Goal: Task Accomplishment & Management: Complete application form

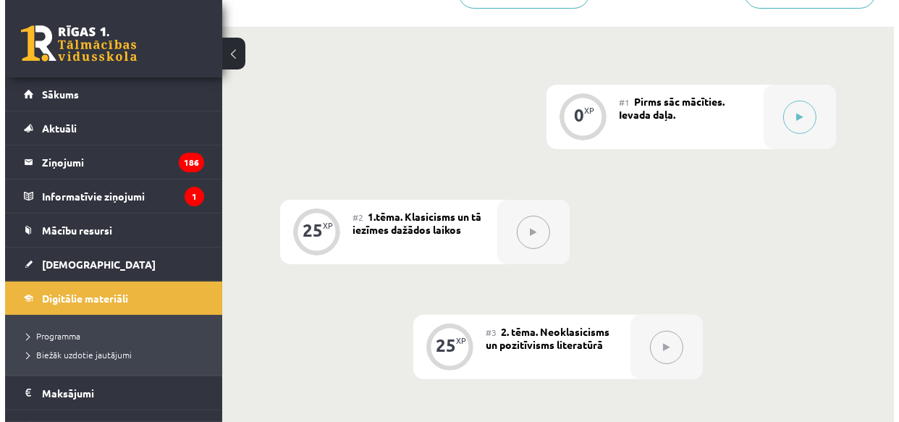
scroll to position [350, 0]
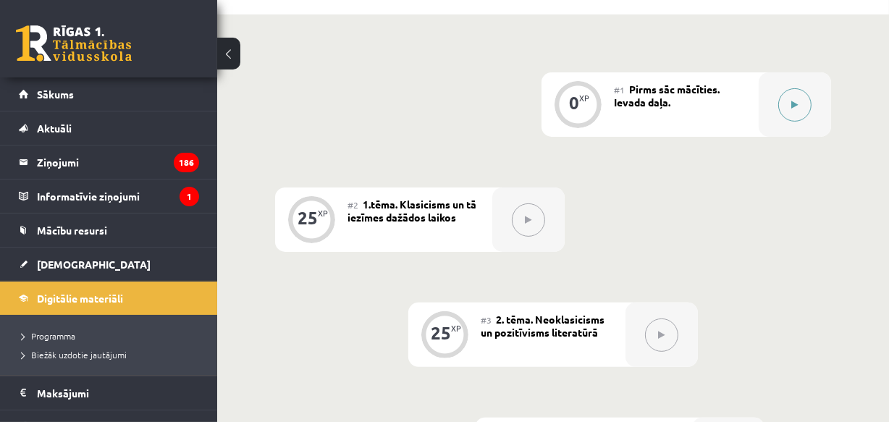
click at [790, 101] on button at bounding box center [794, 104] width 33 height 33
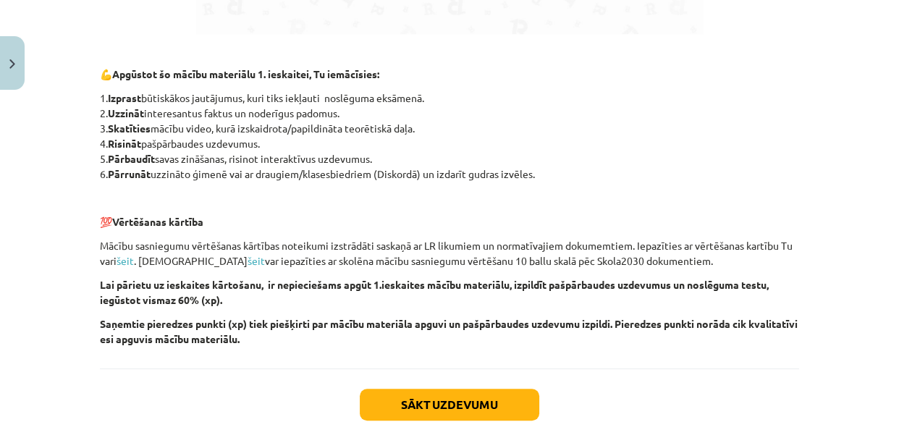
scroll to position [1092, 0]
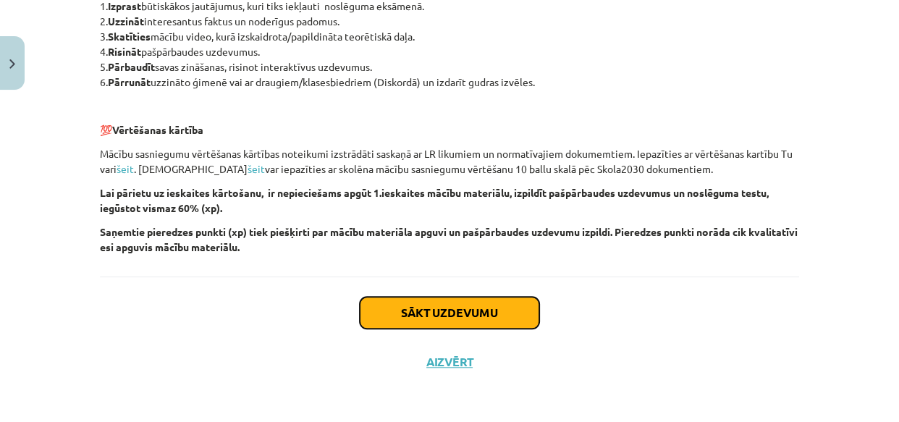
click at [498, 307] on button "Sākt uzdevumu" at bounding box center [450, 313] width 180 height 32
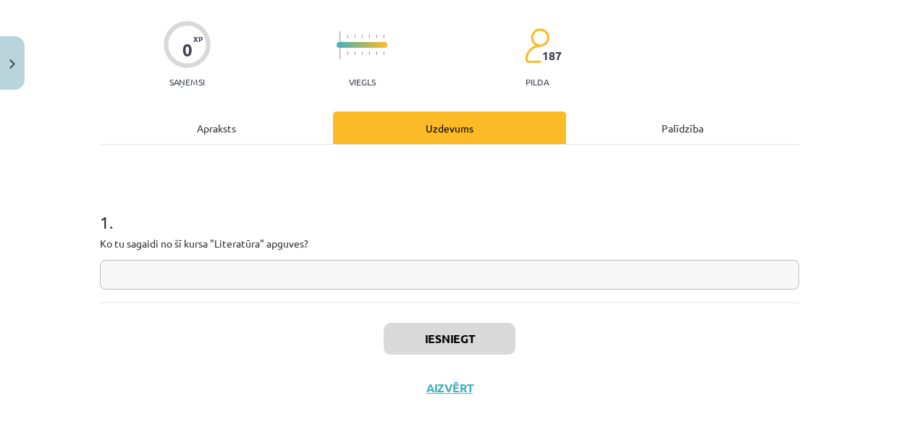
scroll to position [128, 0]
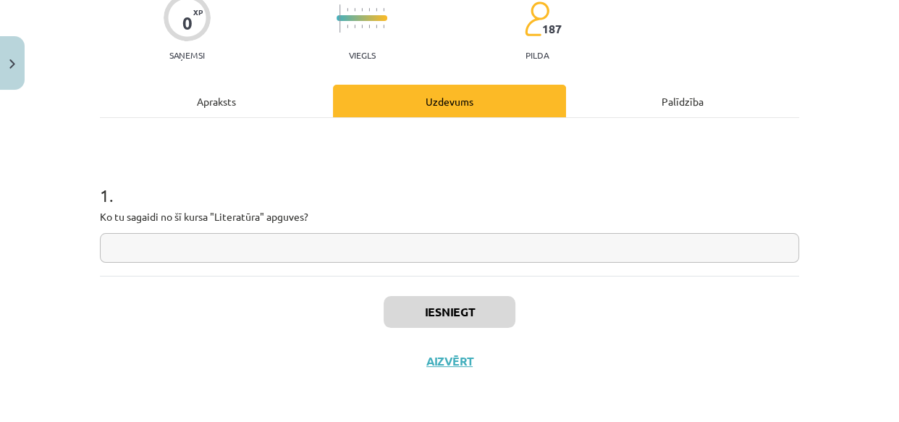
click at [286, 252] on input "text" at bounding box center [450, 248] width 700 height 30
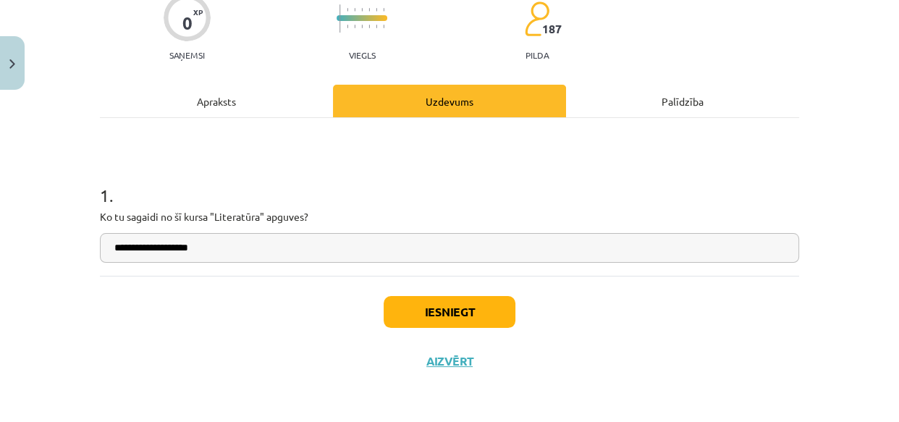
type input "**********"
click at [402, 311] on button "Iesniegt" at bounding box center [450, 312] width 132 height 32
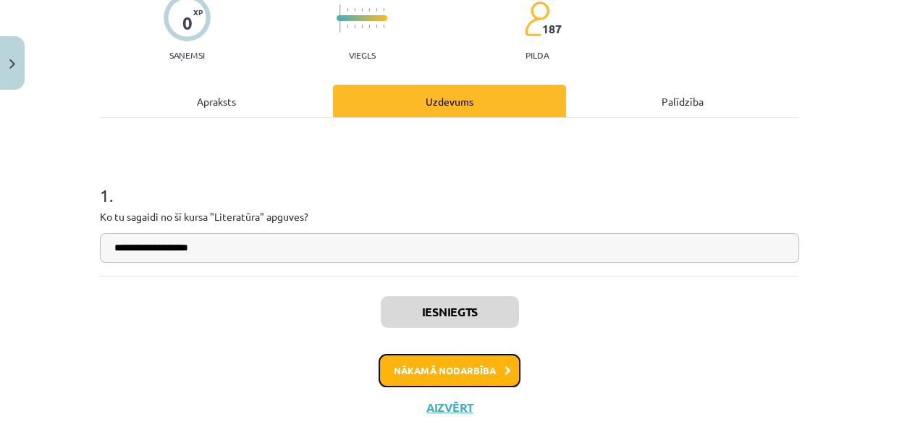
click at [423, 371] on button "Nākamā nodarbība" at bounding box center [450, 370] width 142 height 33
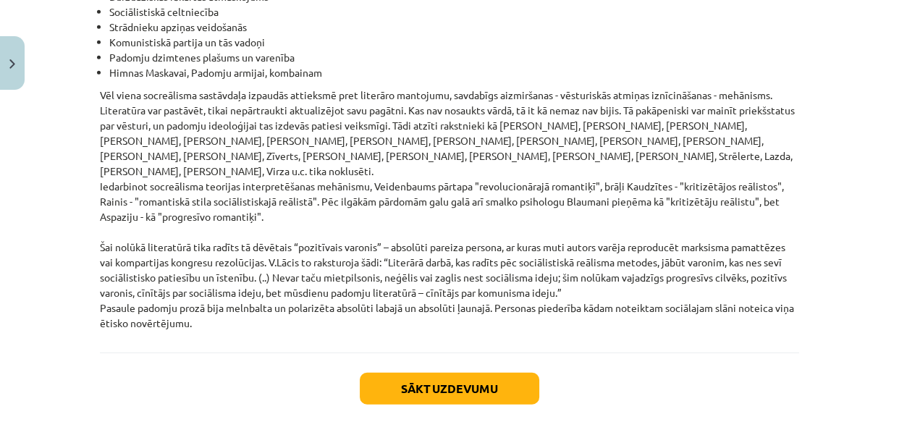
scroll to position [3430, 0]
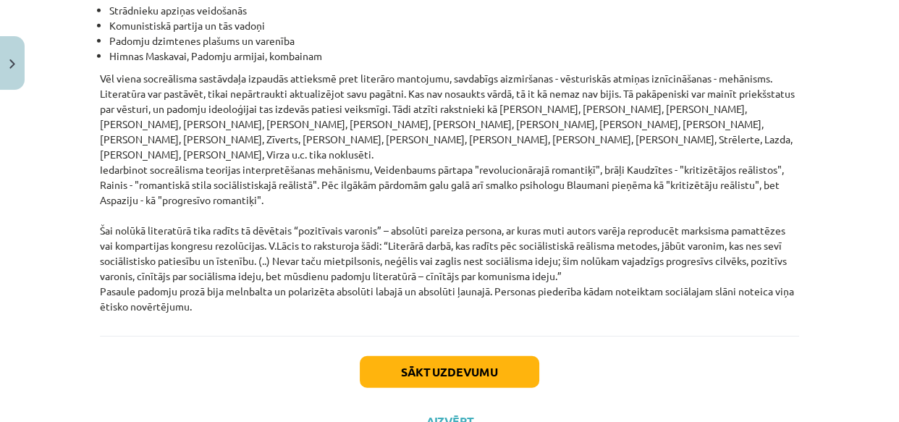
drag, startPoint x: 79, startPoint y: 260, endPoint x: 384, endPoint y: 266, distance: 304.9
click at [384, 266] on div "Mācību tēma: Literatūras i - 11. klases 1.ieskaites mācību materiāls #2 1.tēma.…" at bounding box center [449, 211] width 899 height 422
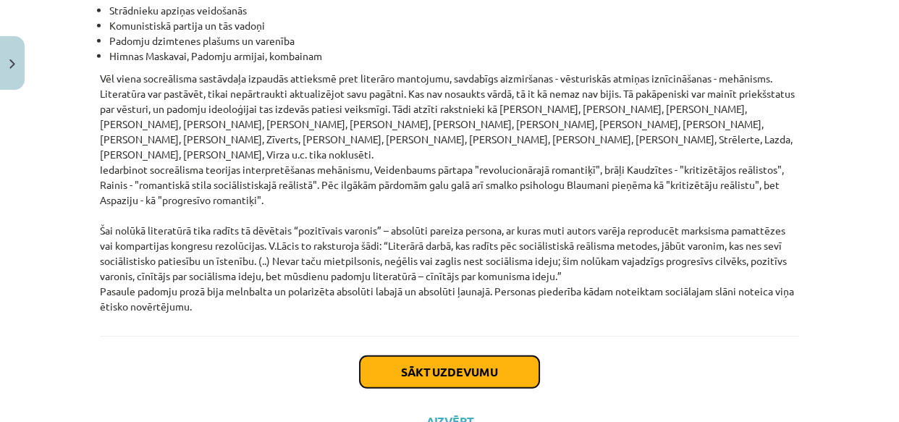
click at [460, 356] on button "Sākt uzdevumu" at bounding box center [450, 372] width 180 height 32
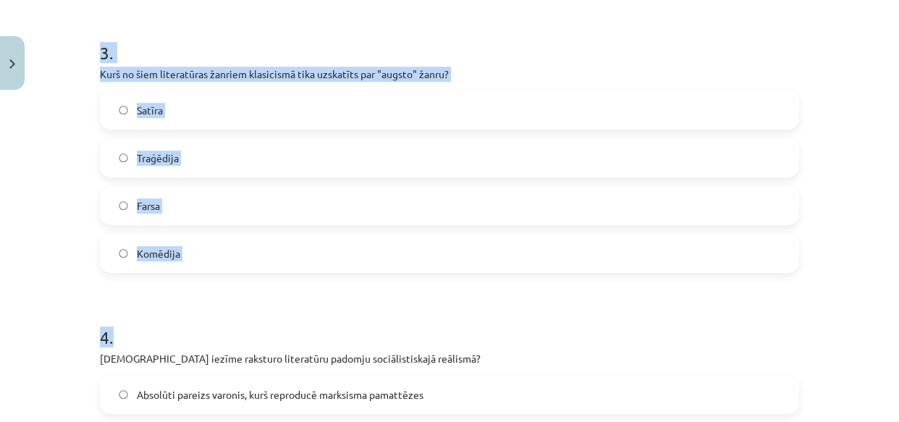
scroll to position [913, 0]
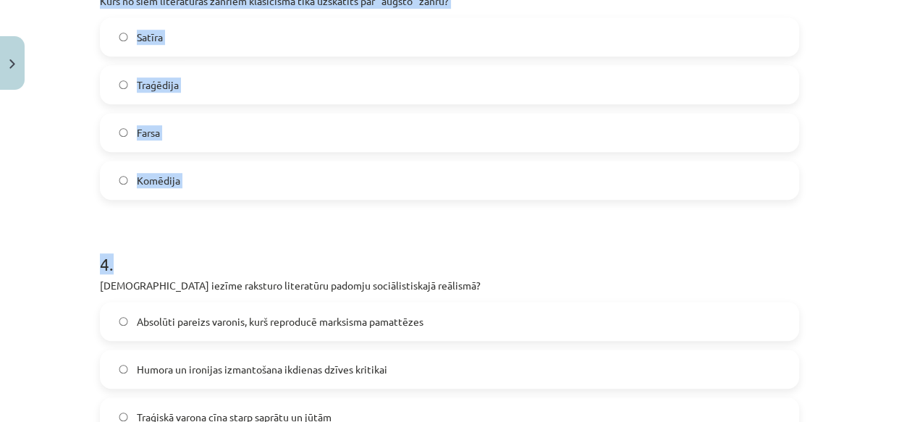
drag, startPoint x: 88, startPoint y: 126, endPoint x: 229, endPoint y: 193, distance: 156.1
click at [301, 208] on div "25 XP Saņemsi Grūts 187 pilda Apraksts Uzdevums Palīdzība 1 . Kas klasicismā bi…" at bounding box center [449, 42] width 717 height 1718
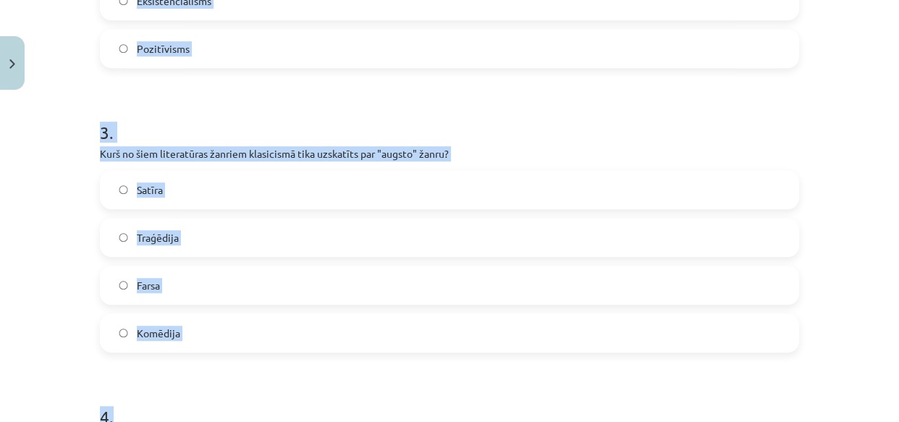
scroll to position [739, 0]
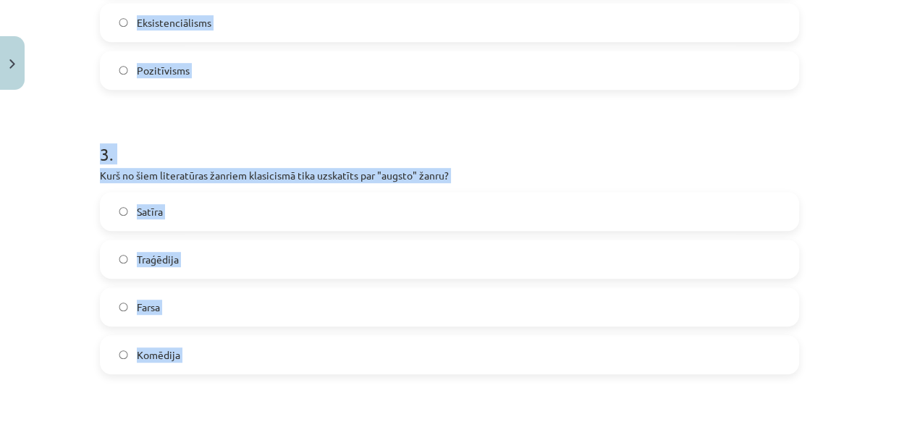
copy form "Kas klasicismā bija galvenais mākslas darba mērķis? Morāli ietekmēt un izglītot…"
click at [48, 275] on div "Mācību tēma: Literatūras i - 11. klases 1.ieskaites mācību materiāls #2 1.tēma.…" at bounding box center [449, 211] width 899 height 422
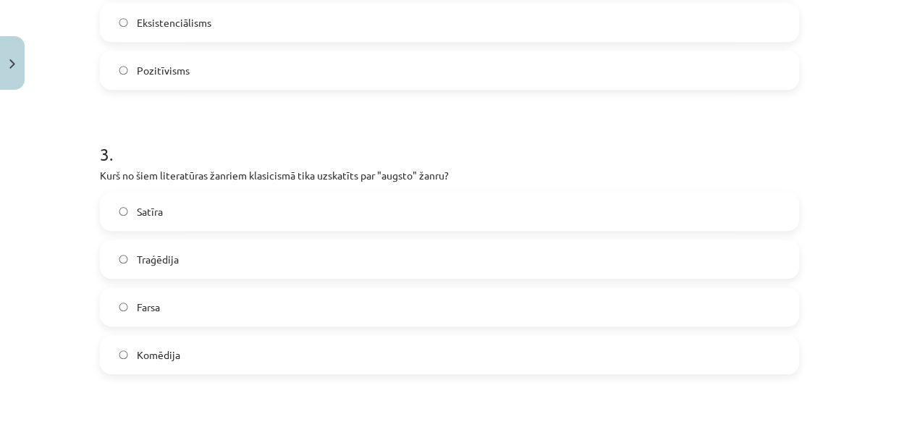
click at [137, 257] on span "Traģēdija" at bounding box center [158, 259] width 42 height 15
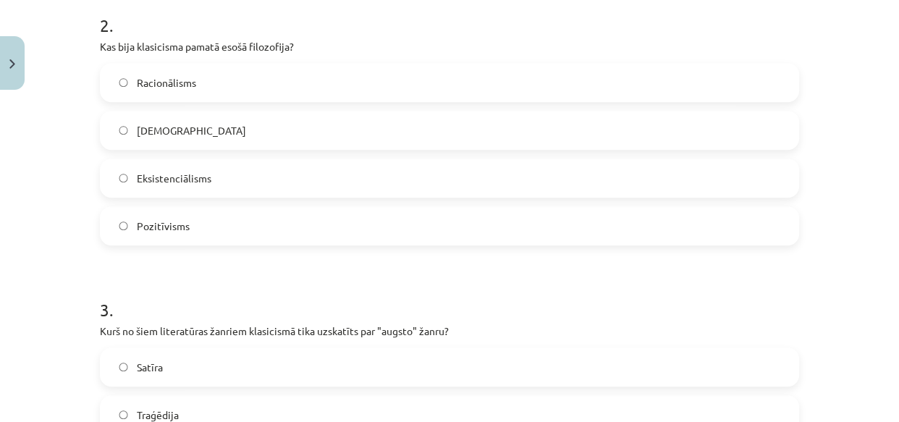
scroll to position [563, 0]
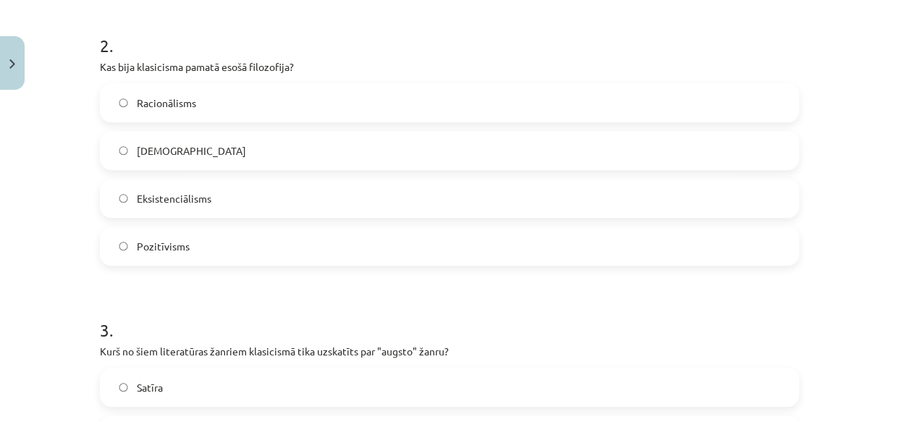
click at [175, 100] on span "Racionālisms" at bounding box center [166, 103] width 59 height 15
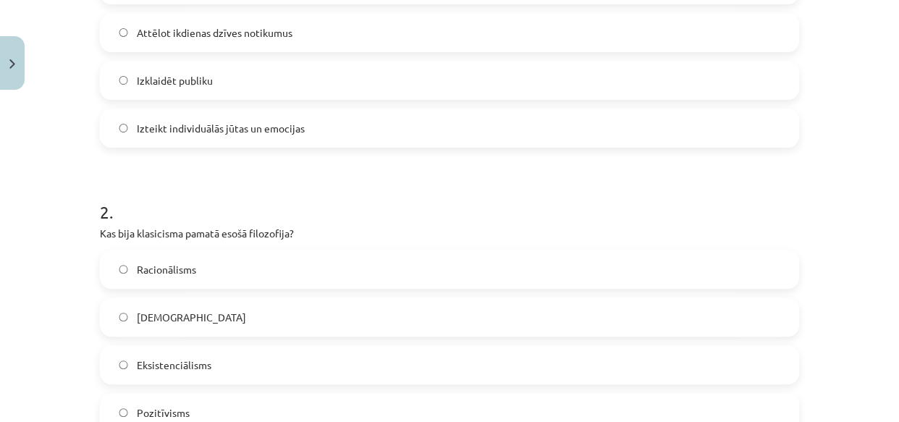
scroll to position [211, 0]
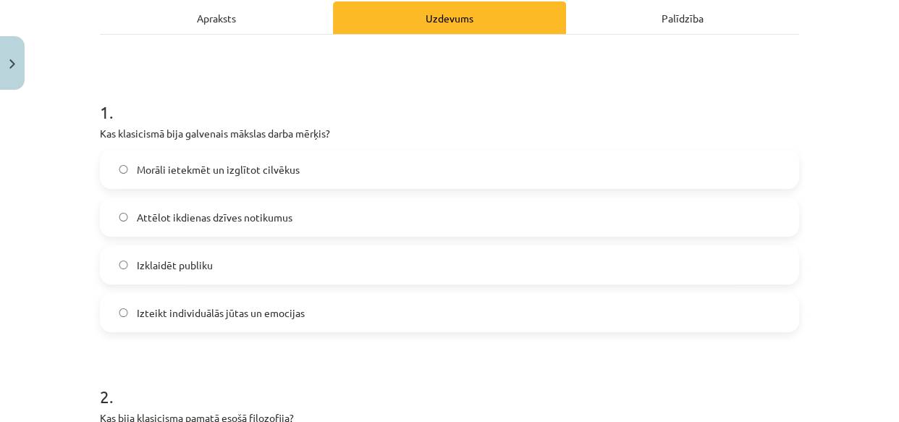
click at [187, 164] on span "Morāli ietekmēt un izglītot cilvēkus" at bounding box center [218, 169] width 163 height 15
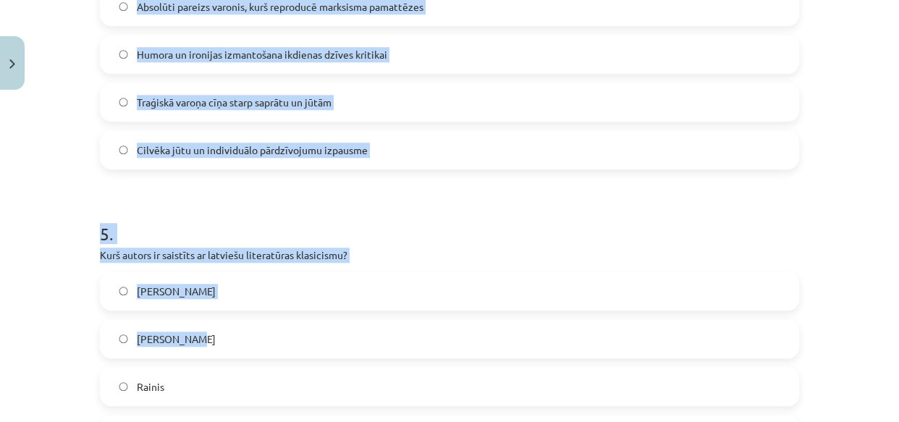
scroll to position [1427, 0]
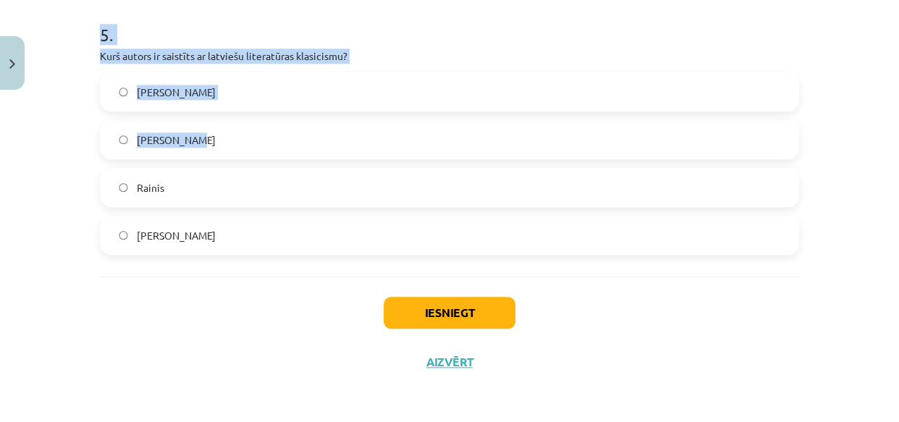
drag, startPoint x: 85, startPoint y: 83, endPoint x: 238, endPoint y: 212, distance: 199.3
click at [245, 239] on div "Mācību tēma: Literatūras i - 11. klases 1.ieskaites mācību materiāls #2 1.tēma.…" at bounding box center [449, 211] width 899 height 422
copy form "4 . Kura iezīme raksturo literatūru padomju sociālistiskajā reālismā? Absolūti …"
click at [46, 187] on div "Mācību tēma: Literatūras i - 11. klases 1.ieskaites mācību materiāls #2 1.tēma.…" at bounding box center [449, 211] width 899 height 422
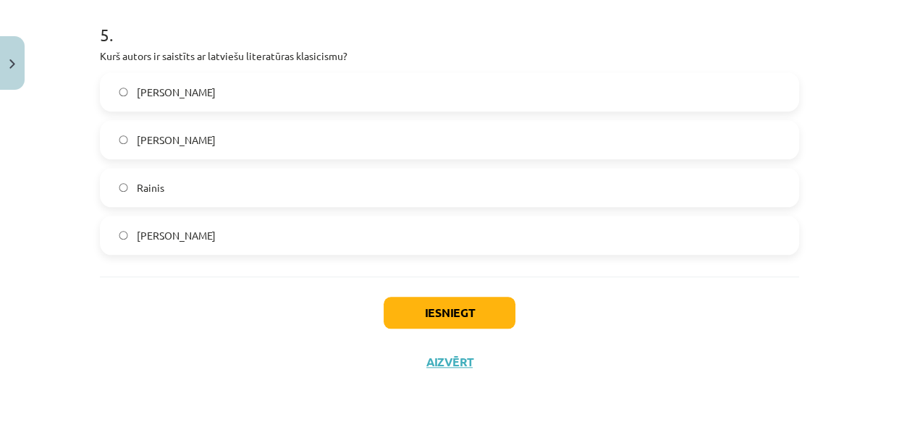
drag, startPoint x: 183, startPoint y: 85, endPoint x: 188, endPoint y: 91, distance: 7.7
click at [183, 85] on span "Kristofers Fīrekers" at bounding box center [176, 92] width 79 height 15
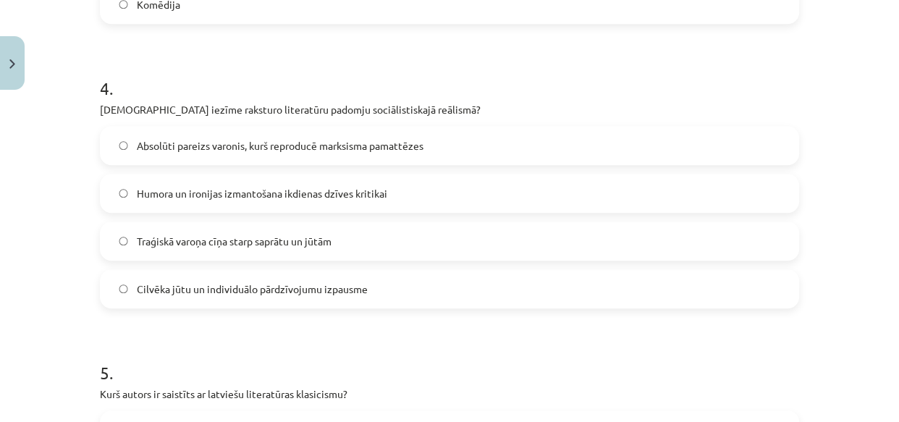
scroll to position [1077, 0]
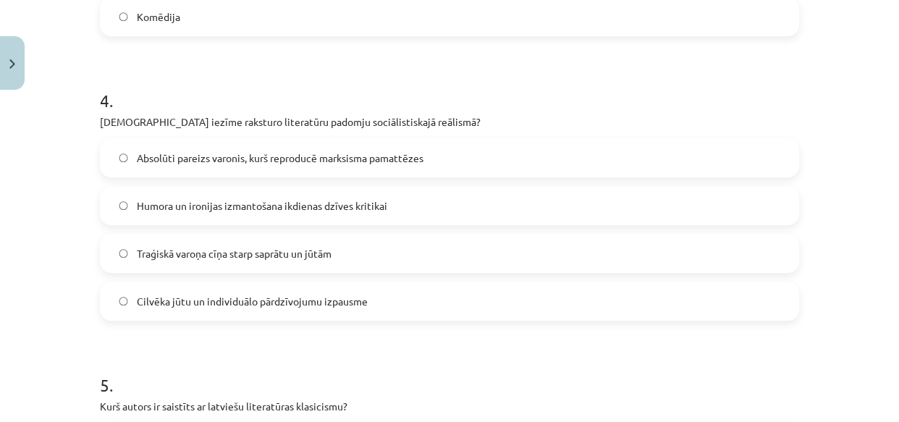
click at [224, 153] on span "Absolūti pareizs varonis, kurš reproducē marksisma pamattēzes" at bounding box center [280, 158] width 287 height 15
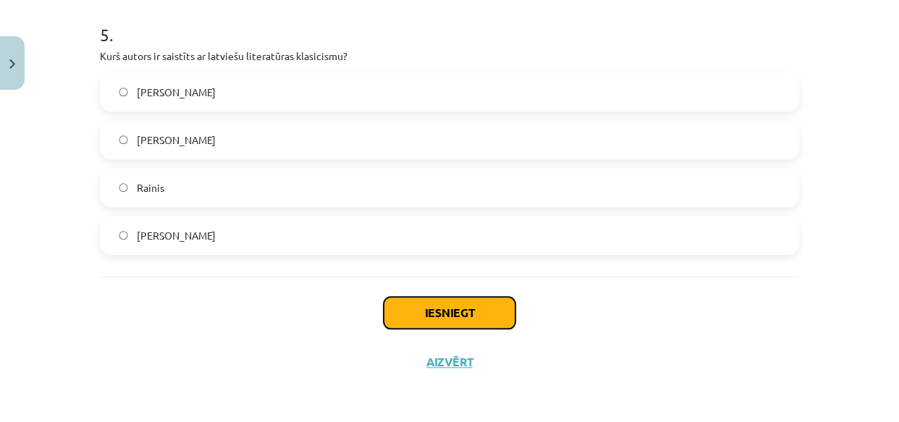
click at [406, 314] on button "Iesniegt" at bounding box center [450, 313] width 132 height 32
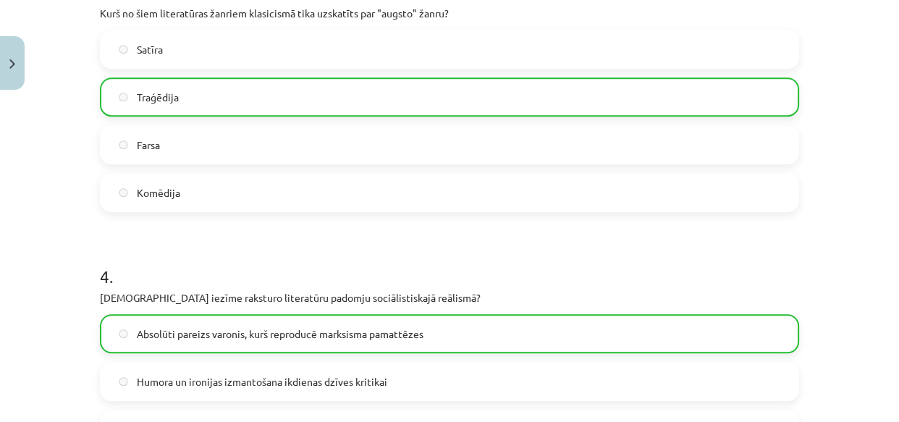
scroll to position [1473, 0]
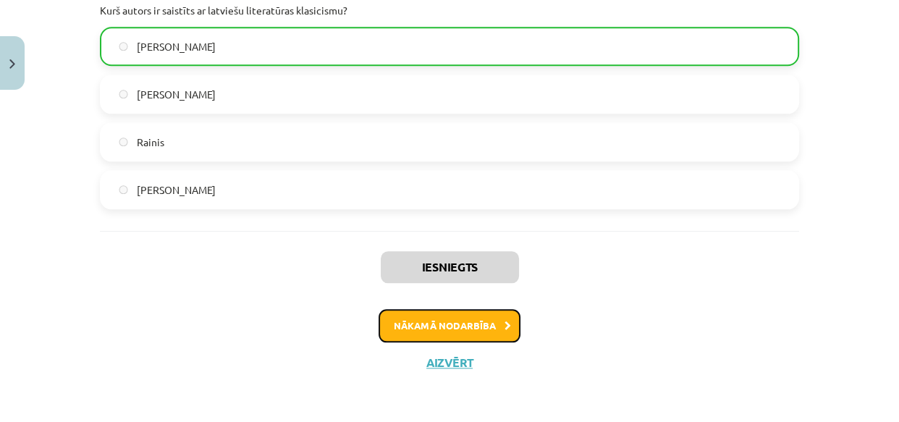
click at [426, 326] on button "Nākamā nodarbība" at bounding box center [450, 325] width 142 height 33
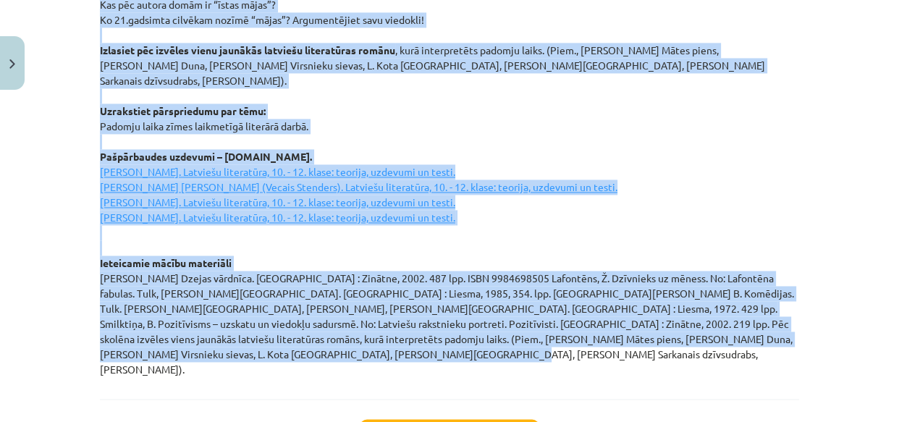
scroll to position [2089, 0]
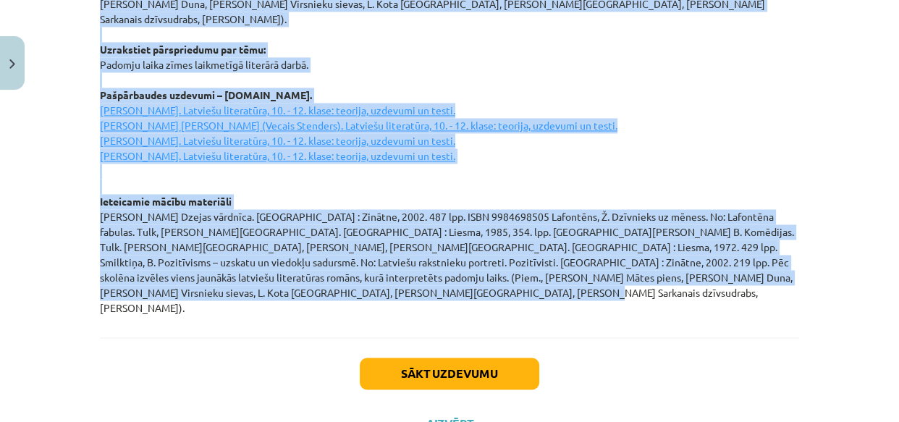
drag, startPoint x: 91, startPoint y: 236, endPoint x: 431, endPoint y: 231, distance: 340.4
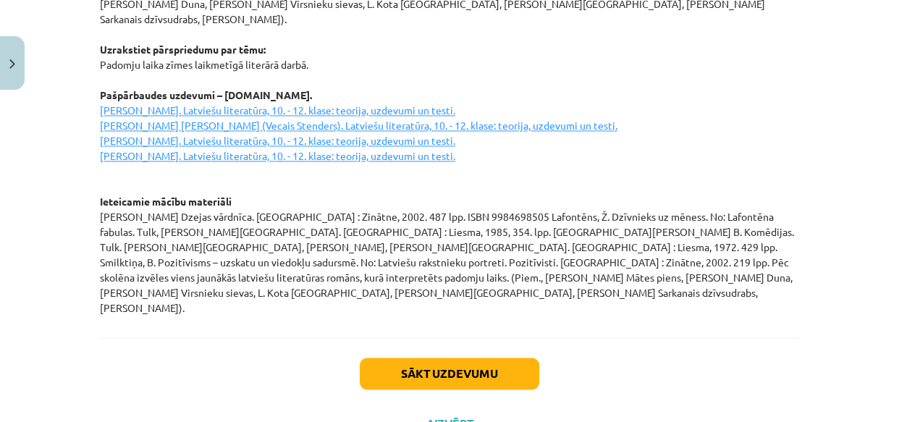
drag, startPoint x: 414, startPoint y: 228, endPoint x: 247, endPoint y: 322, distance: 191.9
click at [247, 337] on div "Sākt uzdevumu Aizvērt" at bounding box center [450, 387] width 700 height 101
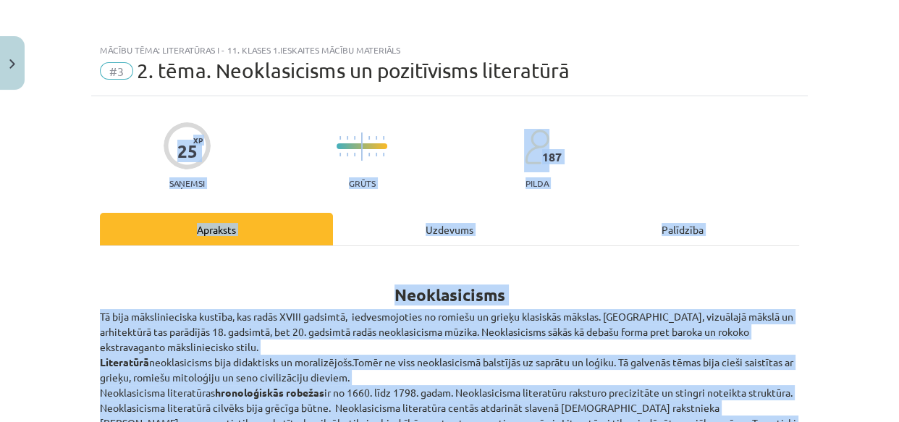
scroll to position [175, 0]
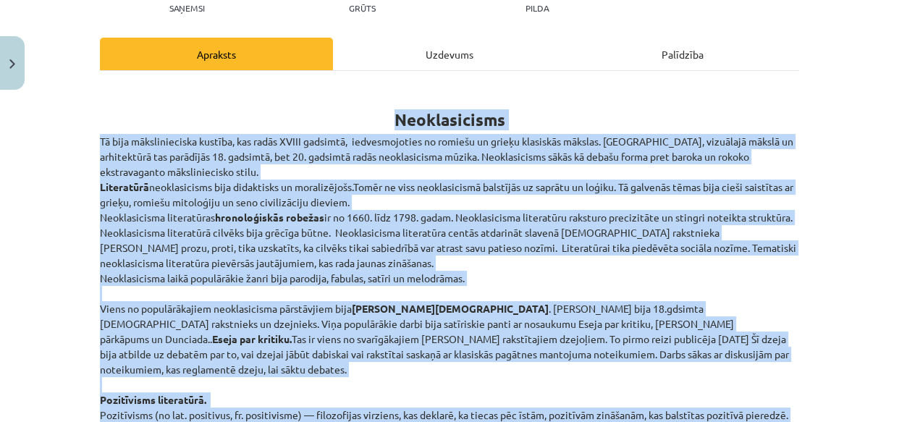
drag, startPoint x: 421, startPoint y: 244, endPoint x: 43, endPoint y: 116, distance: 398.5
click at [43, 116] on div "Mācību tēma: Literatūras i - 11. klases 1.ieskaites mācību materiāls #3 2. tēma…" at bounding box center [449, 211] width 899 height 422
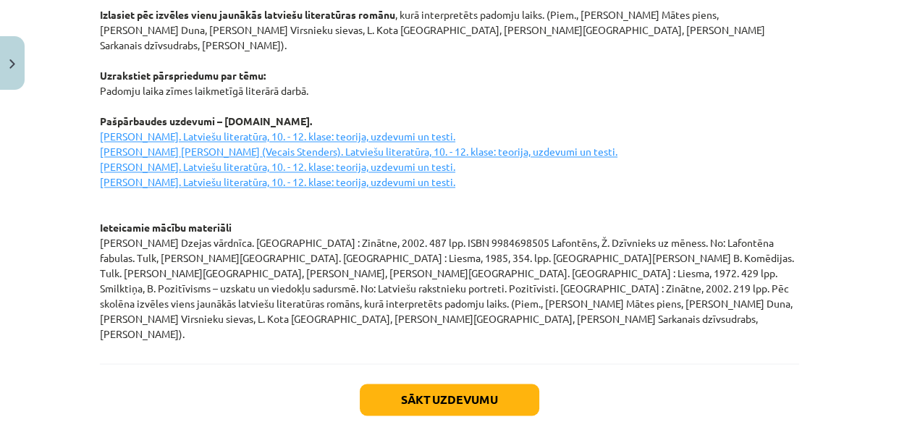
scroll to position [2089, 0]
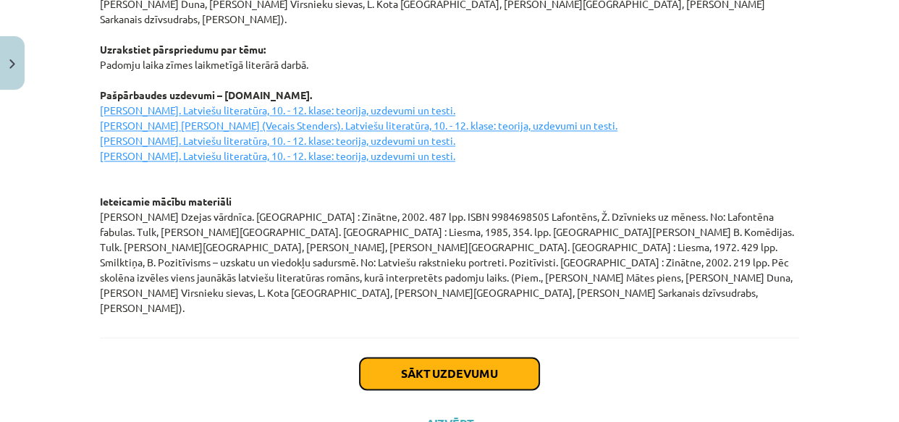
click at [445, 358] on button "Sākt uzdevumu" at bounding box center [450, 374] width 180 height 32
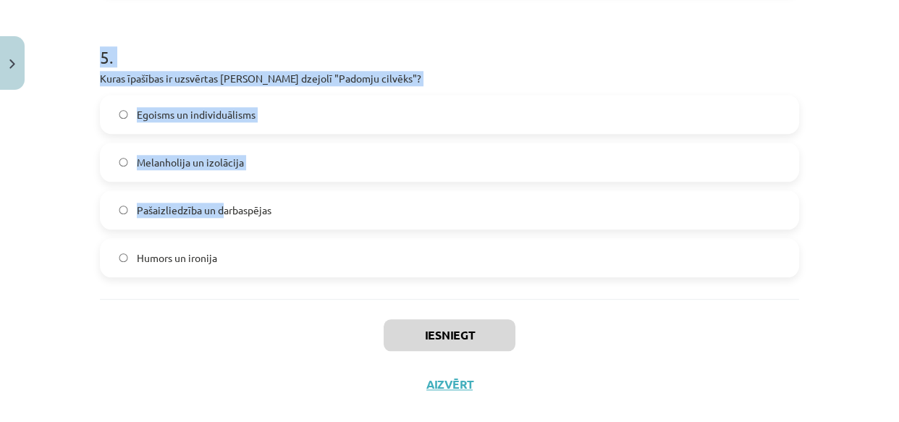
scroll to position [1427, 0]
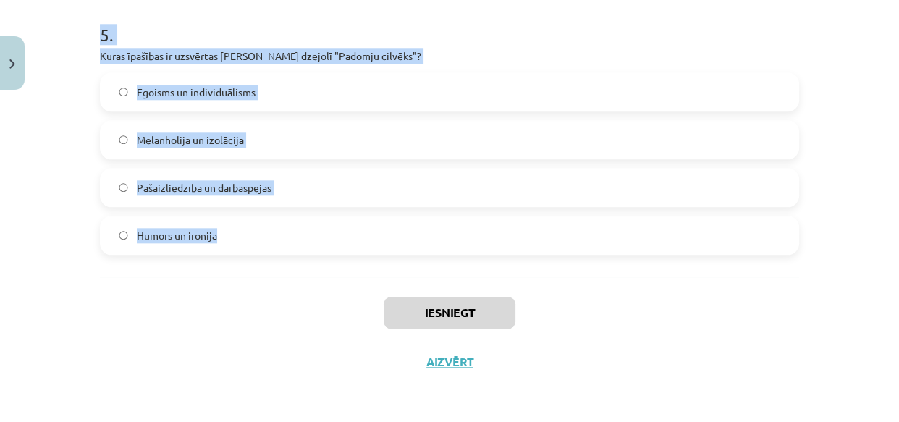
drag, startPoint x: 93, startPoint y: 103, endPoint x: 240, endPoint y: 244, distance: 203.8
copy form "1 . Kādas ir neoklasicisma literatūras galvenās iezīmes? Uzsvars uz emocijām un…"
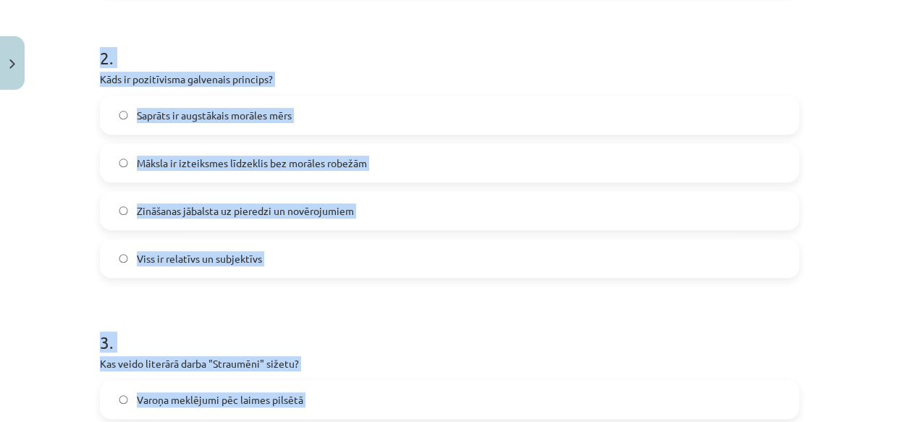
scroll to position [0, 0]
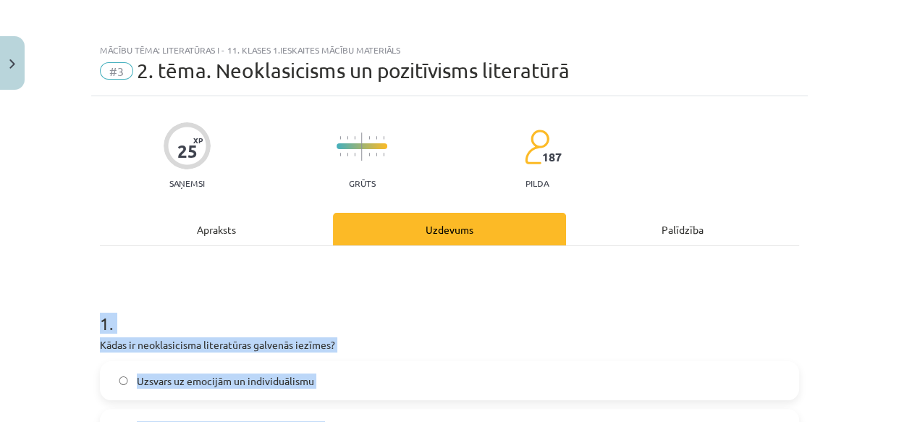
click at [51, 282] on div "Mācību tēma: Literatūras i - 11. klases 1.ieskaites mācību materiāls #3 2. tēma…" at bounding box center [449, 211] width 899 height 422
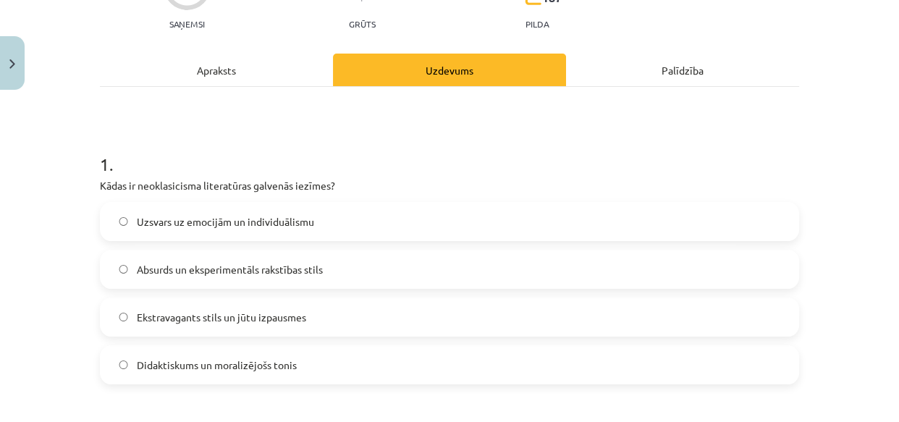
scroll to position [175, 0]
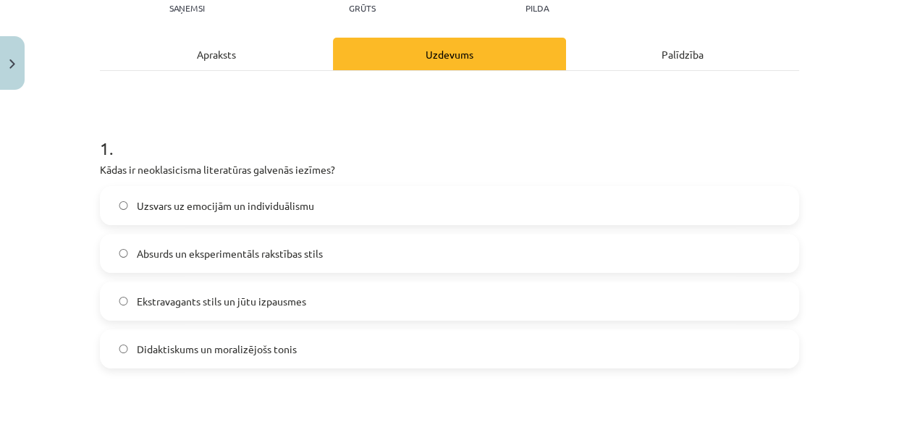
click at [123, 348] on label "Didaktiskums un moralizējošs tonis" at bounding box center [449, 349] width 697 height 36
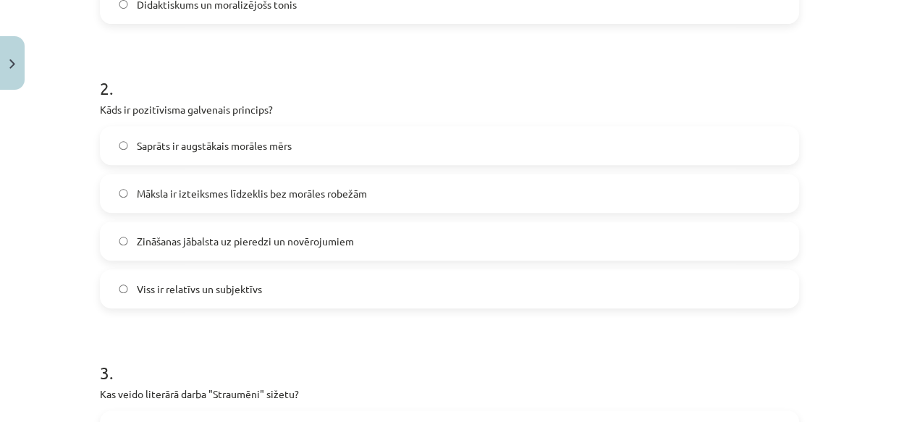
scroll to position [526, 0]
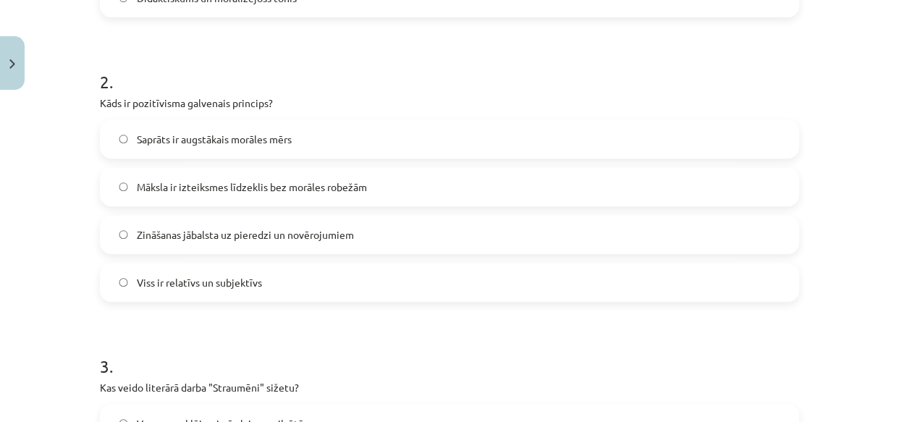
click at [164, 232] on span "Zināšanas jābalsta uz pieredzi un novērojumiem" at bounding box center [245, 234] width 217 height 15
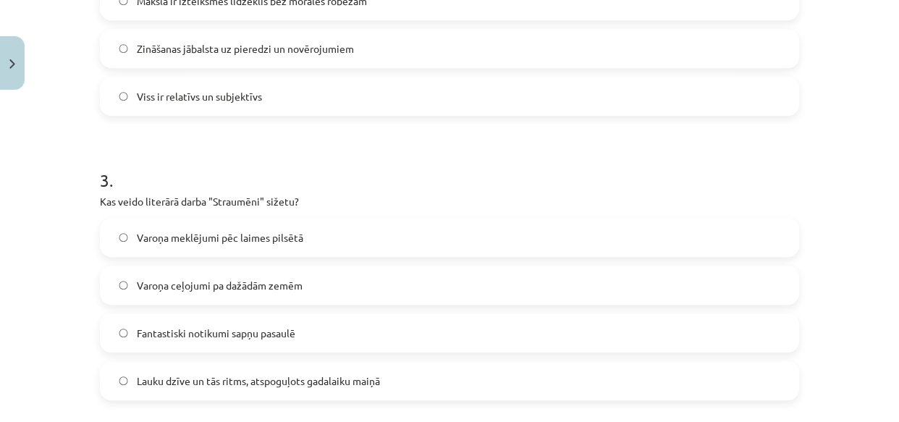
scroll to position [877, 0]
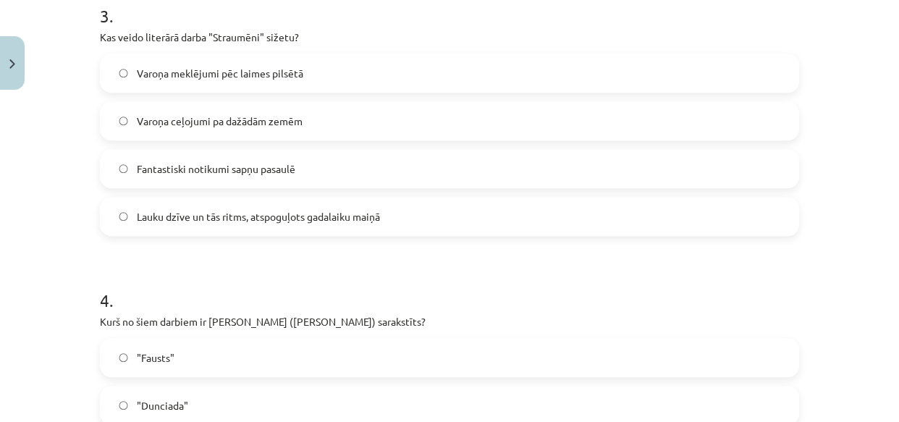
click at [149, 213] on span "Lauku dzīve un tās ritms, atspoguļots gadalaiku maiņā" at bounding box center [258, 216] width 243 height 15
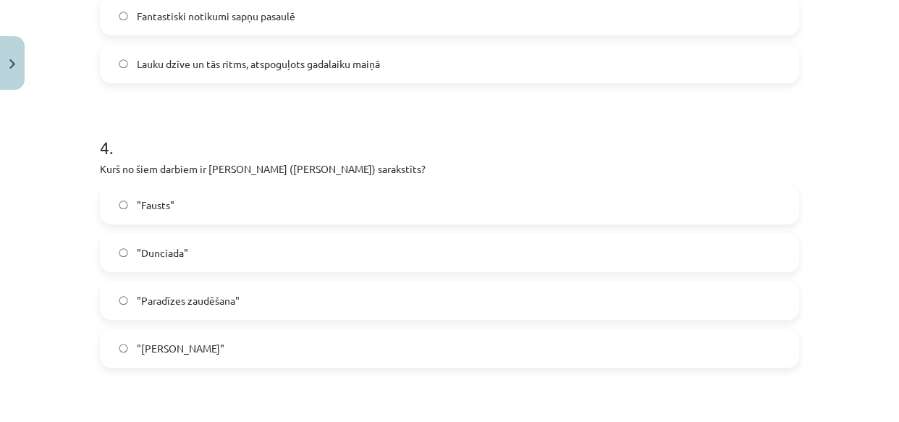
scroll to position [1053, 0]
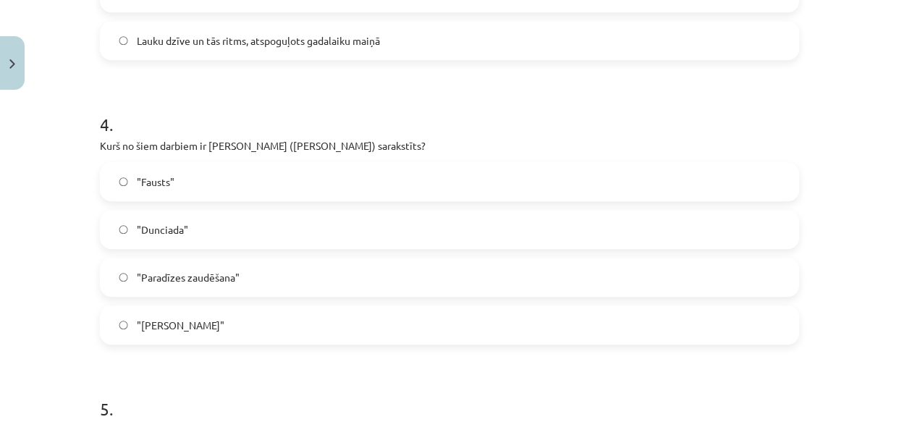
click at [146, 230] on span ""Dunciada"" at bounding box center [162, 229] width 51 height 15
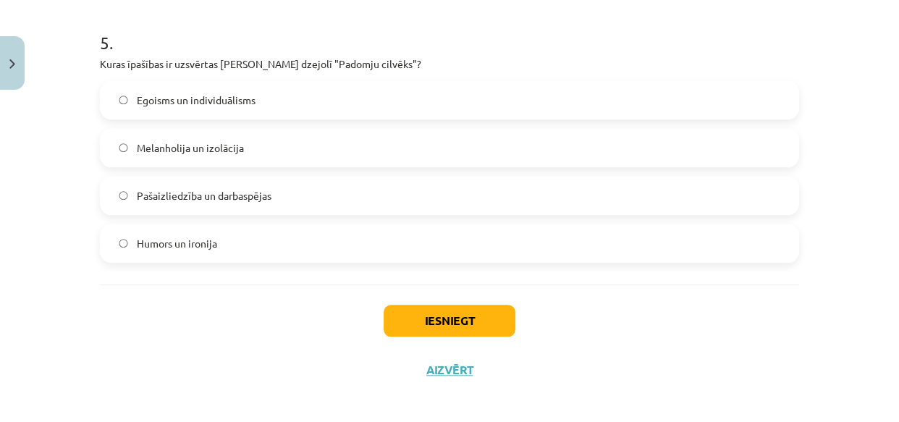
scroll to position [1427, 0]
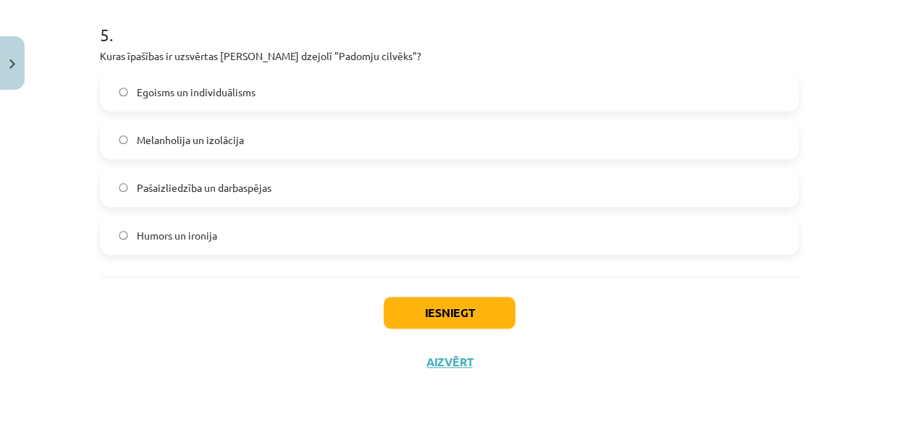
click at [188, 180] on span "Pašaizliedzība un darbaspējas" at bounding box center [204, 187] width 135 height 15
click at [441, 300] on button "Iesniegt" at bounding box center [450, 313] width 132 height 32
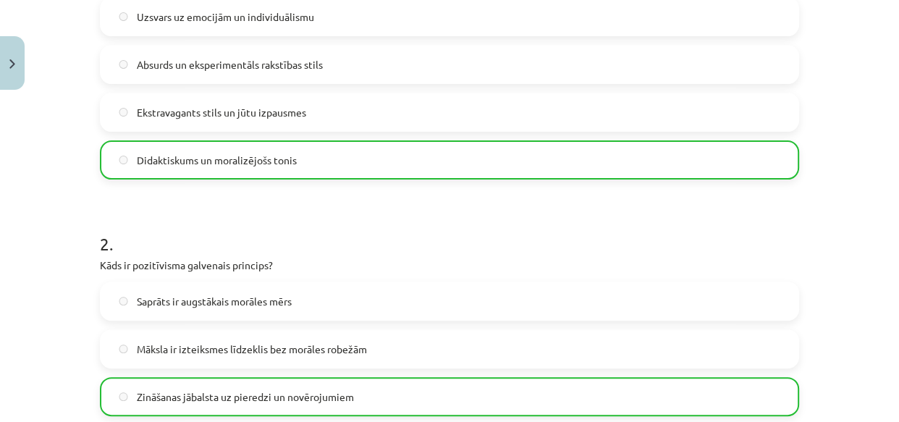
scroll to position [1473, 0]
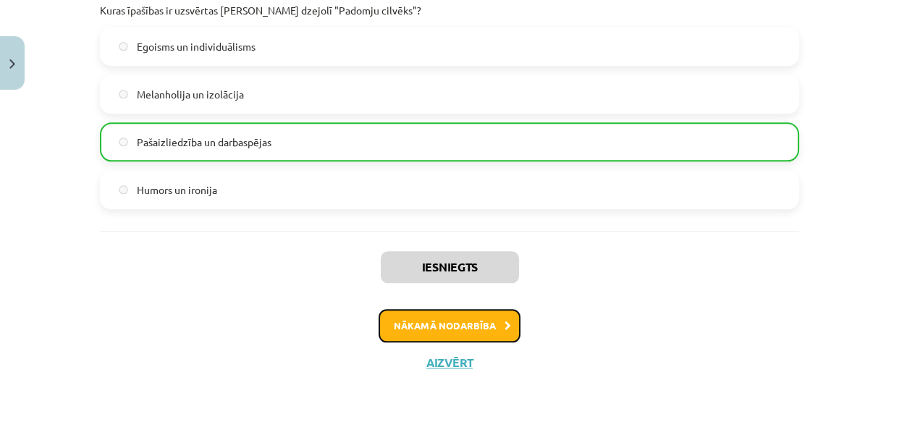
click at [408, 326] on button "Nākamā nodarbība" at bounding box center [450, 325] width 142 height 33
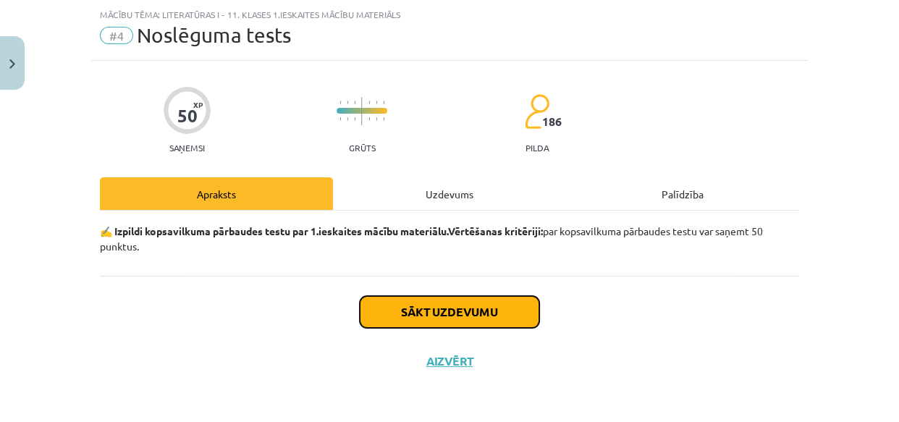
click at [400, 303] on button "Sākt uzdevumu" at bounding box center [450, 312] width 180 height 32
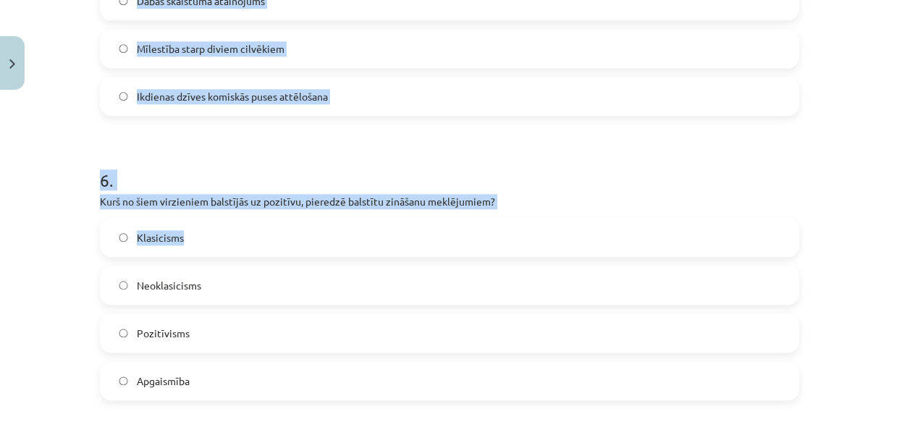
scroll to position [1615, 0]
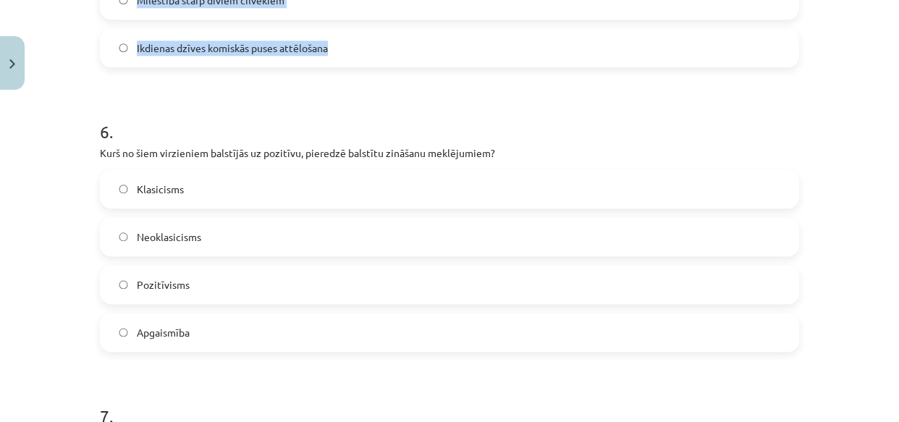
drag, startPoint x: 88, startPoint y: 101, endPoint x: 346, endPoint y: 46, distance: 263.5
click at [346, 46] on div "50 XP Saņemsi Grūts 186 pilda Apraksts Uzdevums Palīdzība 1 . Kāda bija padomju…" at bounding box center [449, 51] width 717 height 3141
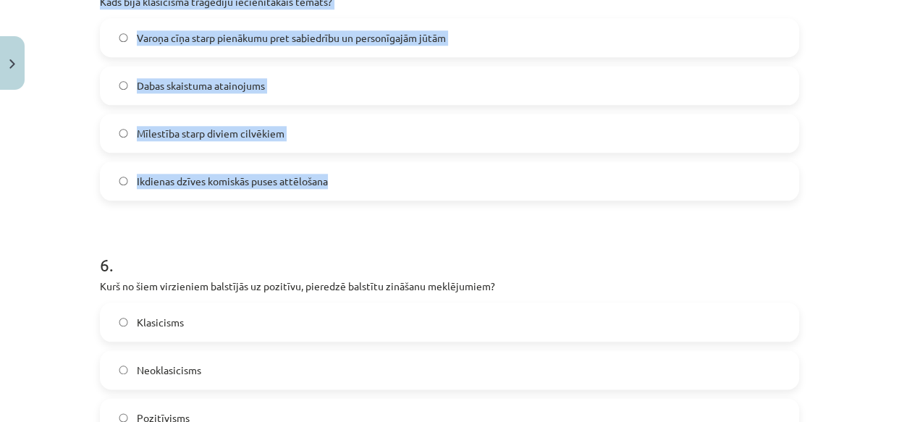
scroll to position [1440, 0]
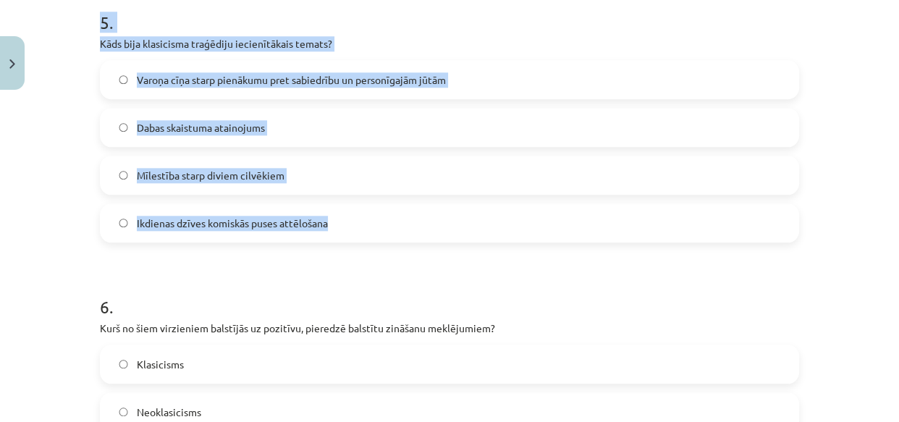
copy form "1 . Kāda bija padomju literatūras galvenā ideoloģiskā funkcija? Veicināt indivī…"
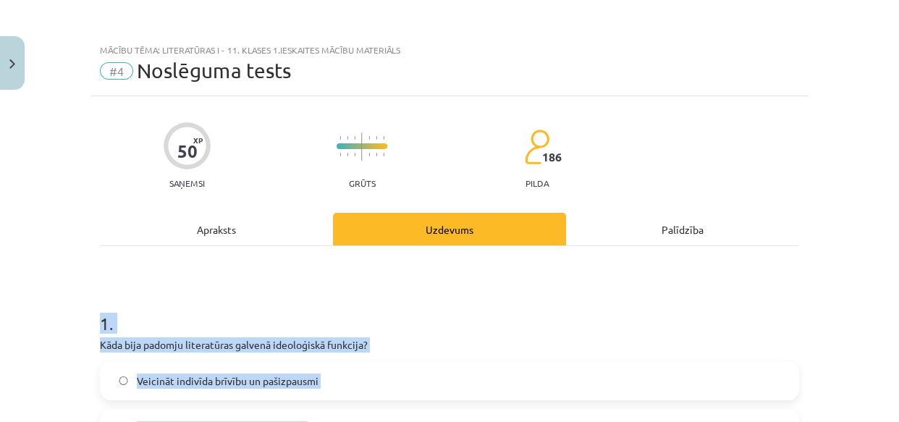
scroll to position [0, 0]
click at [56, 253] on div "Mācību tēma: Literatūras i - 11. klases 1.ieskaites mācību materiāls #4 Noslēgu…" at bounding box center [449, 211] width 899 height 422
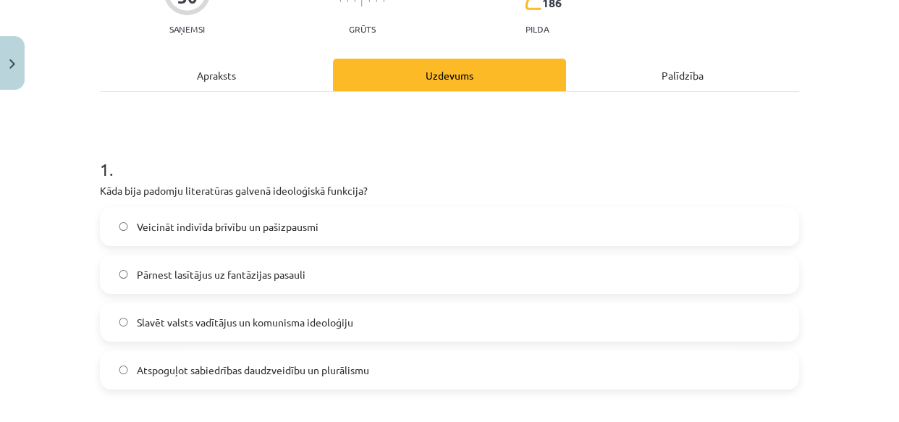
scroll to position [175, 0]
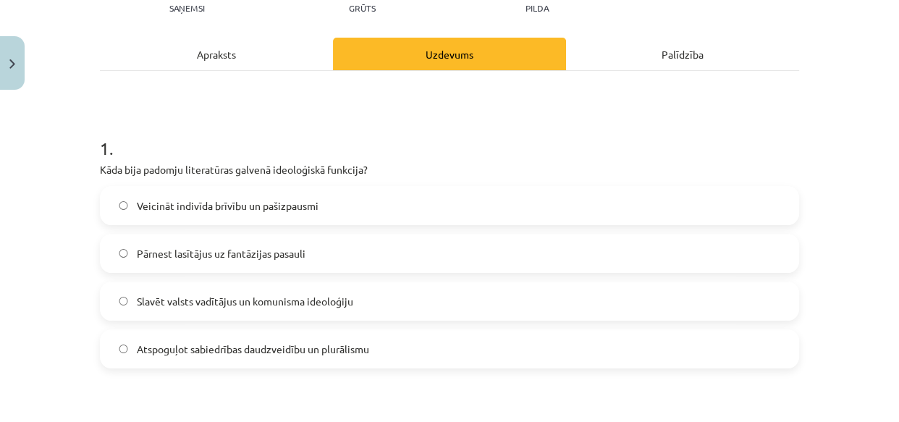
click at [151, 300] on span "Slavēt valsts vadītājus un komunisma ideoloģiju" at bounding box center [245, 301] width 217 height 15
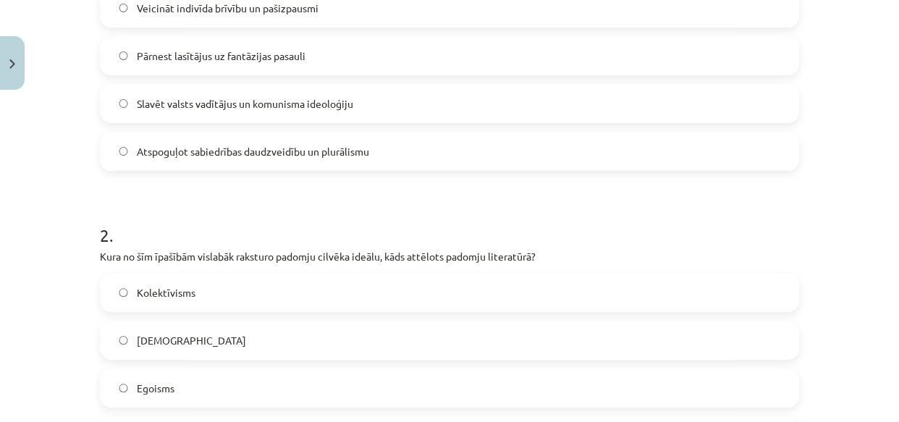
scroll to position [526, 0]
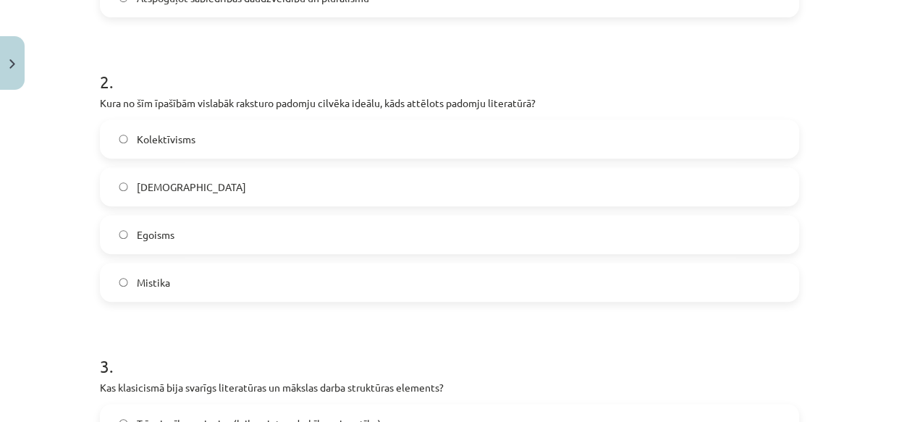
click at [161, 129] on label "Kolektīvisms" at bounding box center [449, 139] width 697 height 36
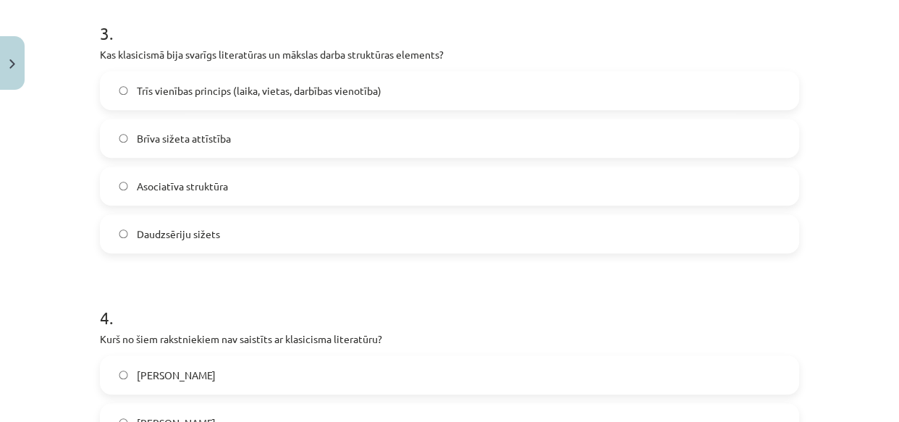
scroll to position [877, 0]
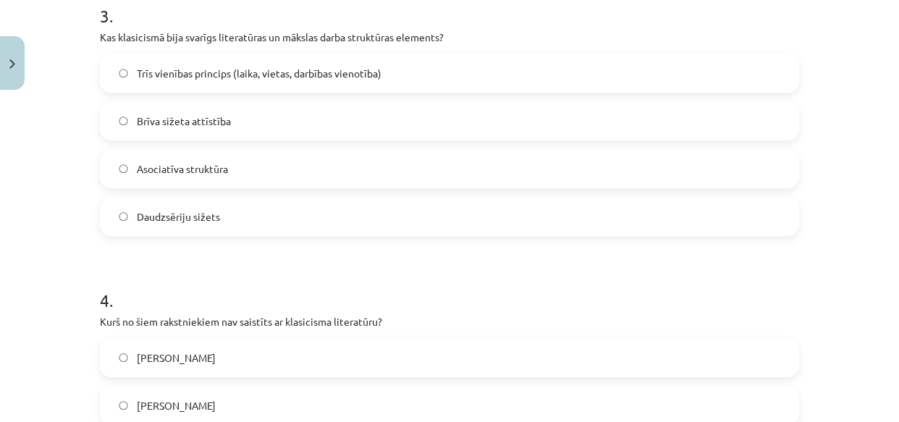
click at [262, 67] on span "Trīs vienības princips (laika, vietas, darbības vienotība)" at bounding box center [259, 73] width 245 height 15
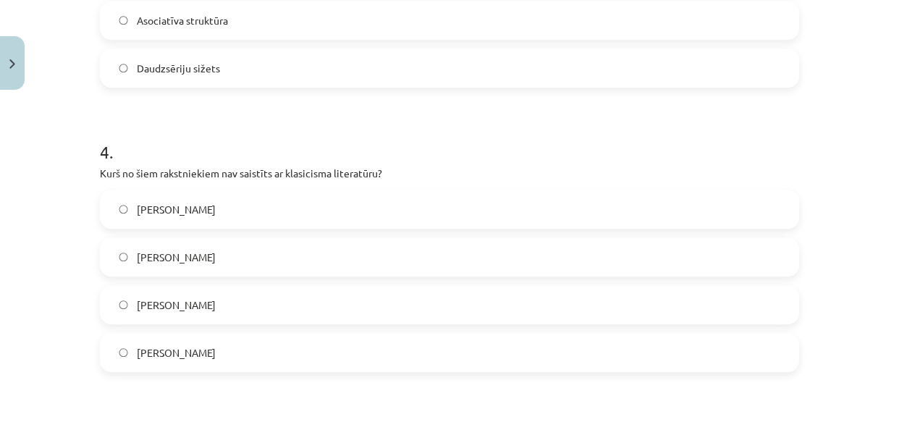
scroll to position [1053, 0]
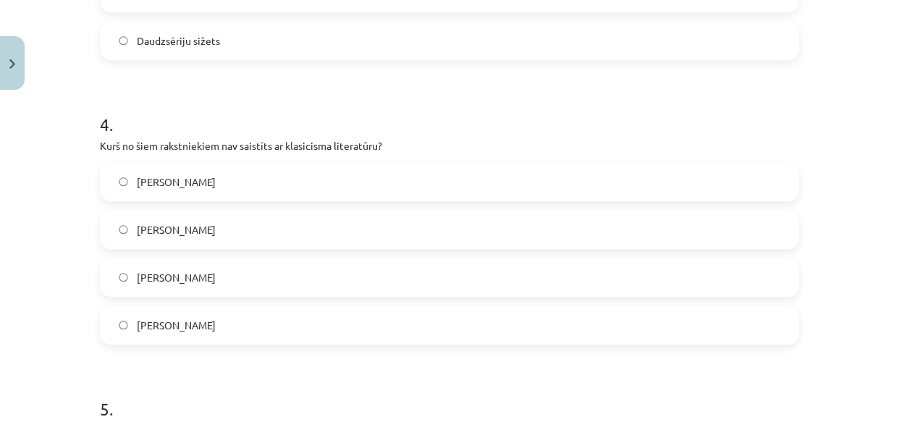
click at [164, 277] on span "Nikolā Bualo" at bounding box center [176, 277] width 79 height 15
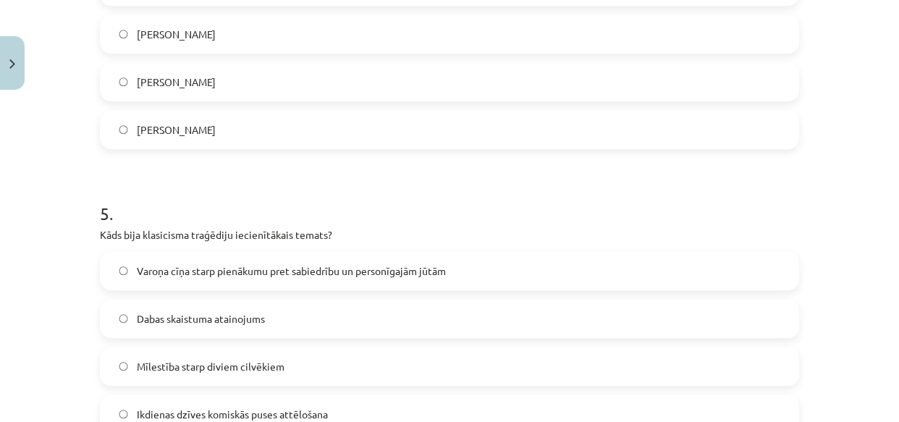
scroll to position [1404, 0]
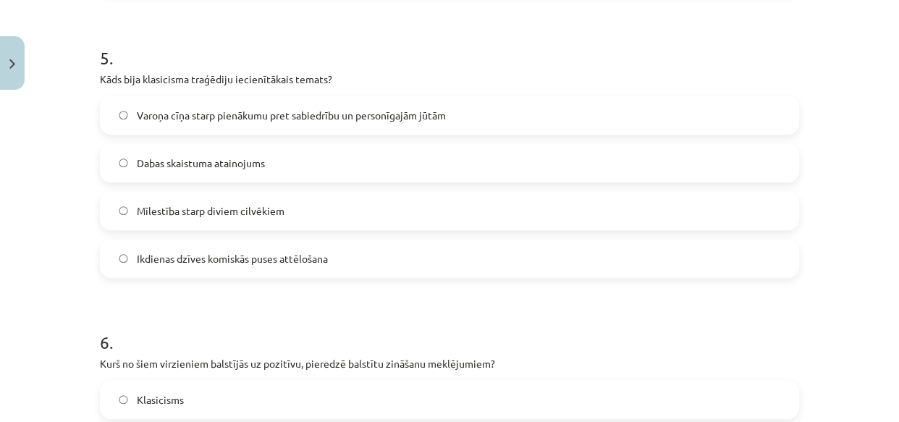
click at [196, 114] on span "Varoņa cīņa starp pienākumu pret sabiedrību un personīgajām jūtām" at bounding box center [291, 115] width 309 height 15
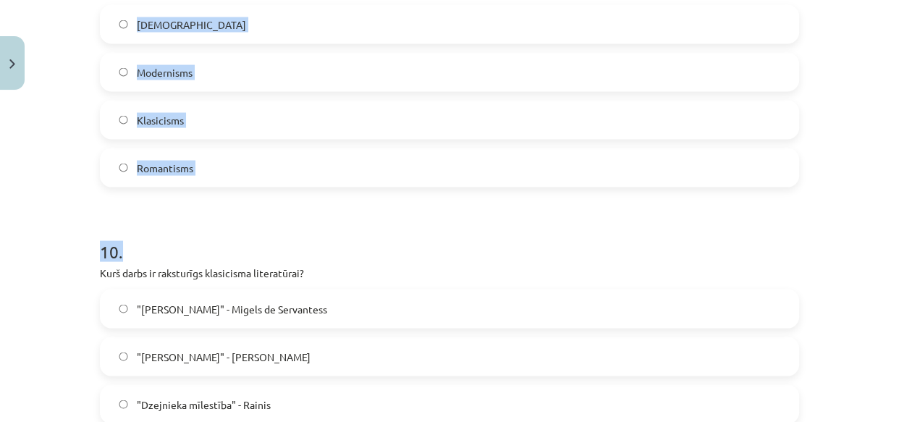
scroll to position [2809, 0]
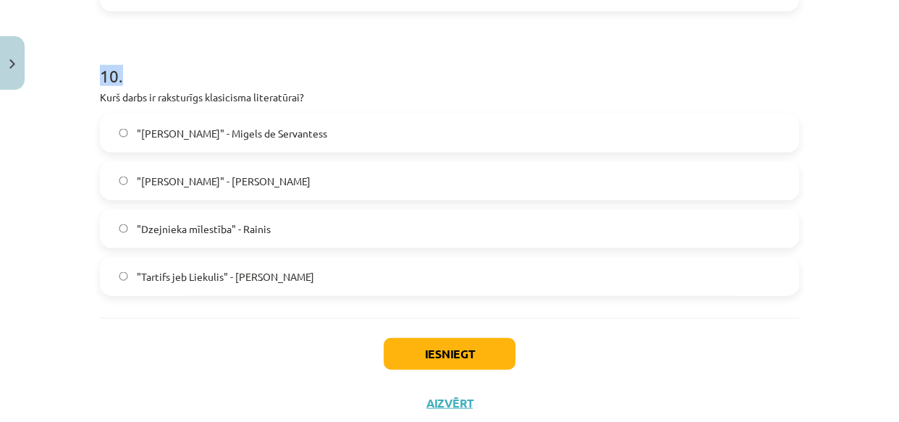
drag, startPoint x: 92, startPoint y: 183, endPoint x: 268, endPoint y: 206, distance: 177.4
copy form "Kurš no šiem virzieniem balstījās uz pozitīvu, pieredzē balstītu zināšanu meklē…"
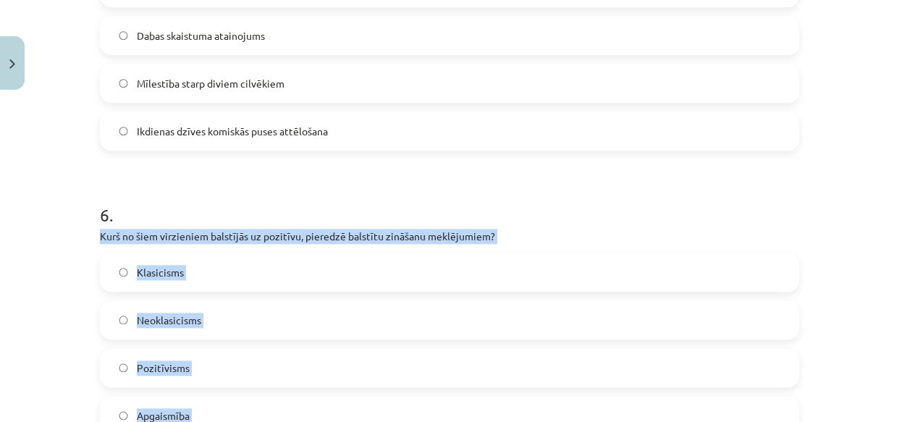
scroll to position [1579, 0]
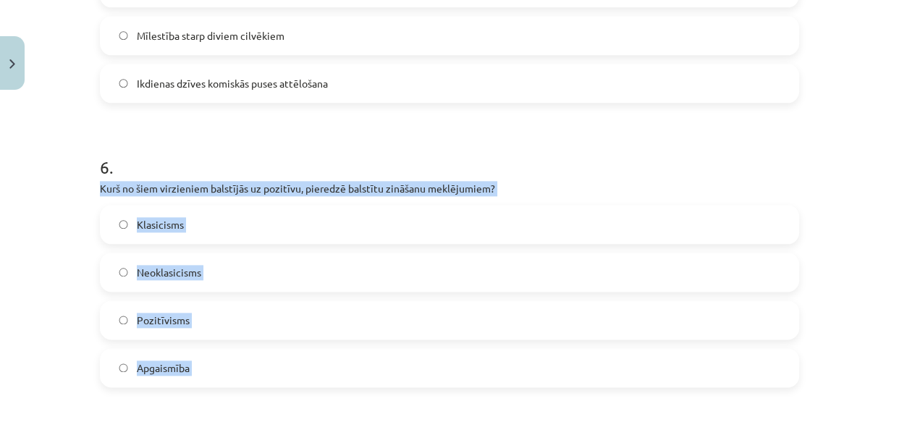
click at [39, 246] on div "Mācību tēma: Literatūras i - 11. klases 1.ieskaites mācību materiāls #4 Noslēgu…" at bounding box center [449, 211] width 899 height 422
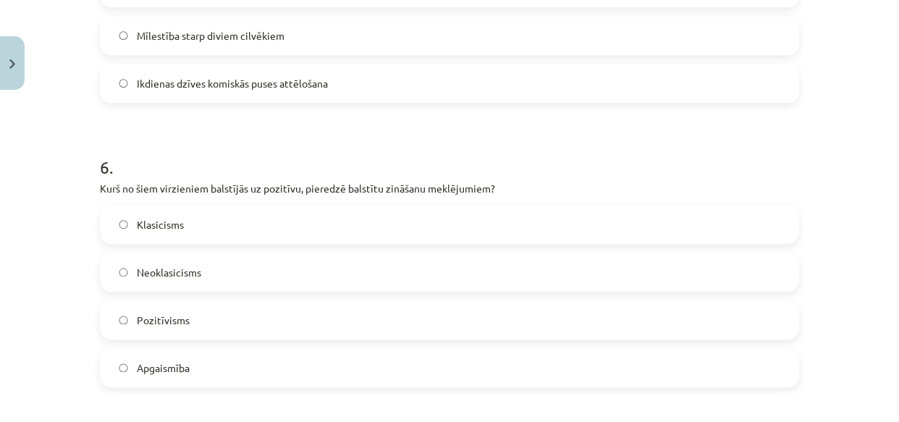
click at [159, 322] on span "Pozitīvisms" at bounding box center [163, 320] width 53 height 15
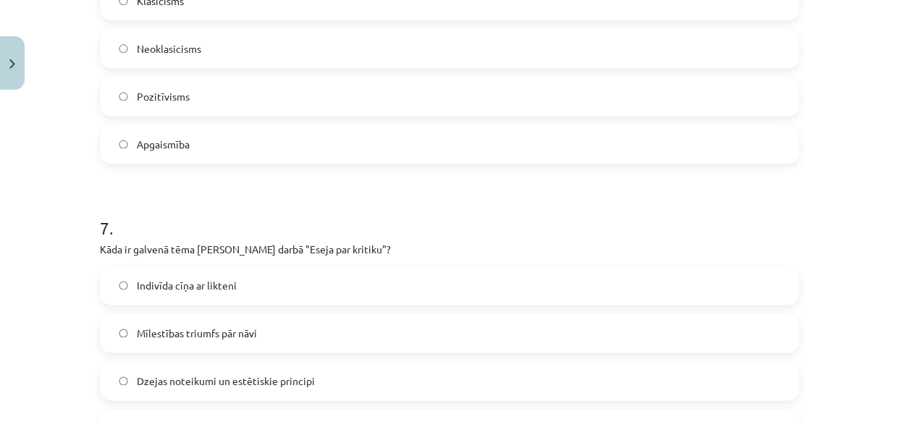
scroll to position [1931, 0]
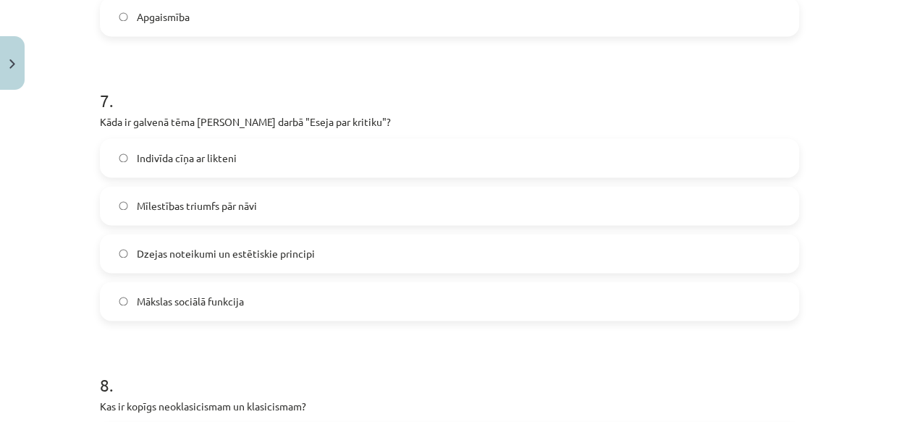
click at [179, 252] on span "Dzejas noteikumi un estētiskie principi" at bounding box center [226, 253] width 178 height 15
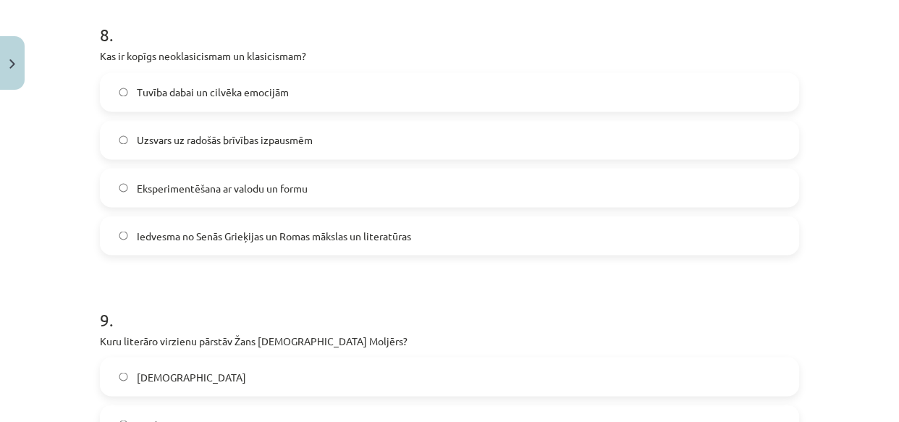
scroll to position [2282, 0]
click at [154, 227] on span "Iedvesma no Senās Grieķijas un Romas mākslas un literatūras" at bounding box center [274, 234] width 274 height 15
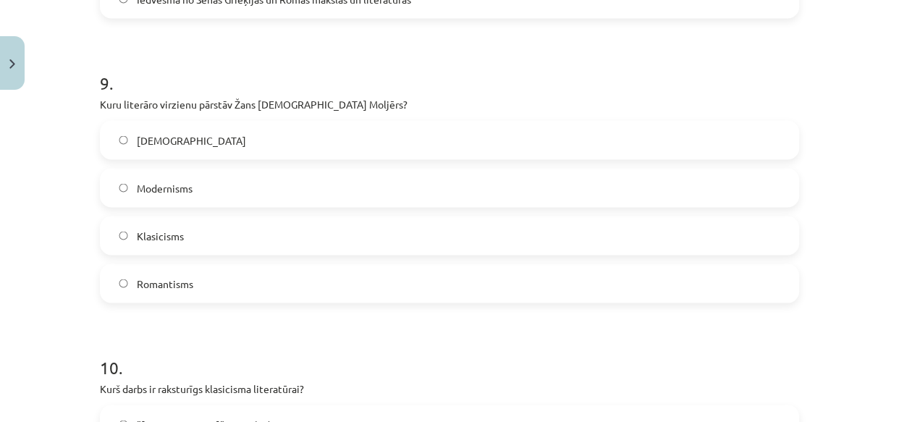
scroll to position [2633, 0]
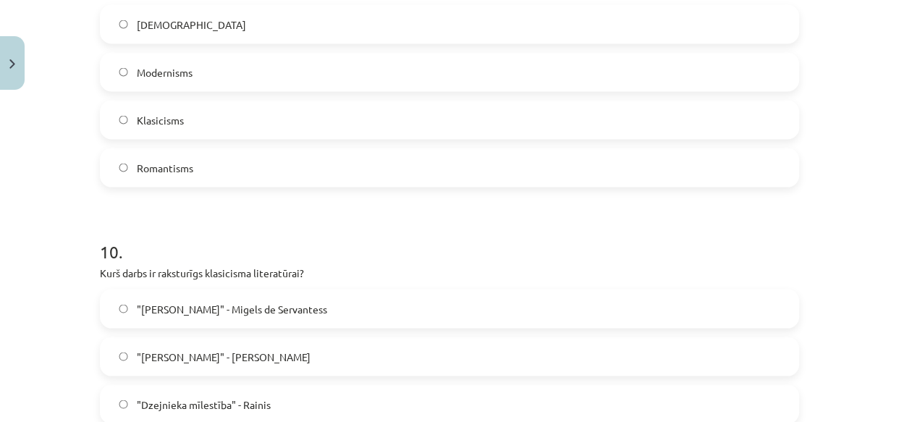
click at [159, 109] on label "Klasicisms" at bounding box center [449, 120] width 697 height 36
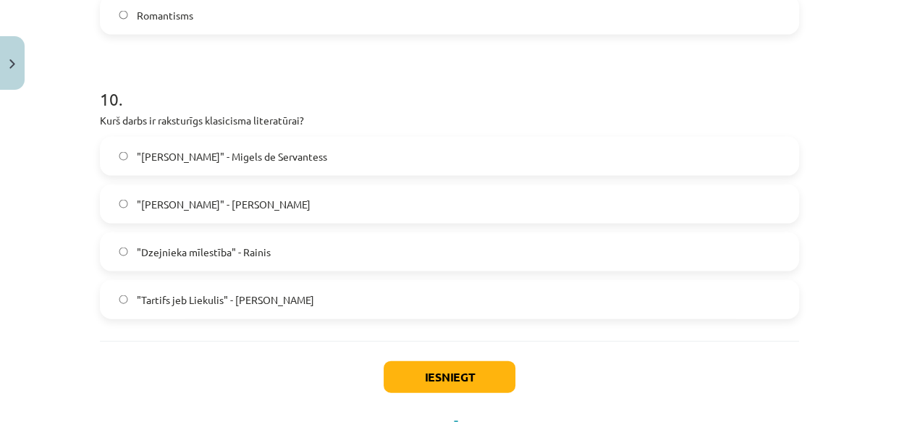
scroll to position [2809, 0]
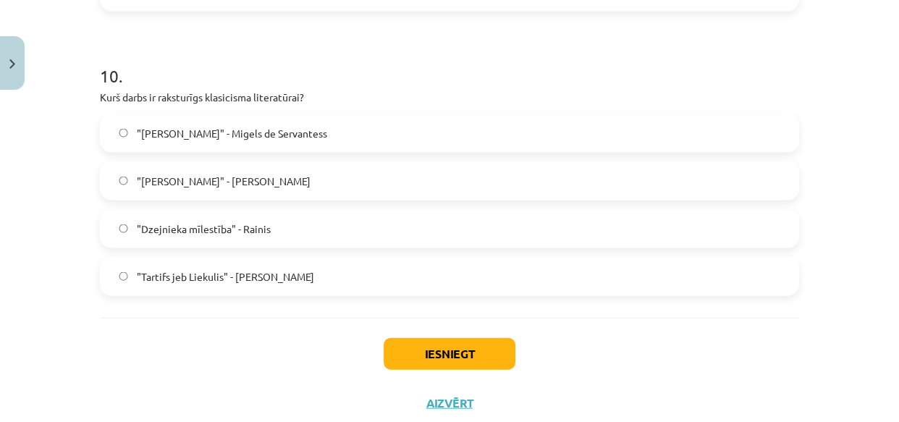
click at [181, 282] on span ""Tartifs jeb Liekulis" - Žans Batists Moljērs" at bounding box center [225, 276] width 177 height 15
click at [407, 340] on button "Iesniegt" at bounding box center [450, 354] width 132 height 32
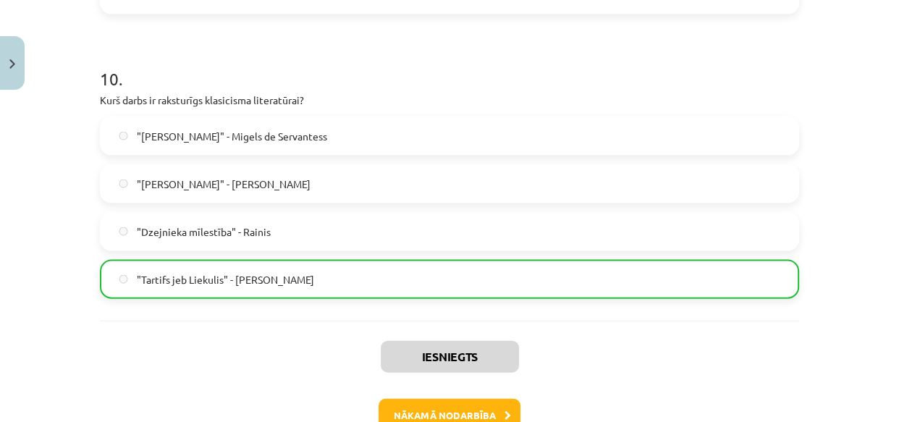
scroll to position [2896, 0]
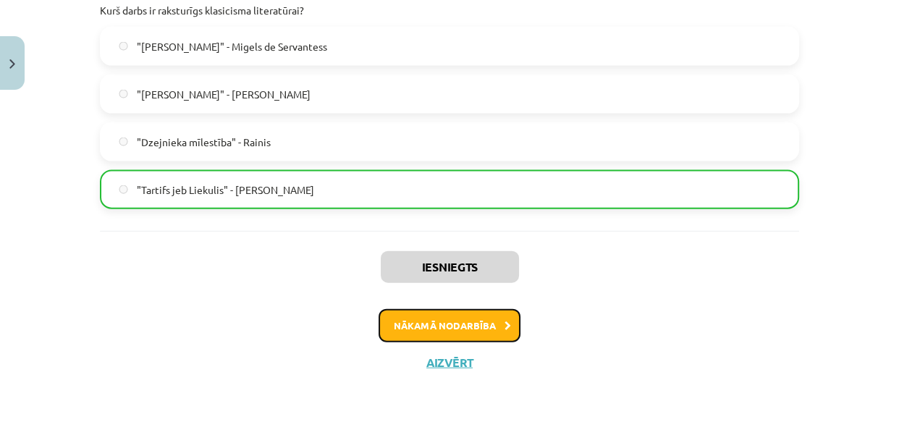
click at [432, 313] on button "Nākamā nodarbība" at bounding box center [450, 325] width 142 height 33
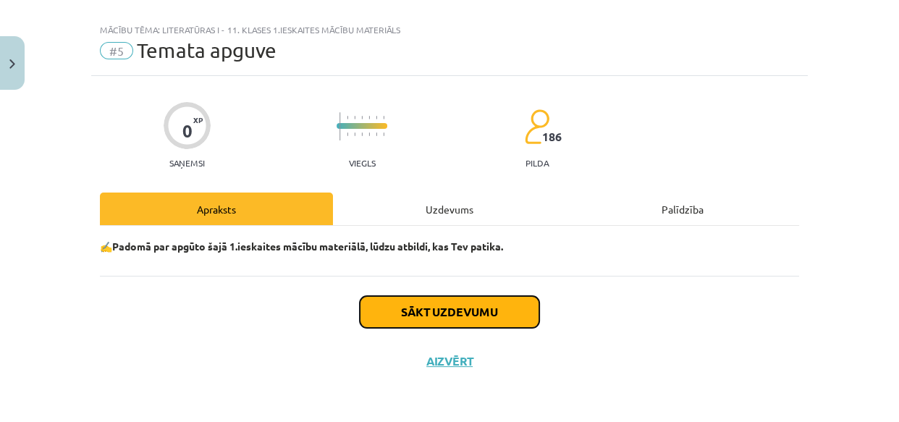
click at [406, 305] on button "Sākt uzdevumu" at bounding box center [450, 312] width 180 height 32
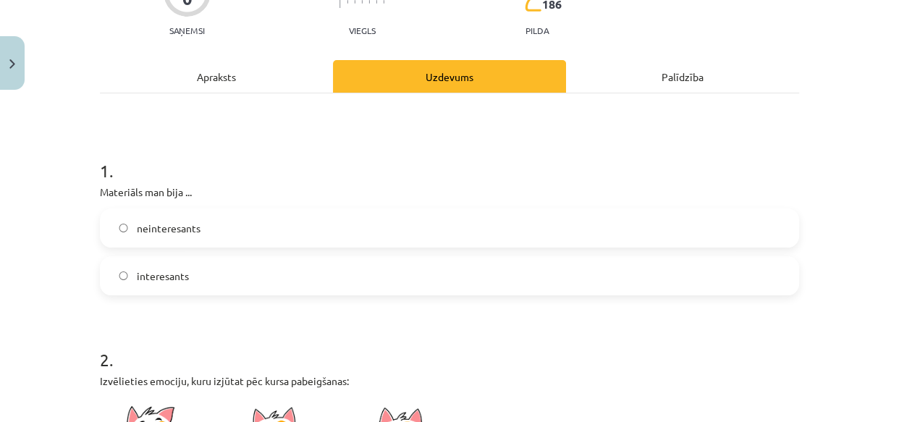
scroll to position [196, 0]
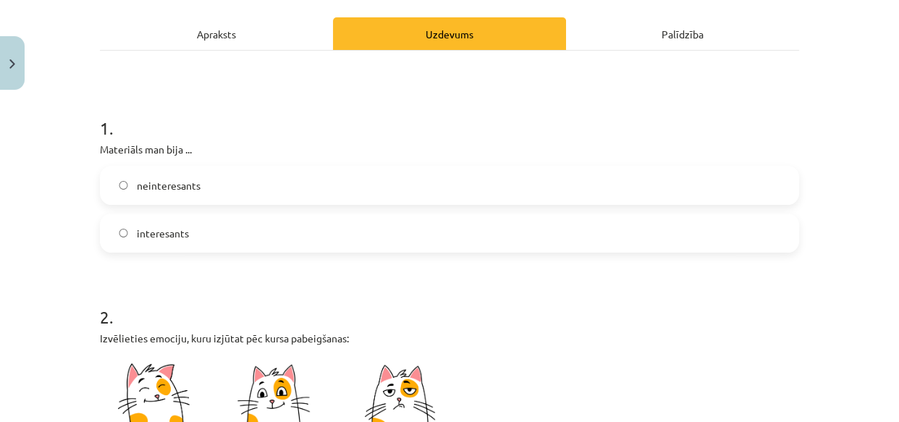
click at [169, 226] on span "interesants" at bounding box center [163, 233] width 52 height 15
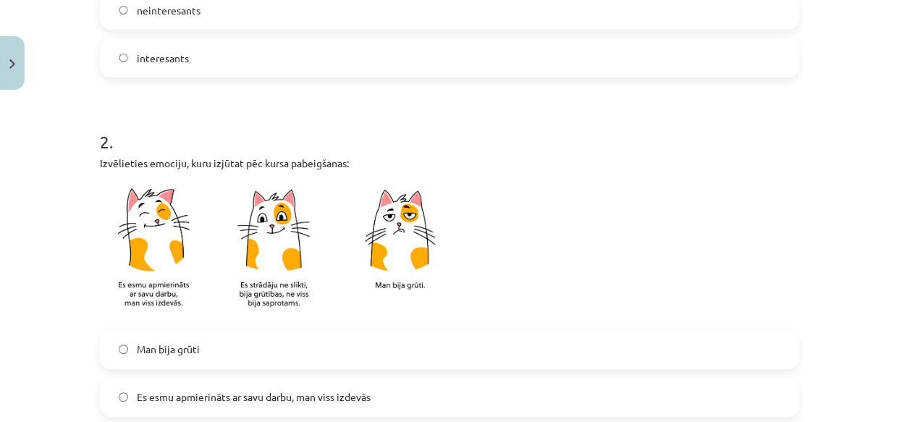
scroll to position [547, 0]
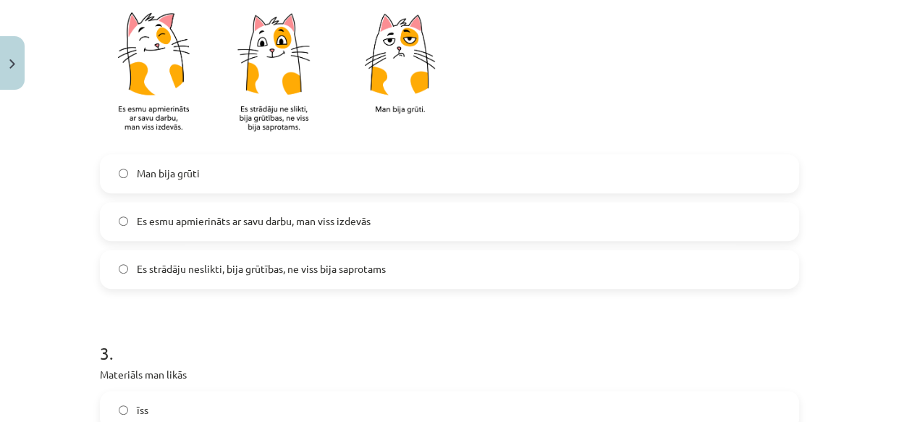
click at [217, 219] on span "Es esmu apmierināts ar savu darbu, man viss izdevās" at bounding box center [254, 221] width 234 height 15
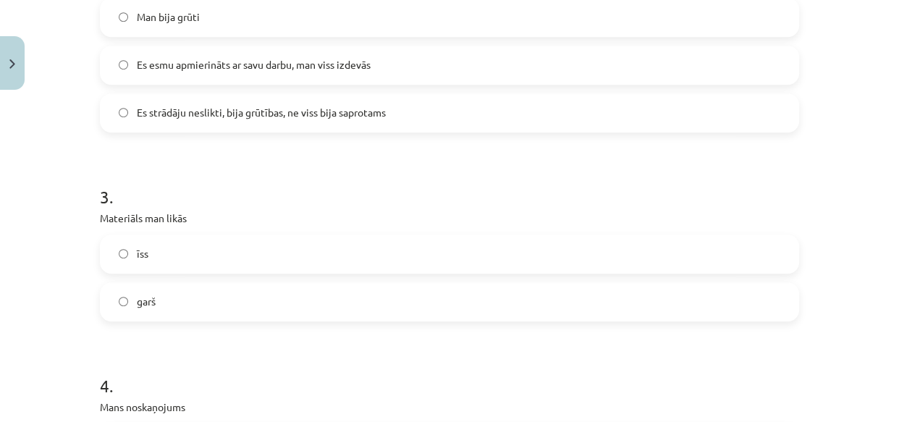
scroll to position [723, 0]
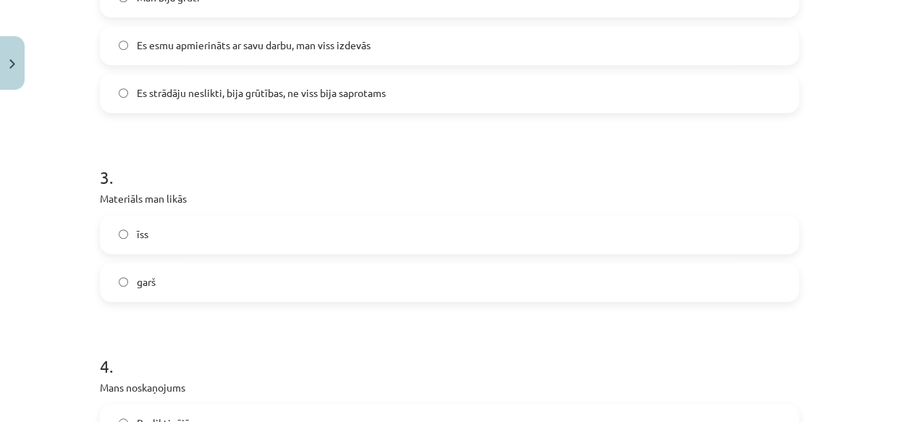
click at [194, 228] on label "īss" at bounding box center [449, 235] width 697 height 36
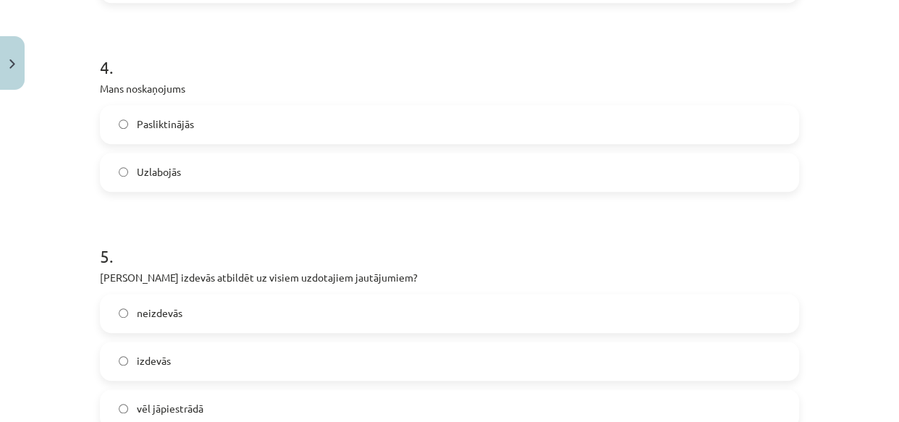
scroll to position [1073, 0]
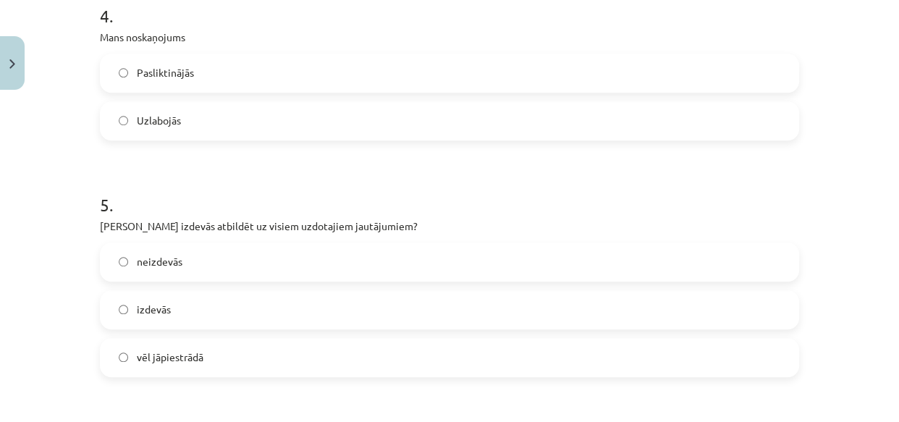
click at [166, 310] on label "izdevās" at bounding box center [449, 310] width 697 height 36
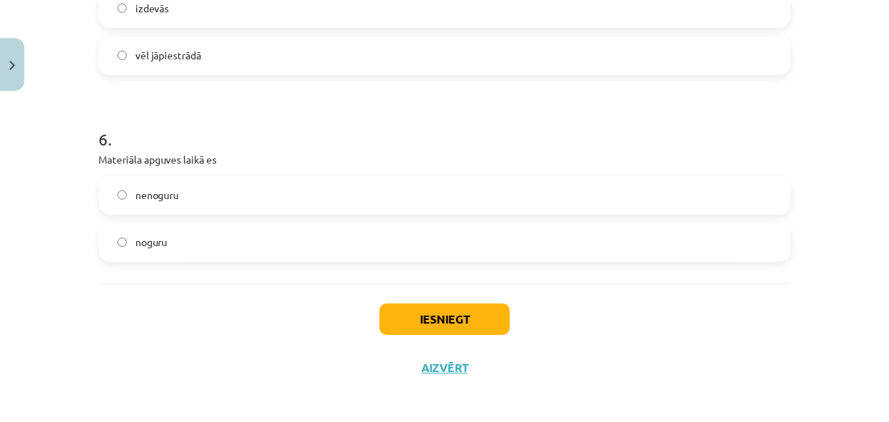
scroll to position [1384, 0]
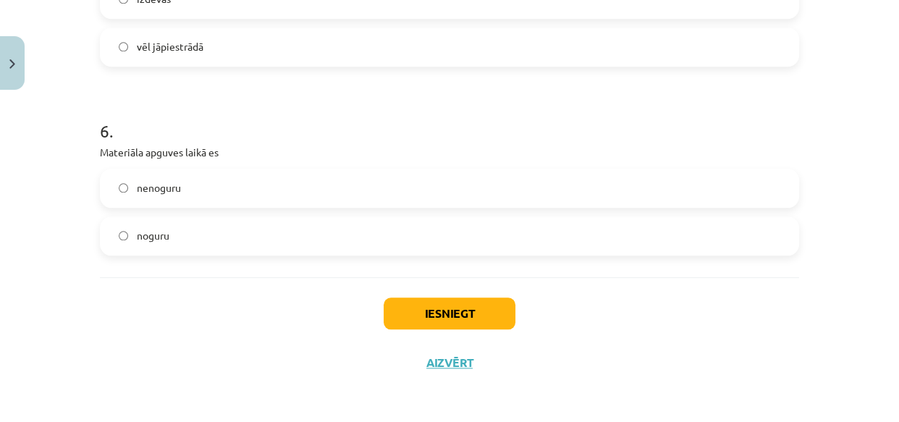
click at [188, 182] on label "nenoguru" at bounding box center [449, 188] width 697 height 36
click at [406, 311] on button "Iesniegt" at bounding box center [450, 314] width 132 height 32
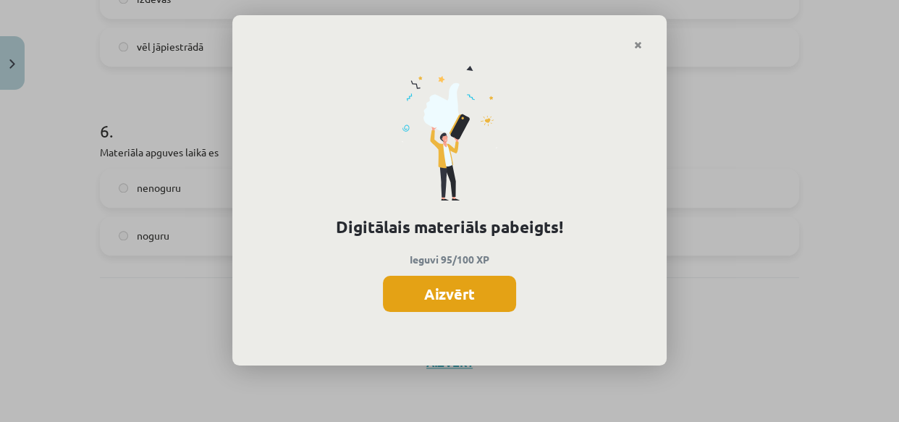
click at [426, 290] on button "Aizvērt" at bounding box center [449, 294] width 133 height 36
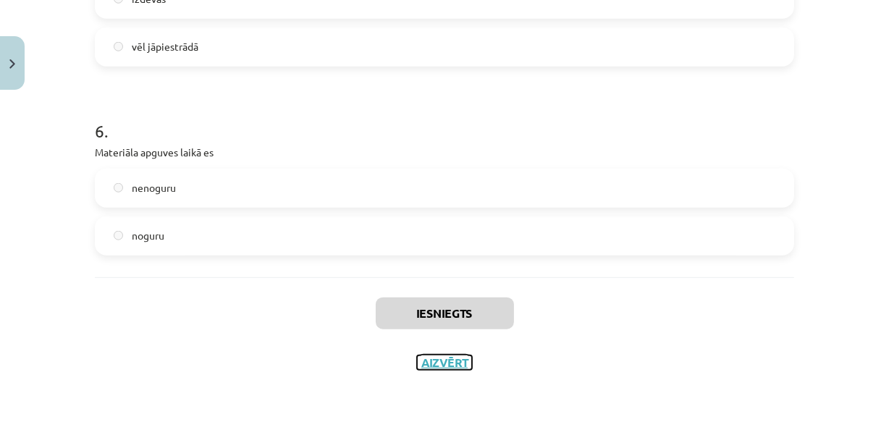
click at [443, 361] on button "Aizvērt" at bounding box center [444, 363] width 55 height 14
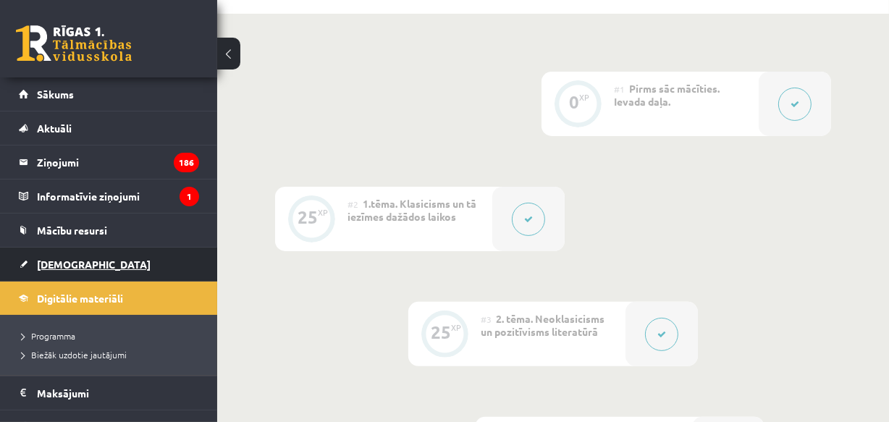
click at [46, 265] on span "[DEMOGRAPHIC_DATA]" at bounding box center [94, 264] width 114 height 13
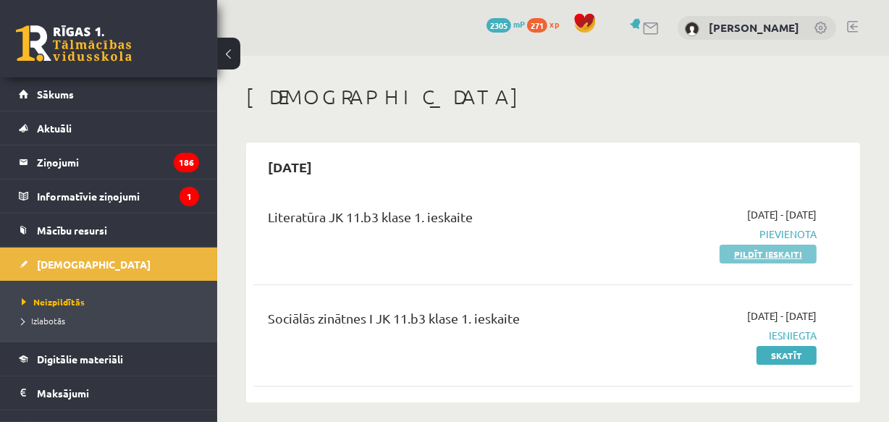
click at [746, 249] on link "Pildīt ieskaiti" at bounding box center [768, 254] width 97 height 19
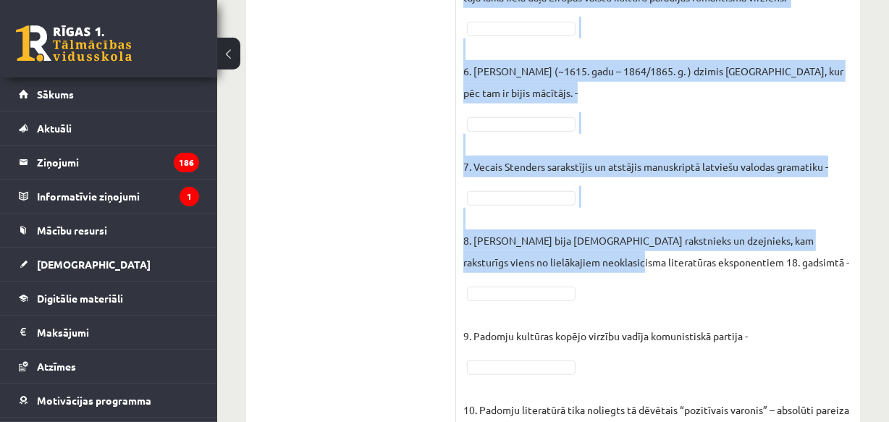
scroll to position [914, 0]
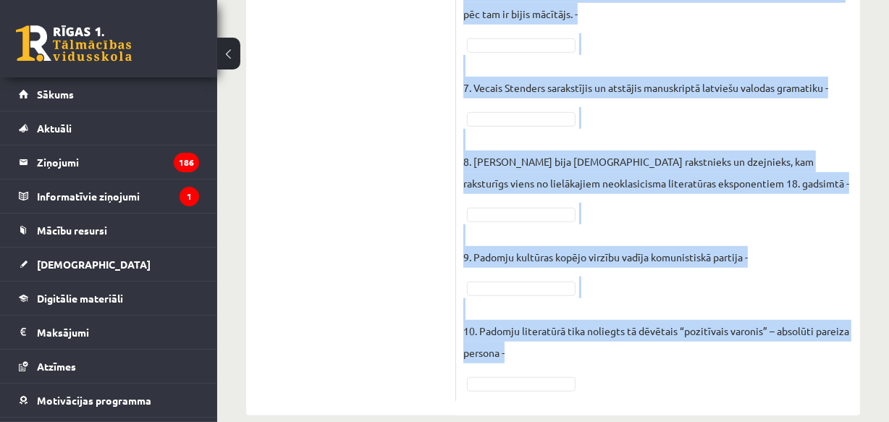
drag, startPoint x: 463, startPoint y: 109, endPoint x: 577, endPoint y: 324, distance: 242.6
copy div "Atzīmējiet, kuri no šiem apgalvojumiem ir patiesi (P), kuri nepatiesi (N)! Piee…"
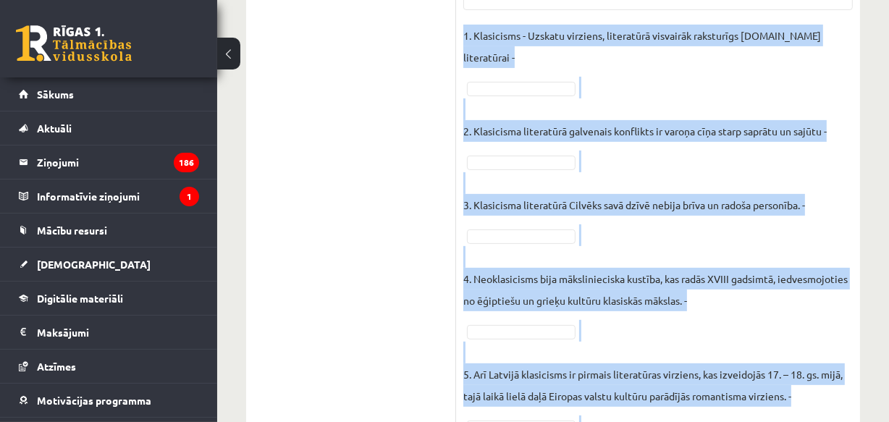
scroll to position [387, 0]
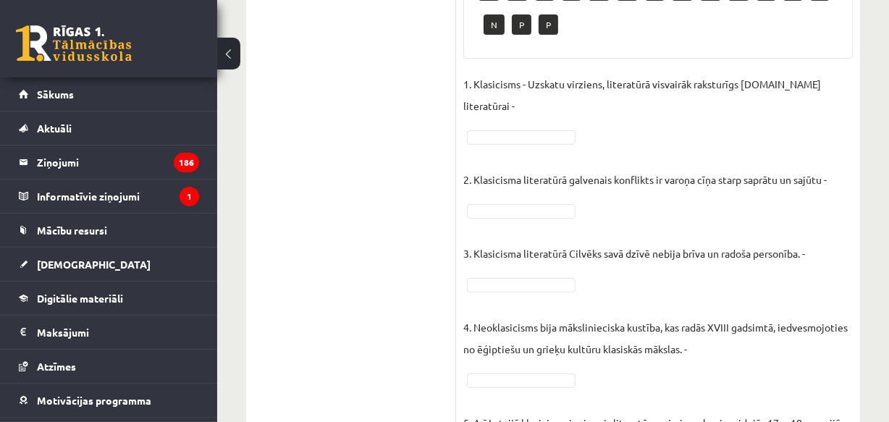
click at [335, 193] on ul "1. uzdevums 2. uzdevums 3. uzdevums 4. uzdevums" at bounding box center [359, 400] width 196 height 1055
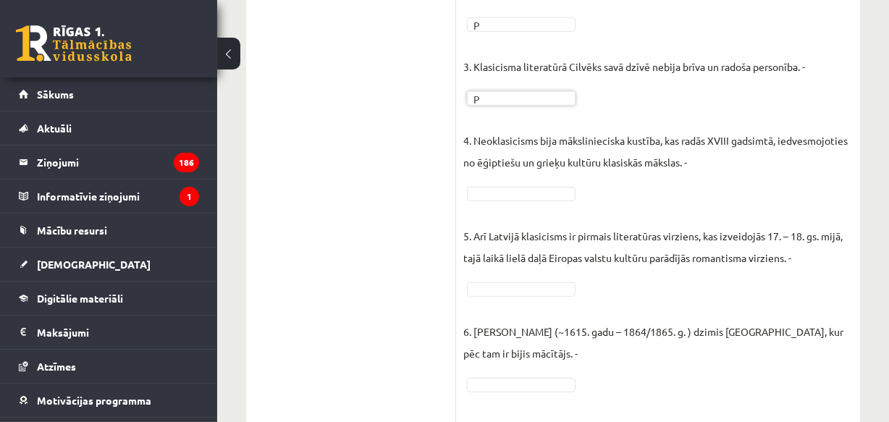
scroll to position [563, 0]
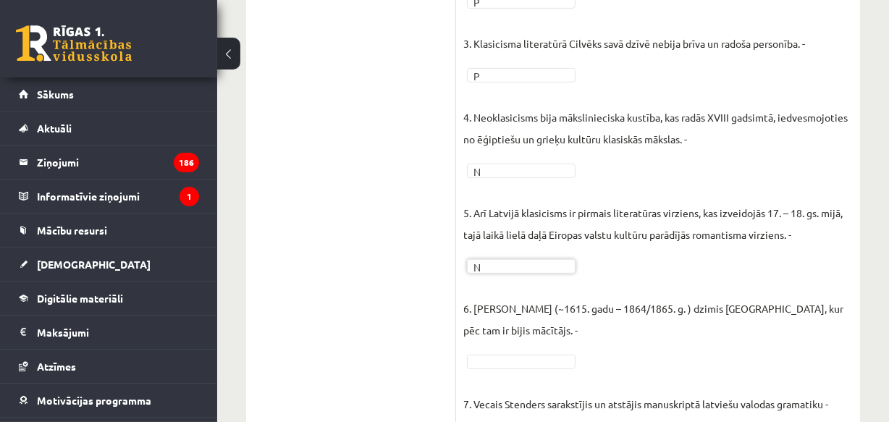
click at [485, 331] on fieldset "1. Klasicisms - Uzskatu virziens, literatūrā visvairāk raksturīgs 14.gs literat…" at bounding box center [658, 286] width 390 height 847
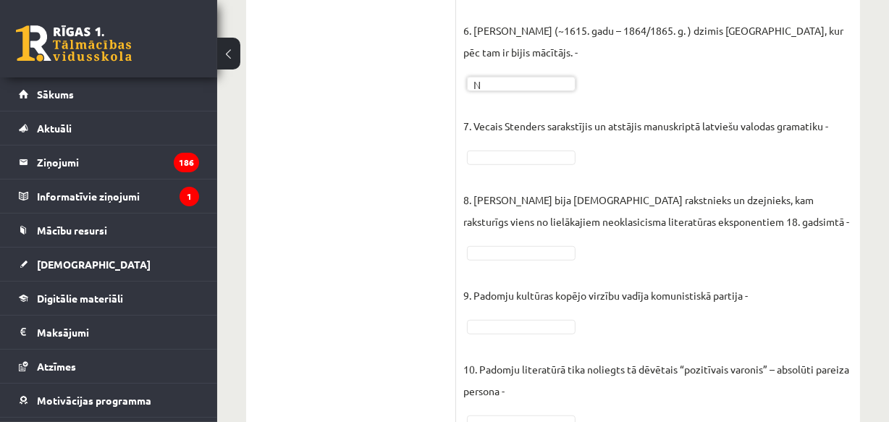
scroll to position [880, 0]
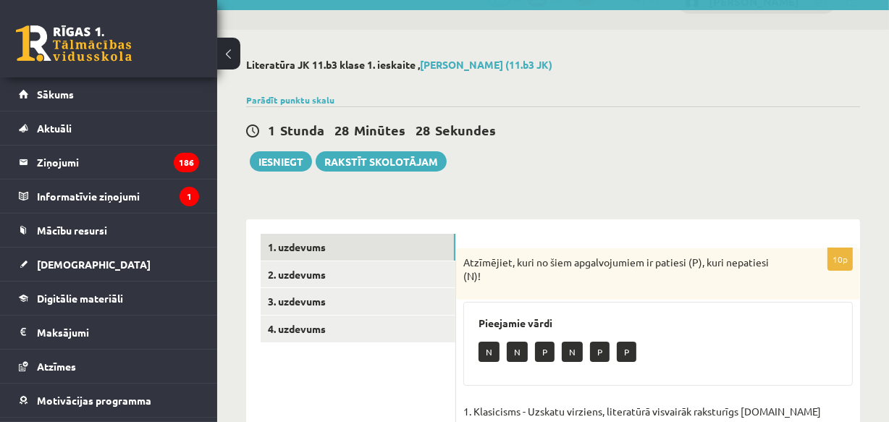
scroll to position [2, 0]
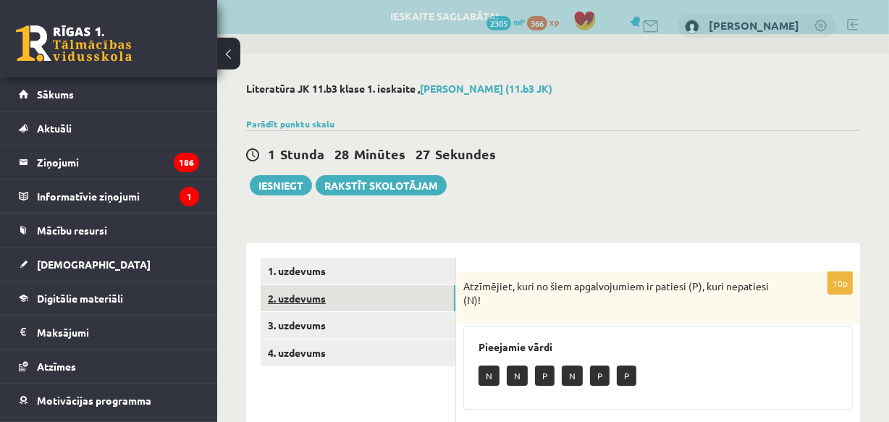
click at [344, 297] on link "2. uzdevums" at bounding box center [358, 298] width 195 height 27
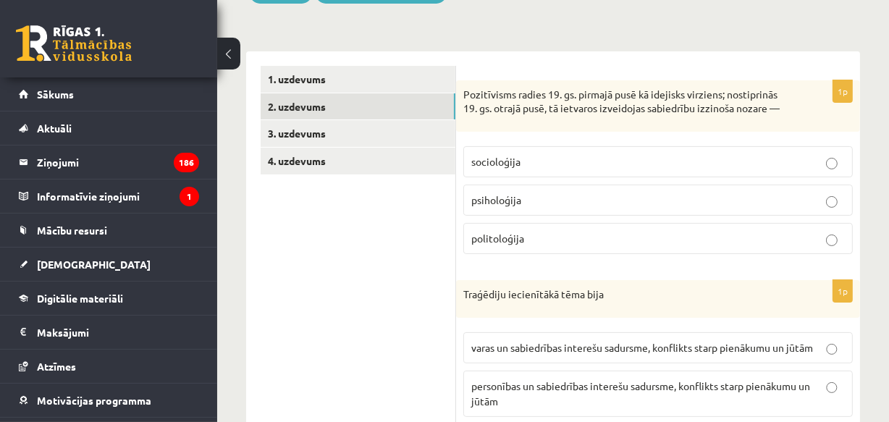
scroll to position [177, 0]
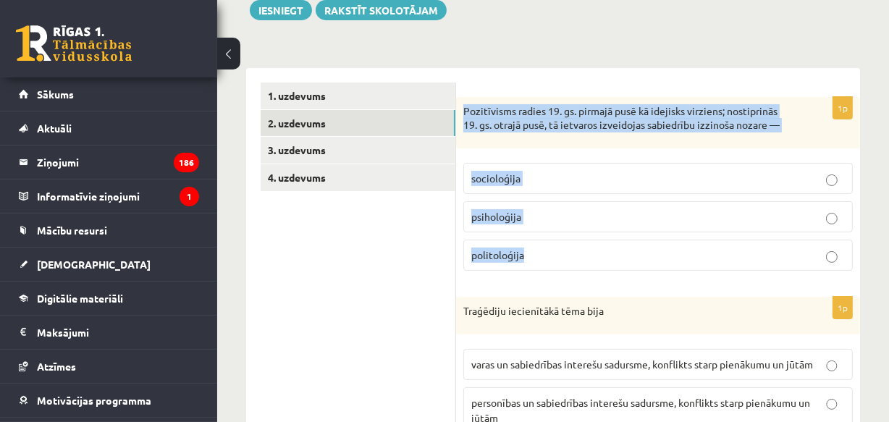
drag, startPoint x: 462, startPoint y: 106, endPoint x: 532, endPoint y: 143, distance: 79.0
click at [548, 263] on div "1p Pozitīvisms radies 19. gs. pirmajā pusē kā idejisks virziens; nostiprinās 19…" at bounding box center [658, 189] width 404 height 185
copy div "Pozitīvisms radies 19. gs. pirmajā pusē kā idejisks virziens; nostiprinās 19. g…"
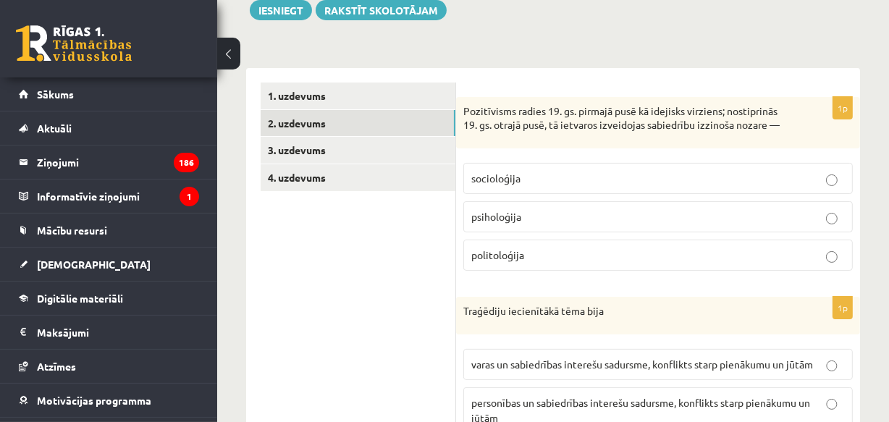
click at [516, 185] on span "socioloģija" at bounding box center [495, 178] width 49 height 13
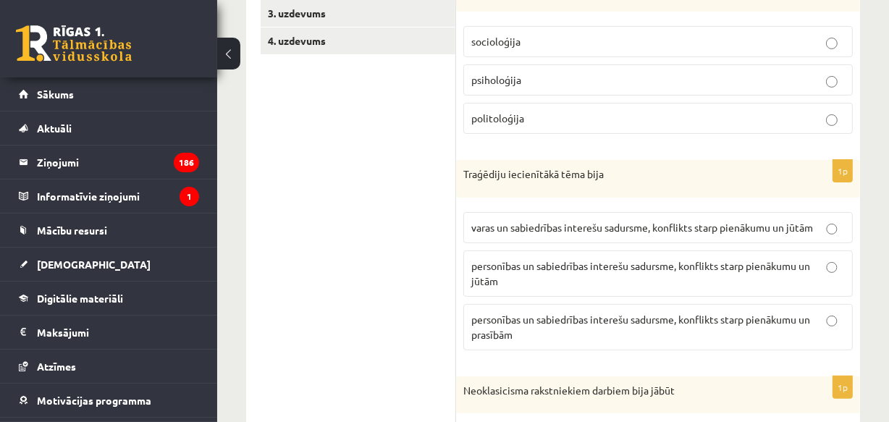
scroll to position [353, 0]
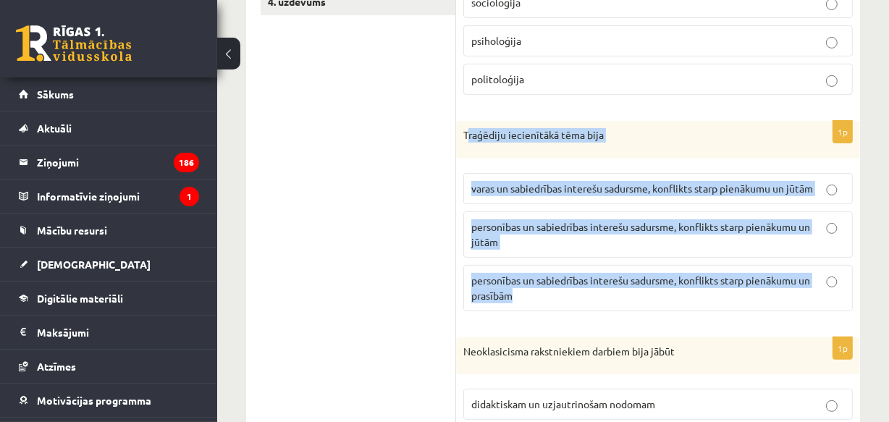
drag, startPoint x: 466, startPoint y: 145, endPoint x: 591, endPoint y: 324, distance: 218.0
click at [591, 323] on div "1p Traģēdiju iecienītākā tēma bija varas un sabiedrības interešu sadursme, konf…" at bounding box center [658, 222] width 404 height 202
click at [474, 143] on p "Traģēdiju iecienītākā tēma bija" at bounding box center [621, 135] width 317 height 14
drag, startPoint x: 462, startPoint y: 146, endPoint x: 553, endPoint y: 308, distance: 186.1
click at [553, 308] on div "1p Traģēdiju iecienītākā tēma bija varas un sabiedrības interešu sadursme, konf…" at bounding box center [658, 222] width 404 height 202
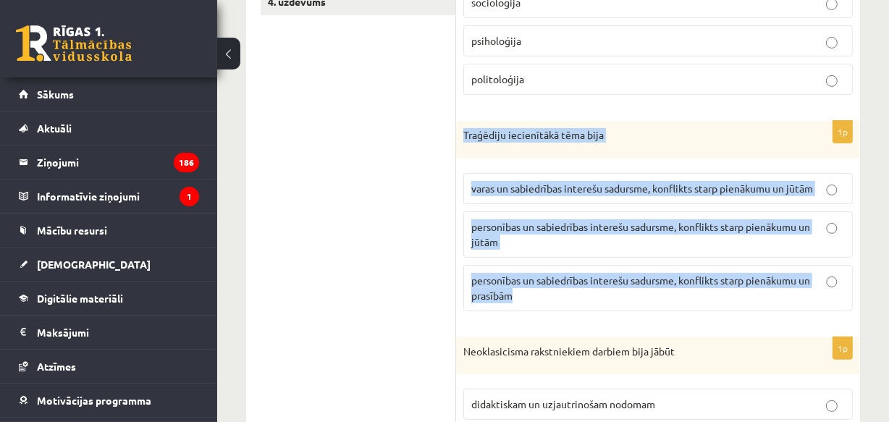
copy div "Traģēdiju iecienītākā tēma bija varas un sabiedrības interešu sadursme, konflik…"
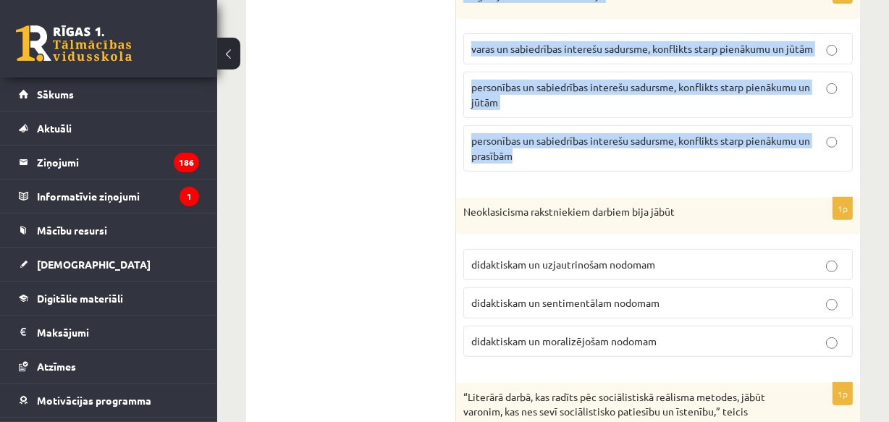
scroll to position [529, 0]
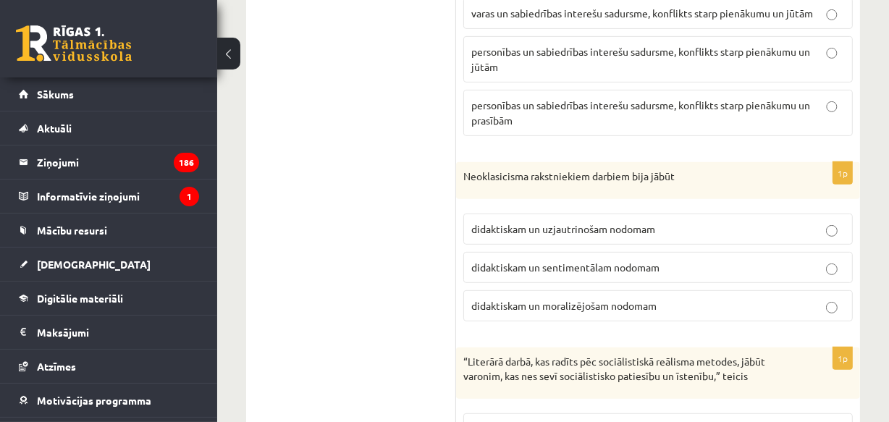
click at [529, 75] on p "personības un sabiedrības interešu sadursme, konflikts starp pienākumu un jūtām" at bounding box center [658, 59] width 374 height 30
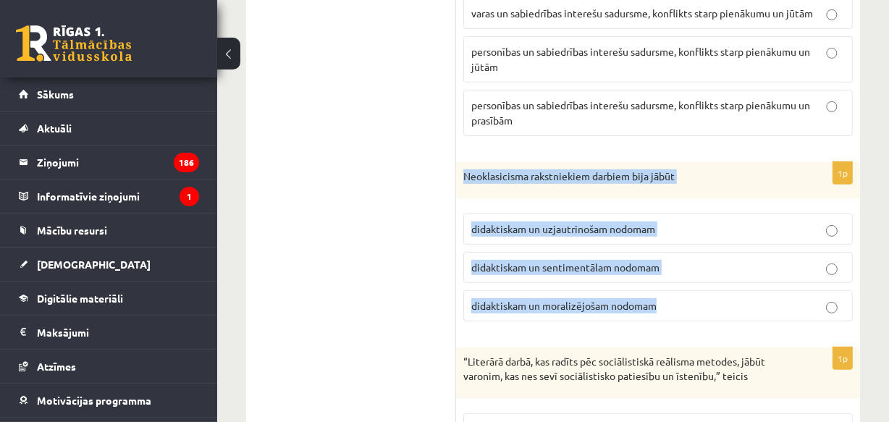
drag, startPoint x: 463, startPoint y: 188, endPoint x: 673, endPoint y: 307, distance: 241.3
click at [673, 309] on div "1p Neoklasicisma rakstniekiem darbiem bija jābūt didaktiskam un uzjautrinošam n…" at bounding box center [658, 248] width 404 height 172
copy div "Neoklasicisma rakstniekiem darbiem bija jābūt didaktiskam un uzjautrinošam nodo…"
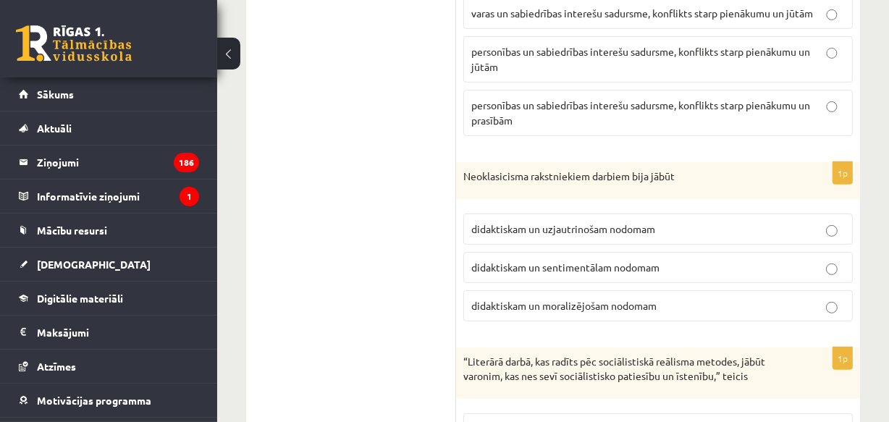
click at [529, 312] on p "didaktiskam un moralizējošam nodomam" at bounding box center [658, 305] width 374 height 15
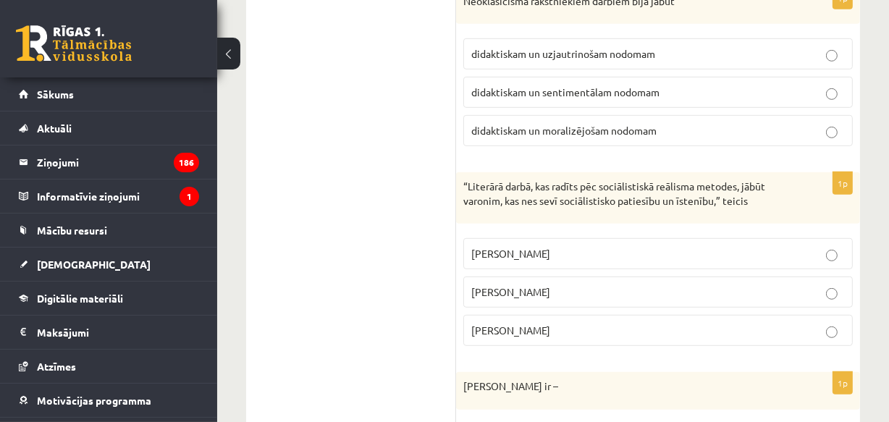
drag, startPoint x: 685, startPoint y: 125, endPoint x: 691, endPoint y: 138, distance: 14.3
click at [687, 130] on fieldset "didaktiskam un uzjautrinošam nodomam didaktiskam un sentimentālam nodomam didak…" at bounding box center [658, 90] width 390 height 119
click at [694, 138] on p "didaktiskam un moralizējošam nodomam" at bounding box center [658, 130] width 374 height 15
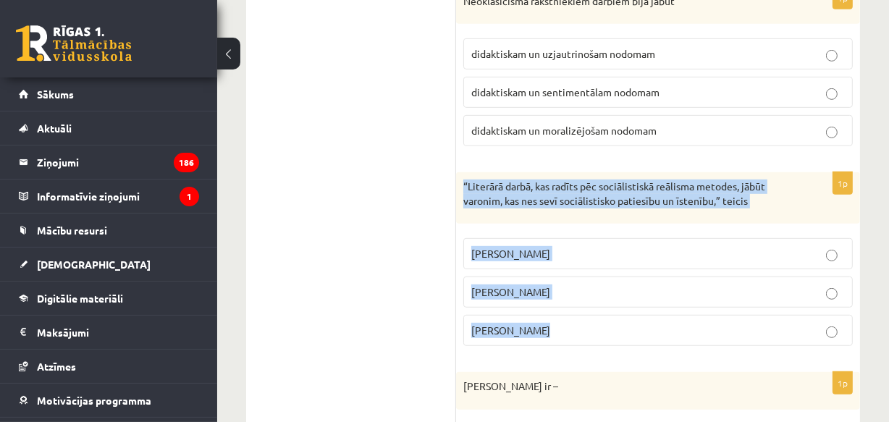
drag, startPoint x: 464, startPoint y: 196, endPoint x: 537, endPoint y: 227, distance: 79.1
click at [547, 329] on div "1p “Literārā darbā, kas radīts pēc sociālistiskā reālisma metodes, jābūt varoni…" at bounding box center [658, 264] width 404 height 185
copy div "“Literārā darbā, kas radīts pēc sociālistiskā reālisma metodes, jābūt varonim, …"
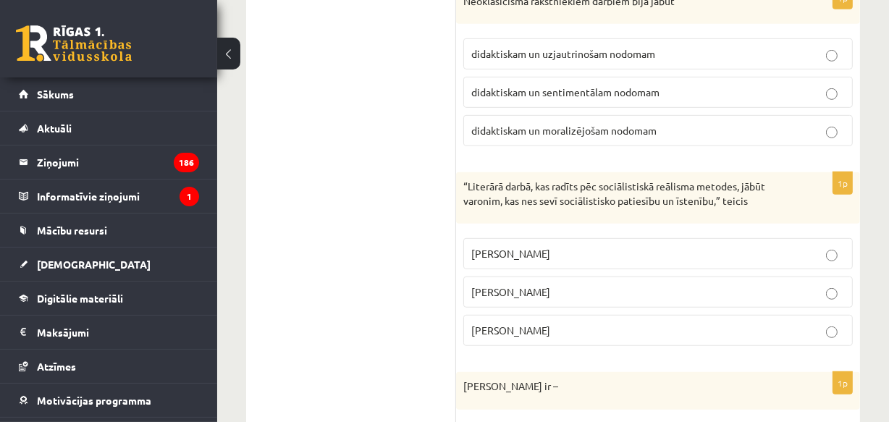
drag, startPoint x: 354, startPoint y: 196, endPoint x: 427, endPoint y: 253, distance: 92.9
drag, startPoint x: 529, startPoint y: 301, endPoint x: 527, endPoint y: 288, distance: 12.4
click at [529, 300] on p "Vilis Lācis" at bounding box center [658, 292] width 374 height 15
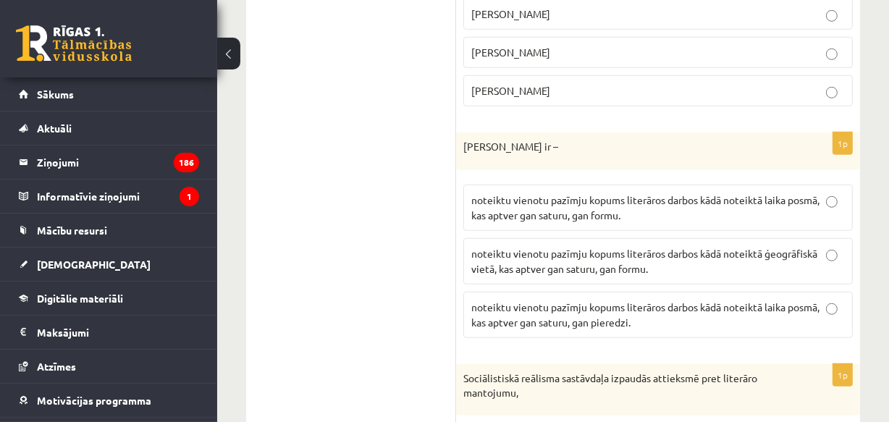
scroll to position [1056, 0]
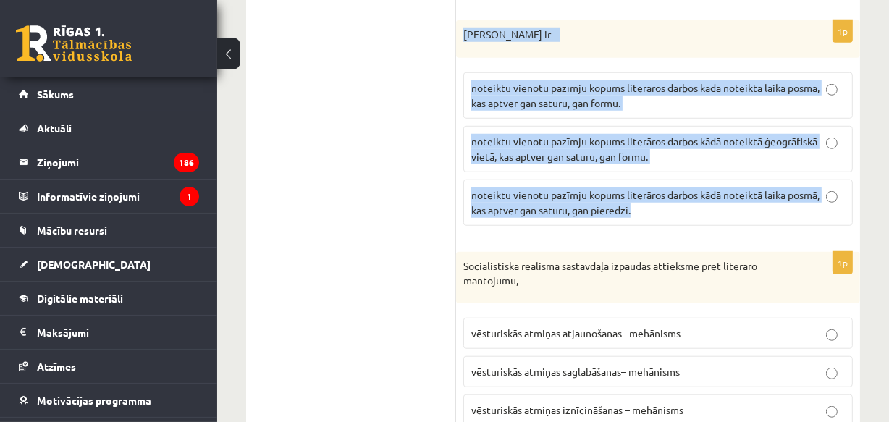
drag, startPoint x: 460, startPoint y: 46, endPoint x: 520, endPoint y: 104, distance: 84.0
click at [662, 216] on div "1p Literārs virziens ir – noteiktu vienotu pazīmju kopums literāros darbos kādā…" at bounding box center [658, 128] width 404 height 217
copy div "Literārs virziens ir – noteiktu vienotu pazīmju kopums literāros darbos kādā no…"
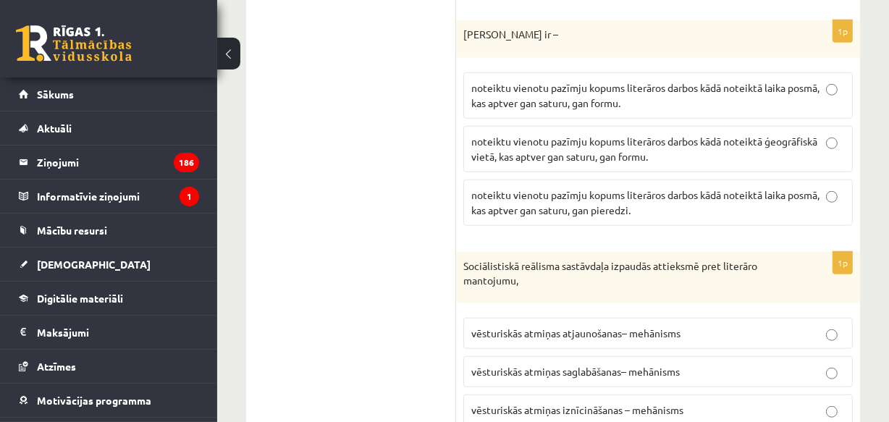
drag, startPoint x: 354, startPoint y: 224, endPoint x: 400, endPoint y: 197, distance: 52.9
click at [361, 222] on ul "1. uzdevums 2. uzdevums 3. uzdevums 4. uzdevums" at bounding box center [359, 199] width 196 height 1991
click at [542, 95] on span "noteiktu vienotu pazīmju kopums literāros darbos kādā noteiktā laika posmā, kas…" at bounding box center [645, 95] width 348 height 28
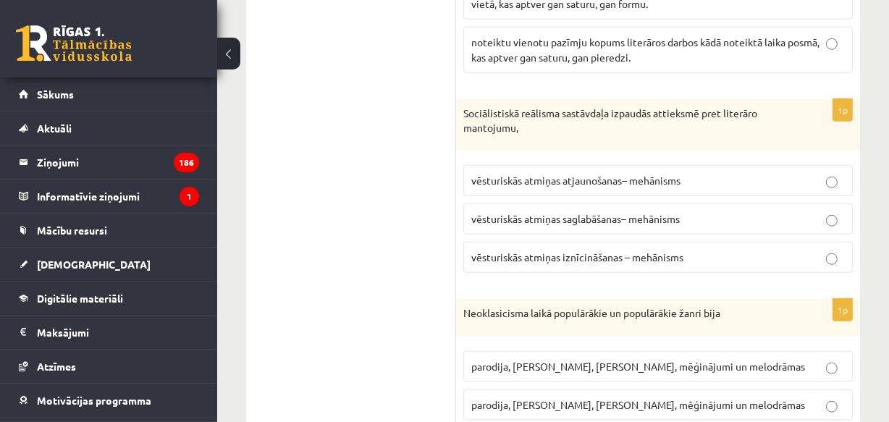
scroll to position [1231, 0]
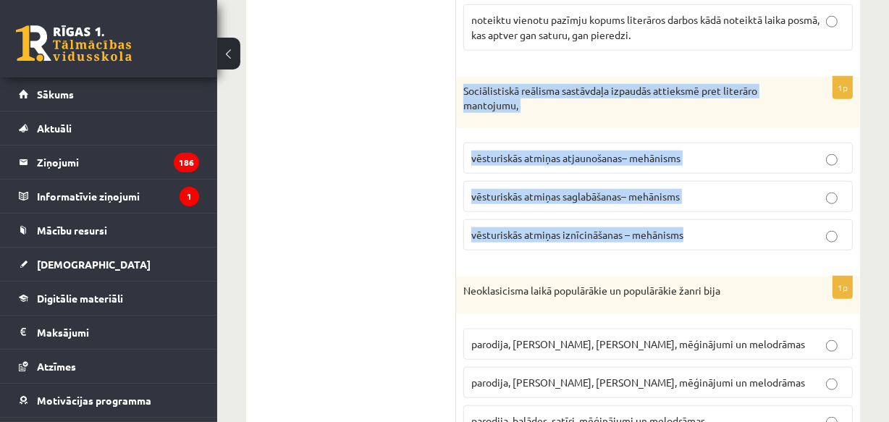
drag, startPoint x: 463, startPoint y: 101, endPoint x: 691, endPoint y: 239, distance: 266.8
click at [694, 243] on div "1p Sociālistiskā reālisma sastāvdaļa izpaudās attieksmē pret literāro mantojumu…" at bounding box center [658, 169] width 404 height 185
copy div "Sociālistiskā reālisma sastāvdaļa izpaudās attieksmē pret literāro mantojumu, v…"
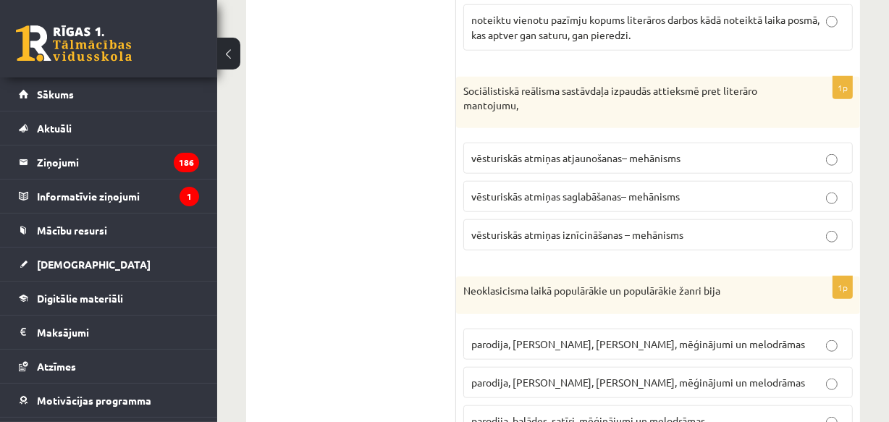
drag, startPoint x: 373, startPoint y: 259, endPoint x: 438, endPoint y: 192, distance: 93.7
click at [380, 251] on ul "1. uzdevums 2. uzdevums 3. uzdevums 4. uzdevums" at bounding box center [359, 24] width 196 height 1991
click at [508, 203] on span "vēsturiskās atmiņas saglabāšanas– mehānisms" at bounding box center [575, 196] width 209 height 13
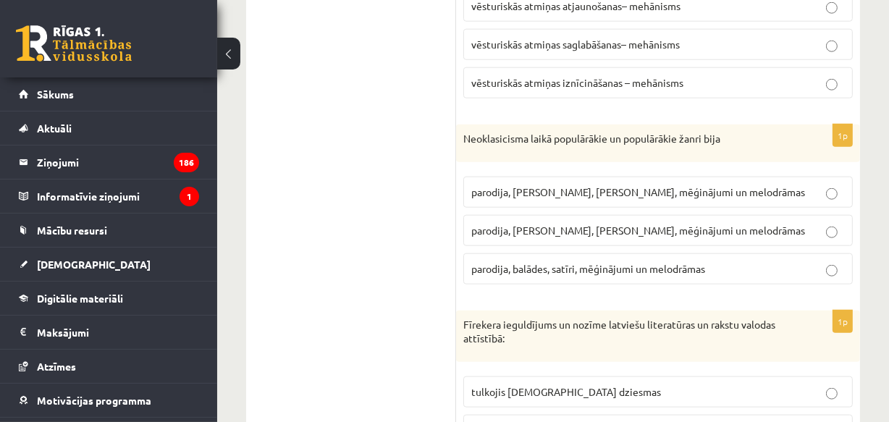
scroll to position [1406, 0]
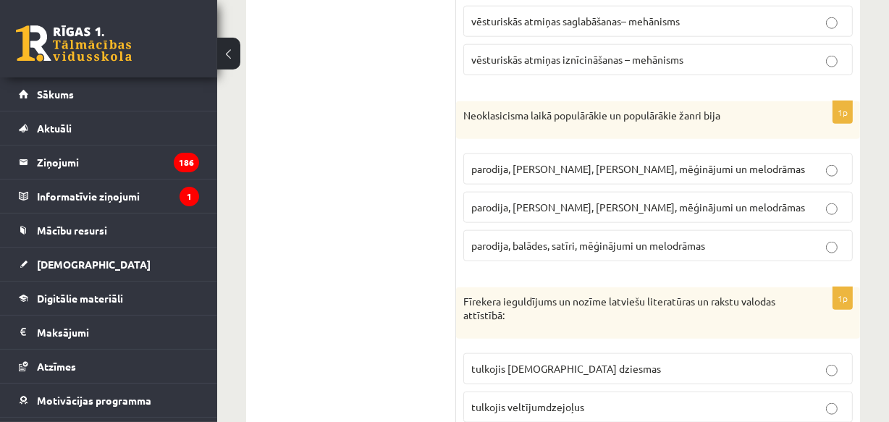
drag, startPoint x: 496, startPoint y: 141, endPoint x: 744, endPoint y: 261, distance: 275.3
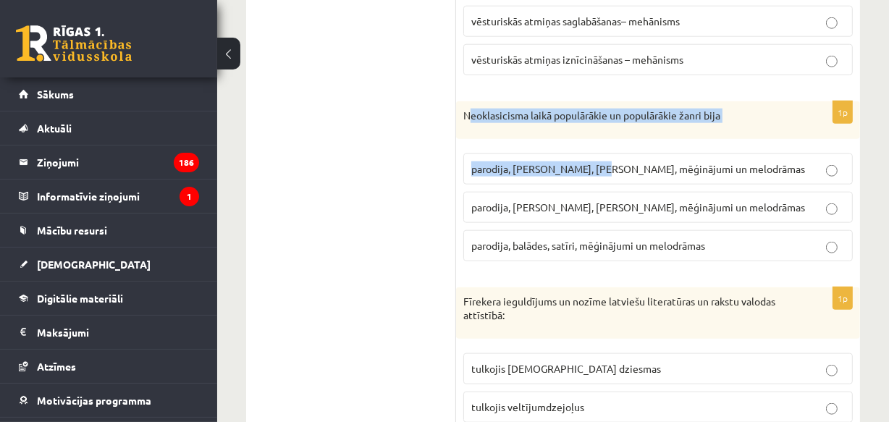
drag, startPoint x: 475, startPoint y: 121, endPoint x: 383, endPoint y: 136, distance: 93.2
click at [571, 168] on div "1p Neoklasicisma laikā populārākie un populārākie žanri bija parodija, fabulas,…" at bounding box center [658, 187] width 404 height 172
drag, startPoint x: 440, startPoint y: 116, endPoint x: 513, endPoint y: 135, distance: 75.0
click at [463, 139] on div "Neoklasicisma laikā populārākie un populārākie žanri bija" at bounding box center [658, 120] width 404 height 38
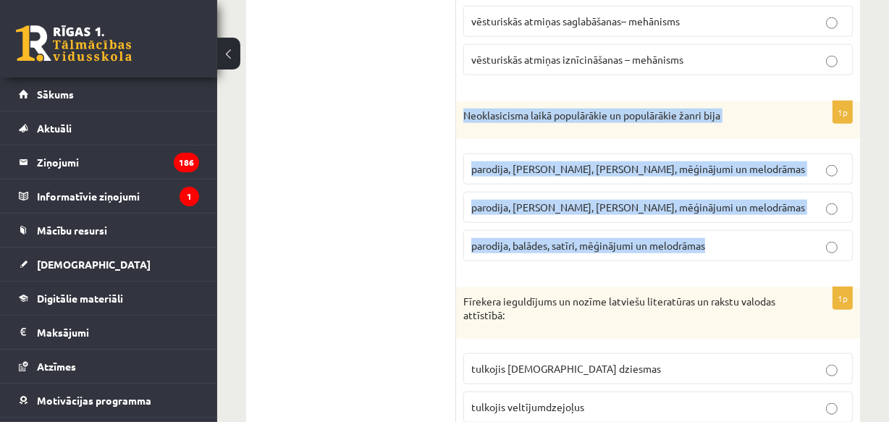
drag, startPoint x: 461, startPoint y: 127, endPoint x: 650, endPoint y: 197, distance: 201.4
click at [718, 240] on div "1p Neoklasicisma laikā populārākie un populārākie žanri bija parodija, fabulas,…" at bounding box center [658, 187] width 404 height 172
copy div "Neoklasicisma laikā populārākie un populārākie žanri bija parodija, fabulas, sa…"
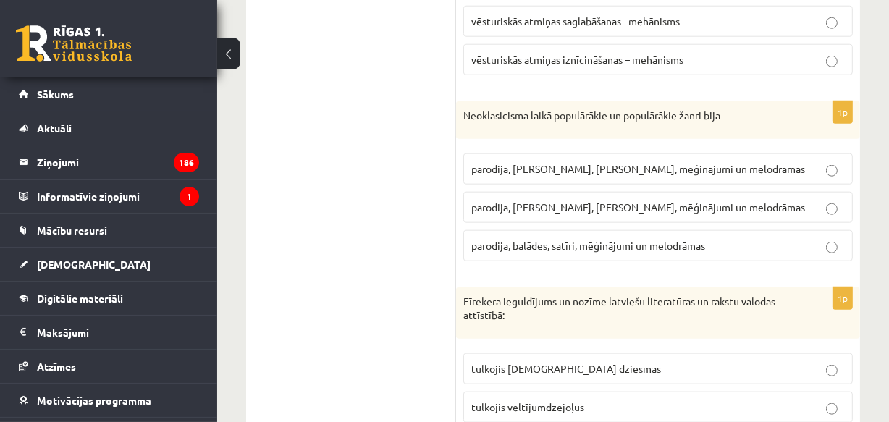
click at [505, 214] on span "parodija, odas, satīri, mēģinājumi un melodrāmas" at bounding box center [638, 207] width 334 height 13
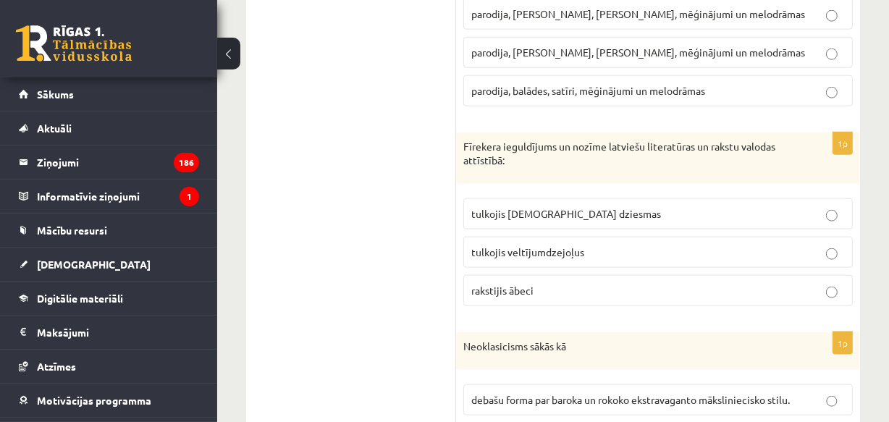
scroll to position [1582, 0]
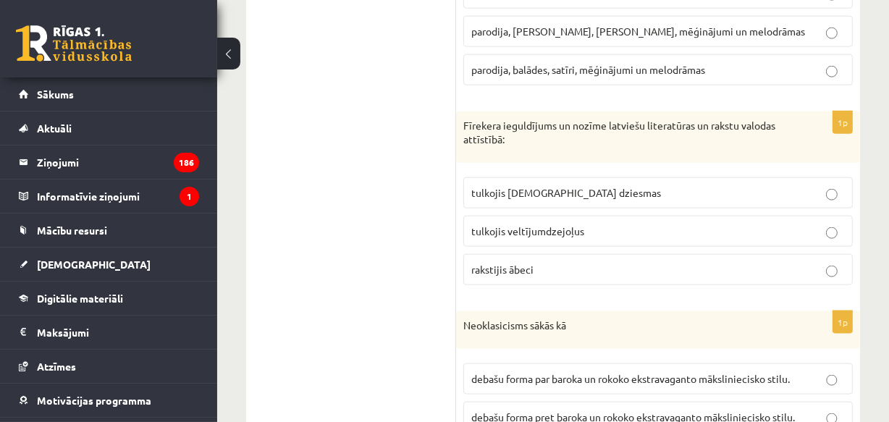
drag, startPoint x: 453, startPoint y: 128, endPoint x: 577, endPoint y: 269, distance: 187.8
click at [460, 130] on div "Fīrekera ieguldījums un nozīme latviešu literatūras un rakstu valodas attīstībā:" at bounding box center [658, 137] width 404 height 51
click at [463, 130] on div "Fīrekera ieguldījums un nozīme latviešu literatūras un rakstu valodas attīstībā:" at bounding box center [658, 137] width 404 height 51
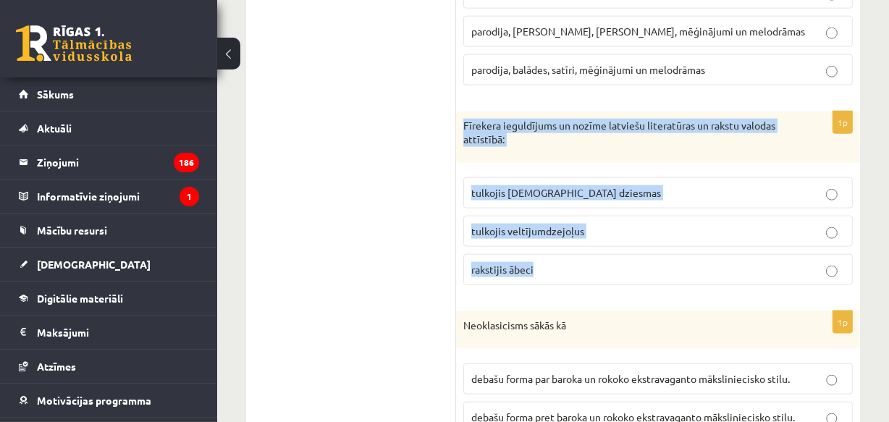
drag, startPoint x: 460, startPoint y: 133, endPoint x: 584, endPoint y: 268, distance: 183.0
click at [584, 268] on div "1p Fīrekera ieguldījums un nozīme latviešu literatūras un rakstu valodas attīst…" at bounding box center [658, 204] width 404 height 185
copy div "Fīrekera ieguldījums un nozīme latviešu literatūras un rakstu valodas attīstībā…"
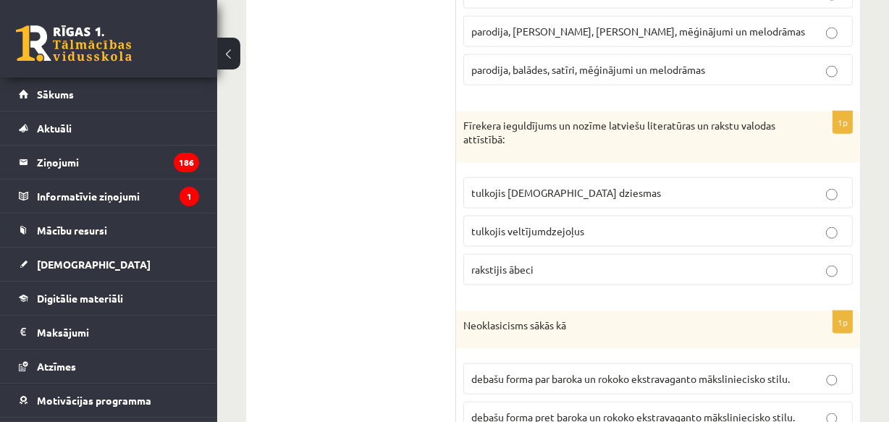
drag, startPoint x: 286, startPoint y: 188, endPoint x: 366, endPoint y: 211, distance: 83.0
click at [546, 199] on span "tulkojis baznīcas dziesmas" at bounding box center [566, 192] width 190 height 13
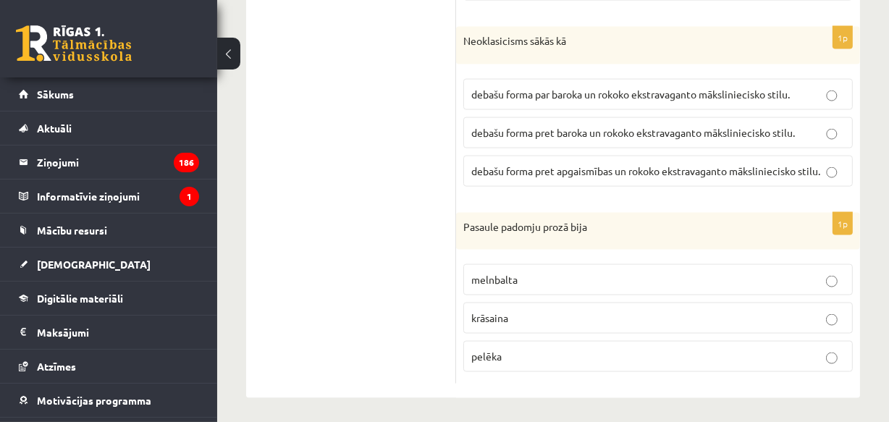
scroll to position [1882, 0]
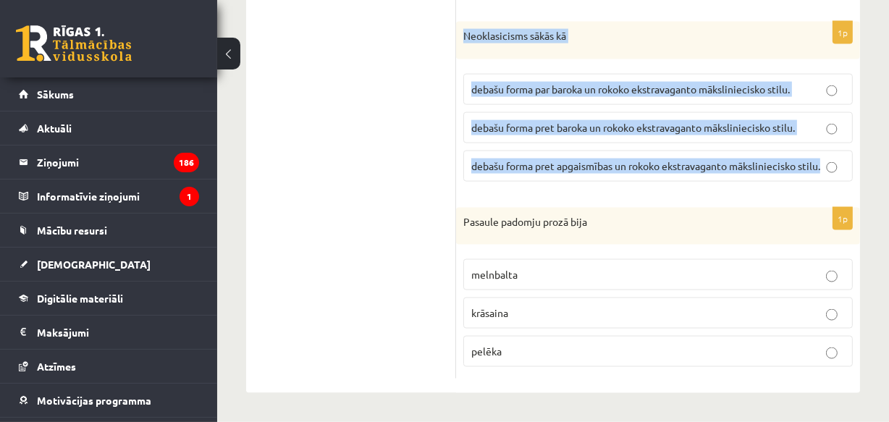
drag, startPoint x: 463, startPoint y: 30, endPoint x: 849, endPoint y: 156, distance: 406.2
click at [849, 156] on div "1p Neoklasicisms sākās kā debašu forma par baroka un rokoko ekstravaganto māksl…" at bounding box center [658, 108] width 404 height 172
copy div "Neoklasicisms sākās kā debašu forma par baroka un rokoko ekstravaganto mākslini…"
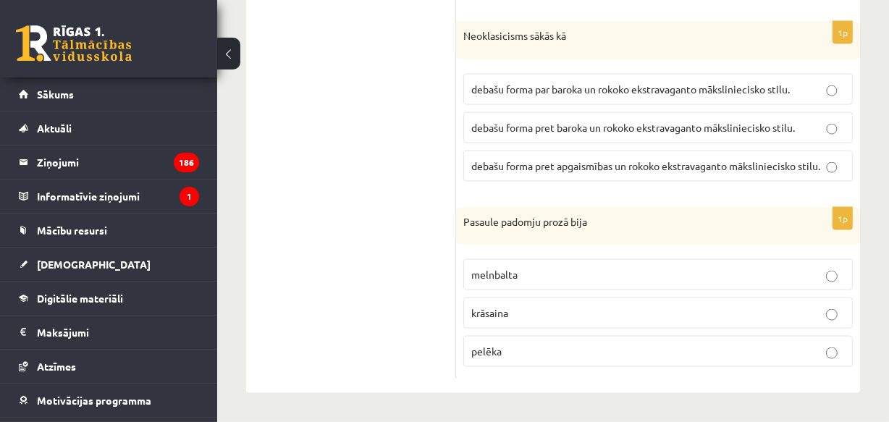
click at [529, 128] on span "debašu forma pret baroka un rokoko ekstravaganto māksliniecisko stilu." at bounding box center [633, 127] width 324 height 13
drag, startPoint x: 465, startPoint y: 219, endPoint x: 529, endPoint y: 222, distance: 63.8
click at [536, 340] on div "1p Pasaule padomju prozā bija melnbalta krāsaina pelēka" at bounding box center [658, 294] width 404 height 172
drag, startPoint x: 400, startPoint y: 314, endPoint x: 413, endPoint y: 311, distance: 12.5
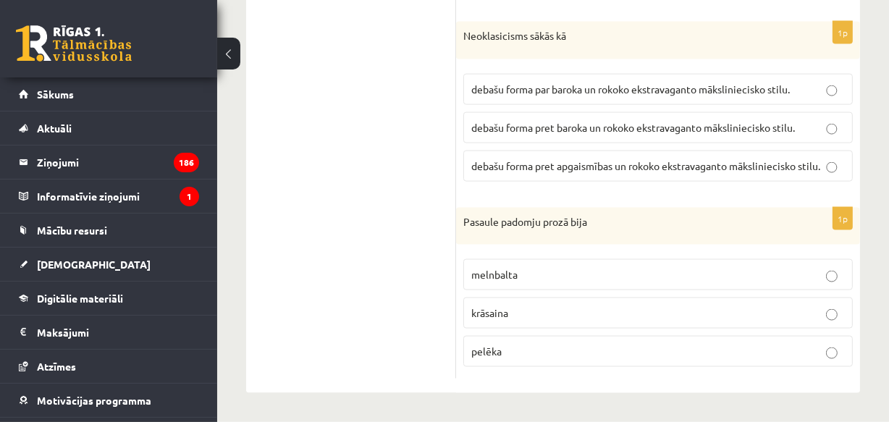
click at [497, 266] on label "melnbalta" at bounding box center [658, 274] width 390 height 31
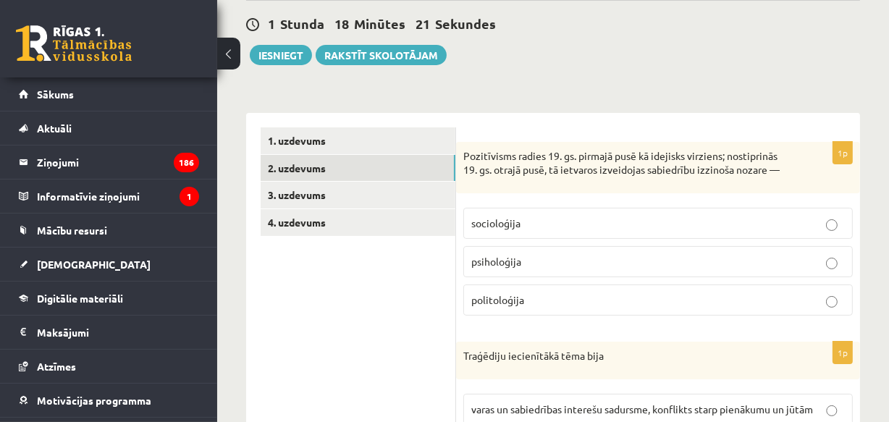
scroll to position [126, 0]
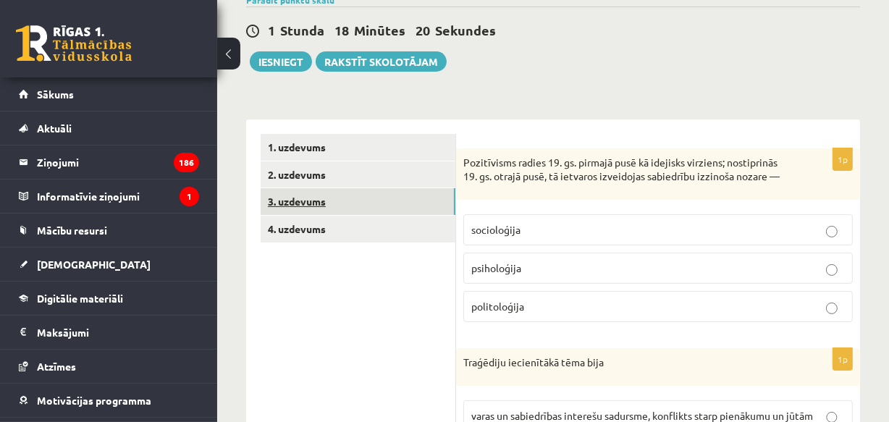
click at [406, 198] on link "3. uzdevums" at bounding box center [358, 201] width 195 height 27
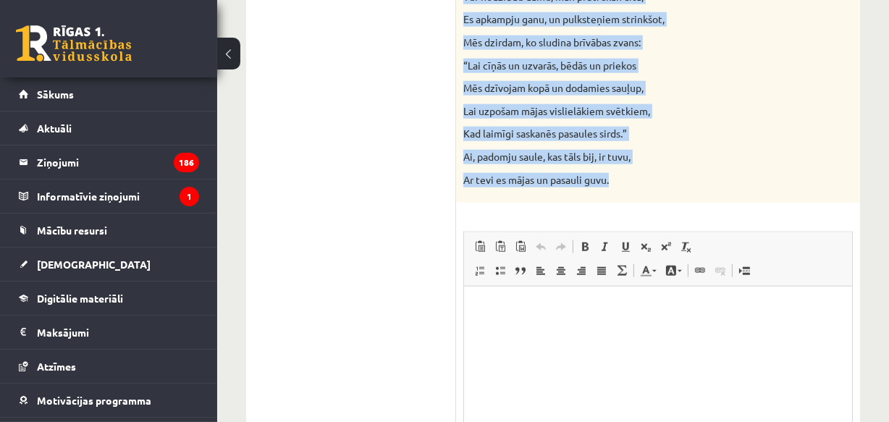
scroll to position [1471, 0]
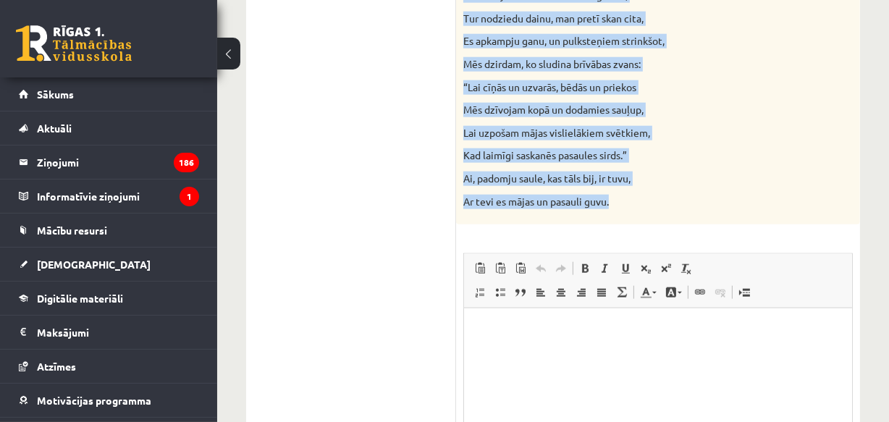
drag, startPoint x: 462, startPoint y: 219, endPoint x: 629, endPoint y: 190, distance: 169.8
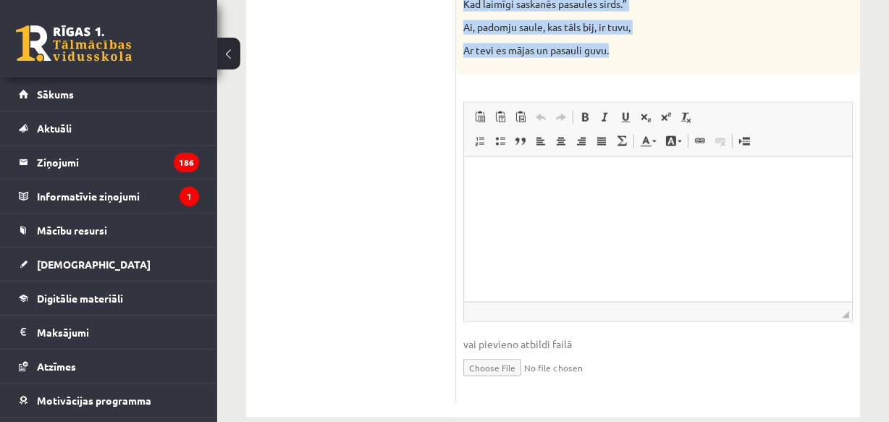
scroll to position [1647, 0]
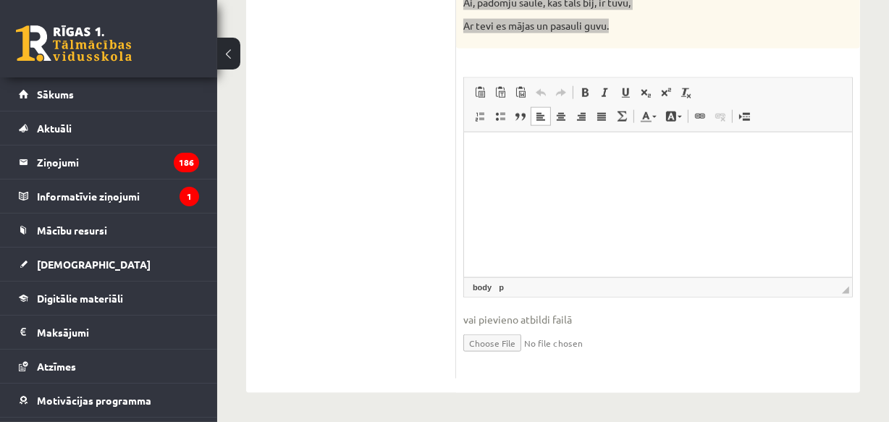
click at [500, 162] on html at bounding box center [657, 155] width 388 height 44
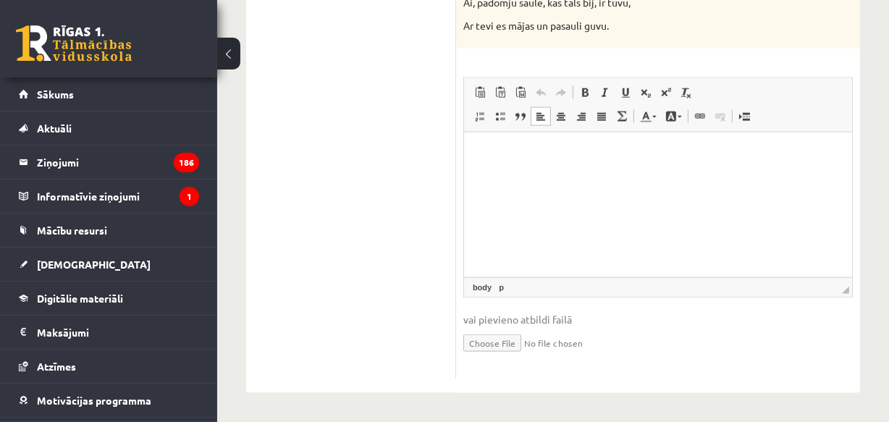
click at [505, 177] on html at bounding box center [657, 155] width 388 height 44
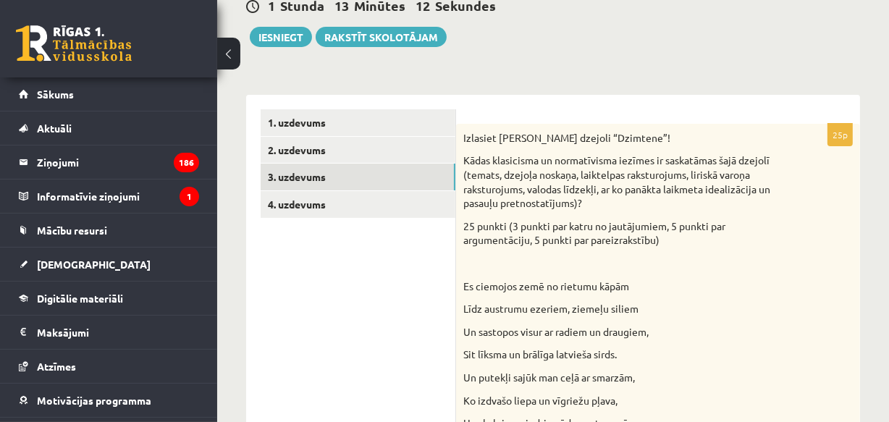
scroll to position [175, 0]
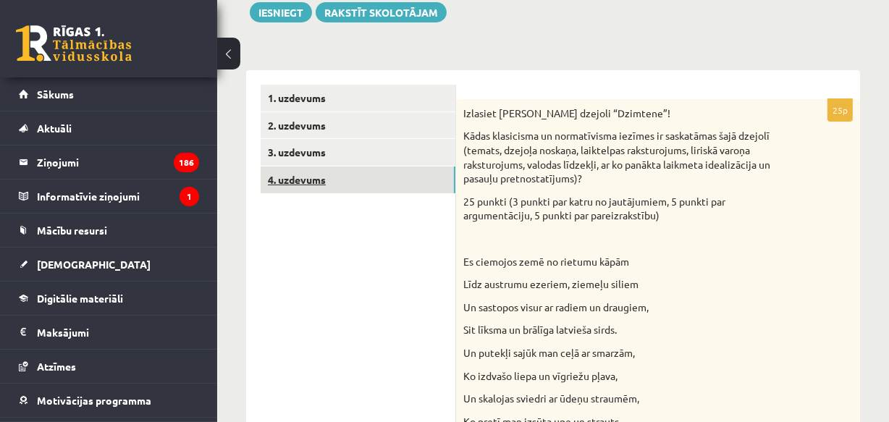
click at [301, 177] on link "4. uzdevums" at bounding box center [358, 180] width 195 height 27
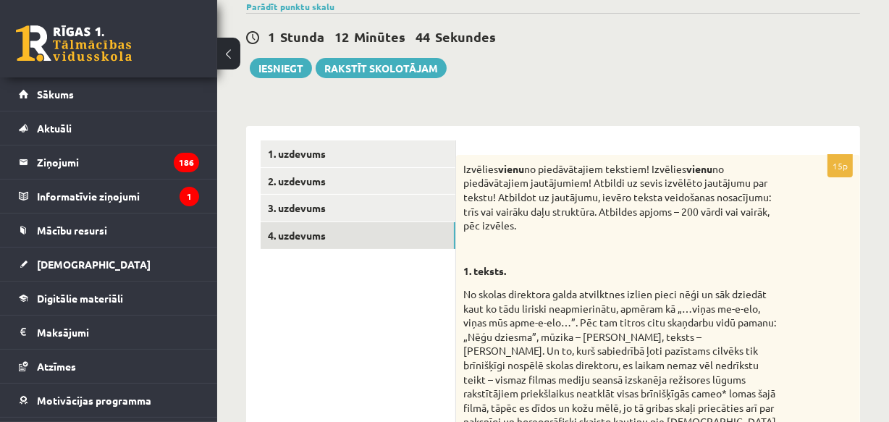
scroll to position [0, 0]
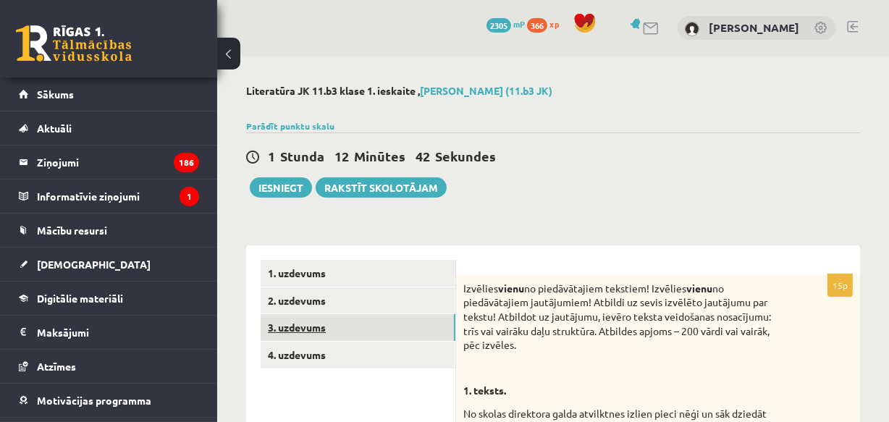
click at [331, 323] on link "3. uzdevums" at bounding box center [358, 327] width 195 height 27
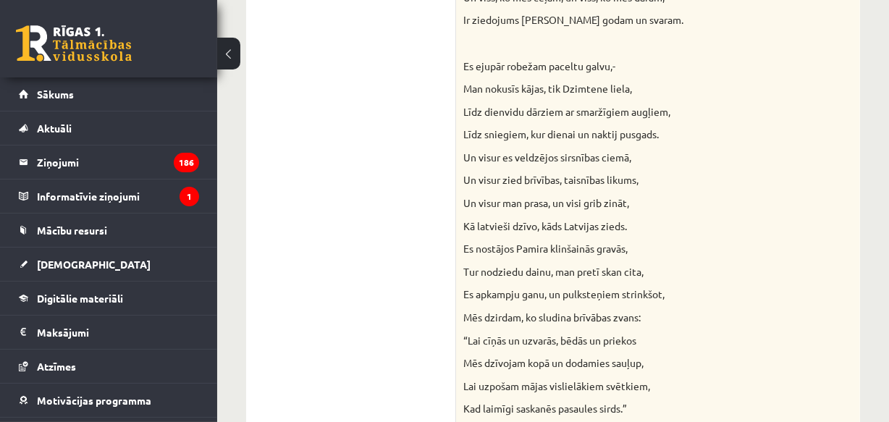
scroll to position [1579, 0]
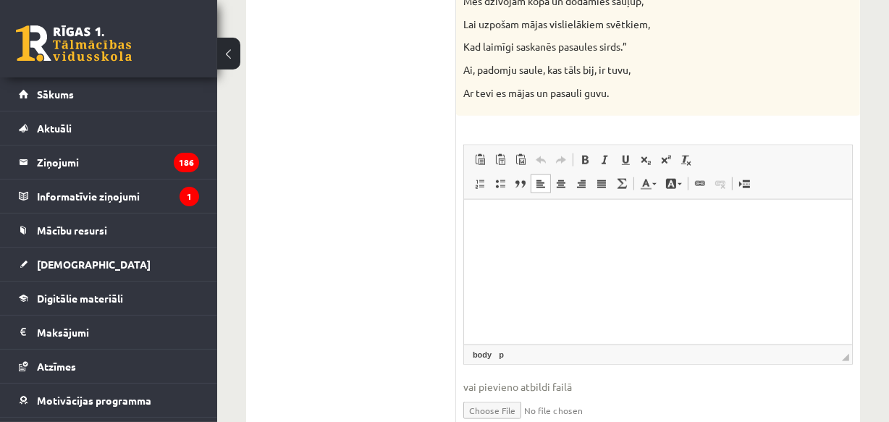
click at [542, 229] on p "Bagātinātā teksta redaktors, wiswyg-editor-user-answer-47433804748940" at bounding box center [657, 221] width 359 height 15
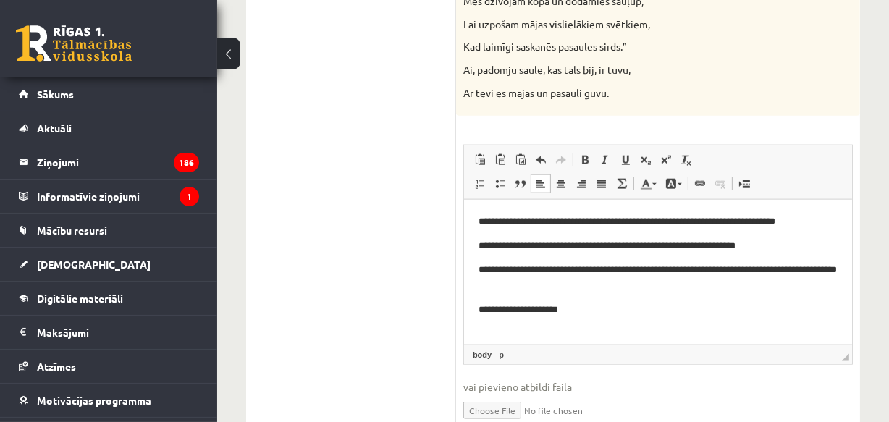
click at [542, 287] on p "**********" at bounding box center [657, 278] width 359 height 30
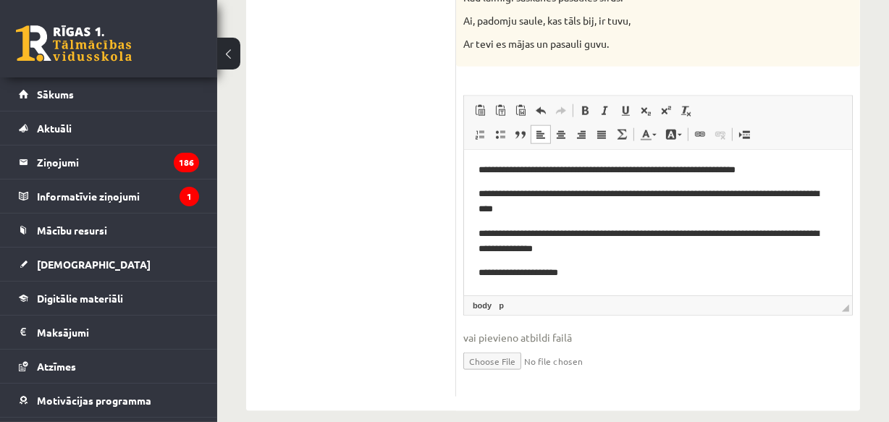
scroll to position [1647, 0]
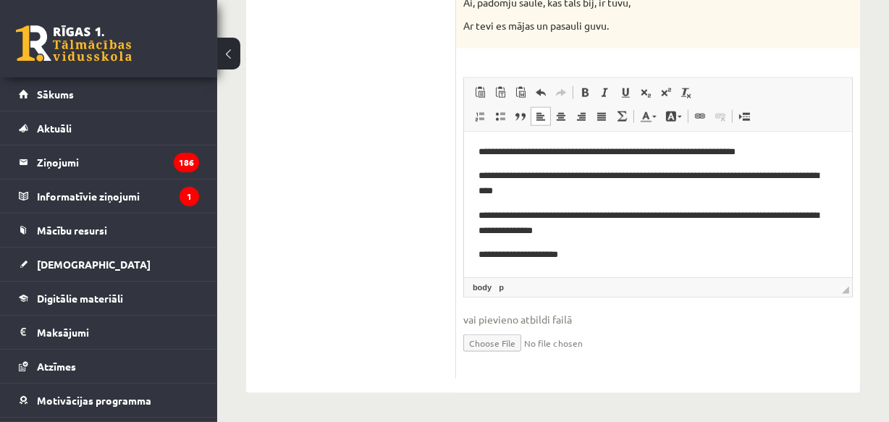
click at [576, 240] on body "**********" at bounding box center [657, 191] width 359 height 143
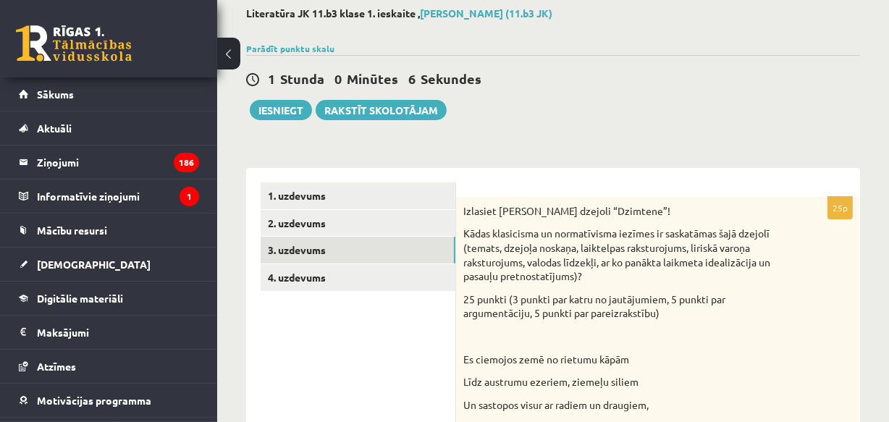
scroll to position [67, 0]
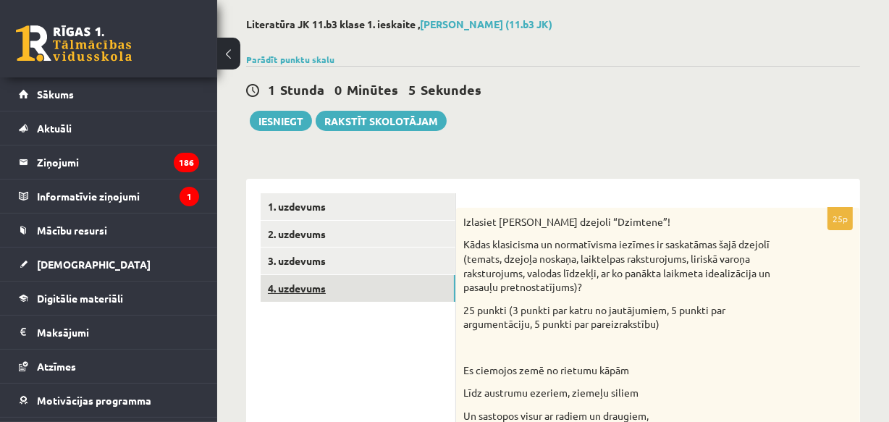
click at [327, 285] on link "4. uzdevums" at bounding box center [358, 288] width 195 height 27
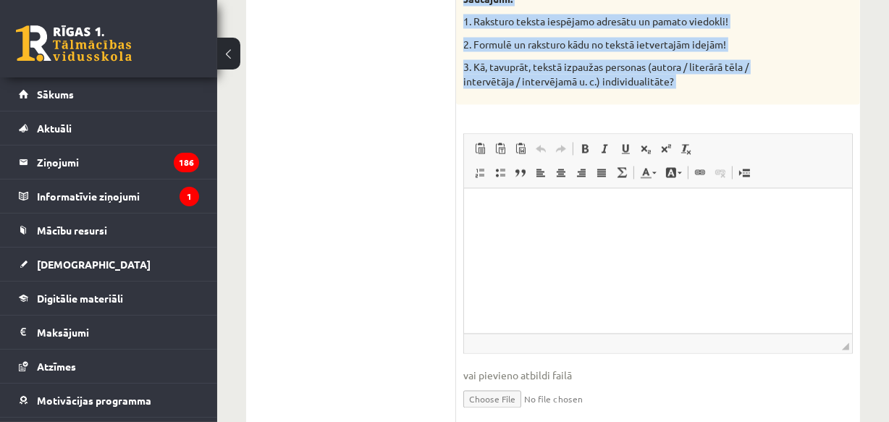
scroll to position [2145, 0]
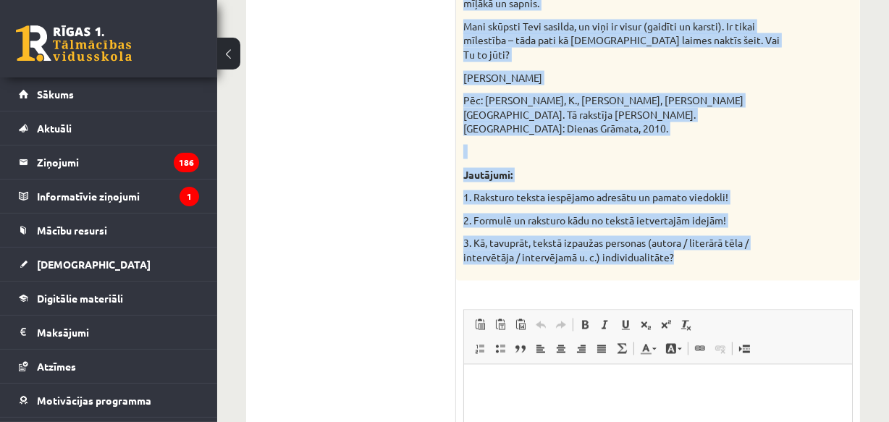
drag, startPoint x: 460, startPoint y: 217, endPoint x: 692, endPoint y: 201, distance: 233.0
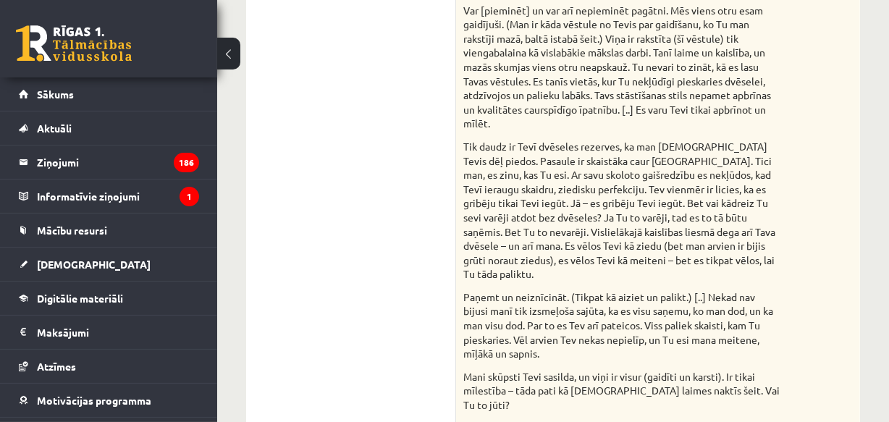
drag, startPoint x: 404, startPoint y: 251, endPoint x: 409, endPoint y: 243, distance: 9.4
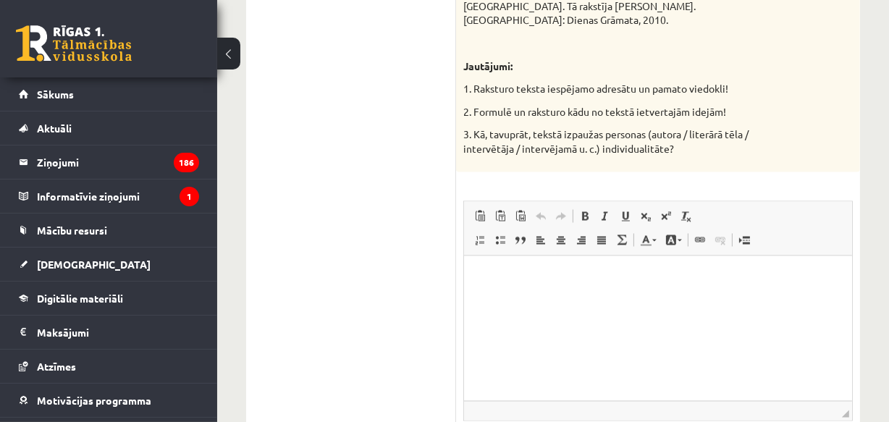
scroll to position [2321, 0]
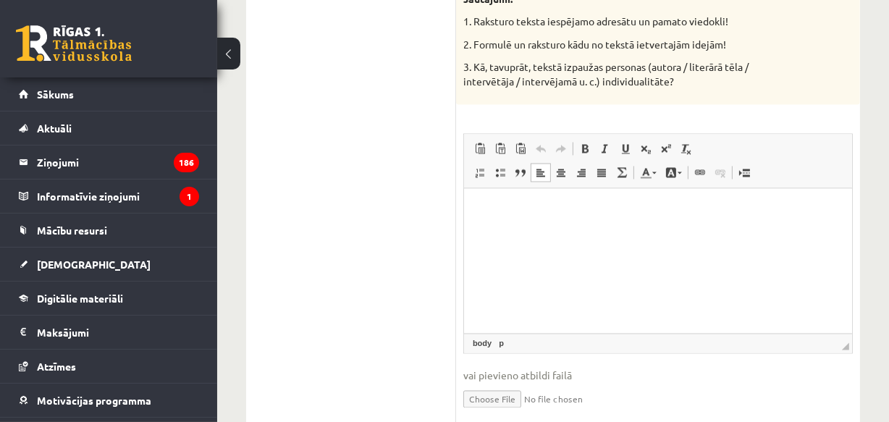
click at [542, 214] on p "Bagātinātā teksta redaktors, wiswyg-editor-user-answer-47433911911940" at bounding box center [657, 210] width 359 height 15
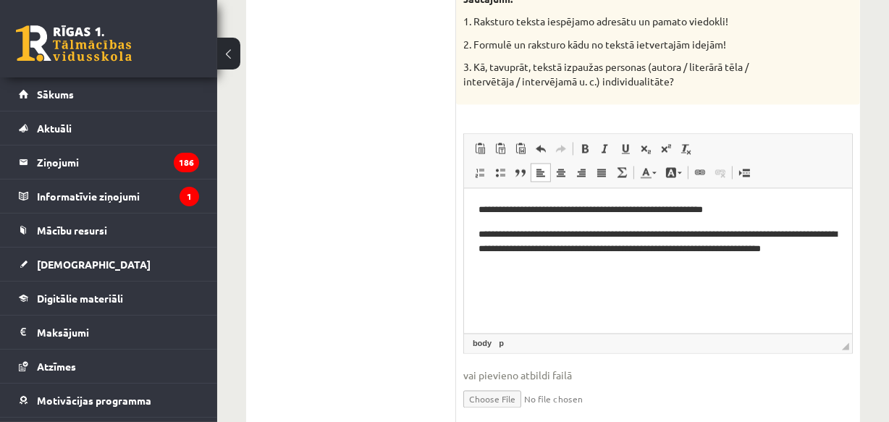
click at [721, 248] on p "**********" at bounding box center [657, 249] width 359 height 45
click at [529, 264] on p "**********" at bounding box center [657, 249] width 359 height 45
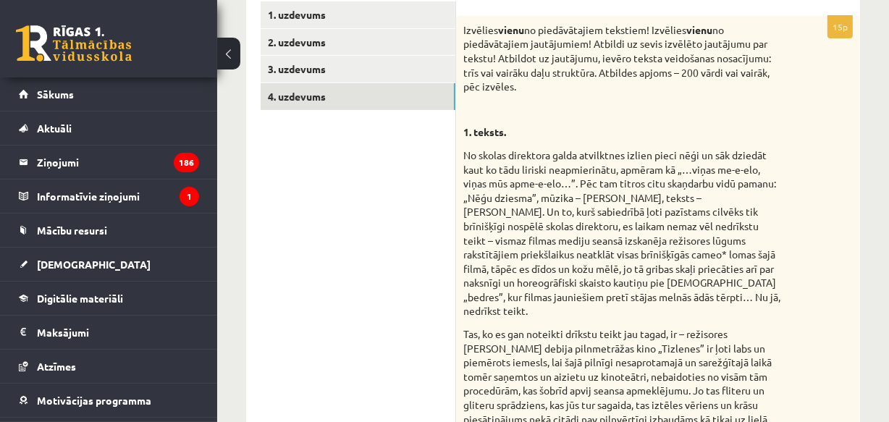
scroll to position [38, 0]
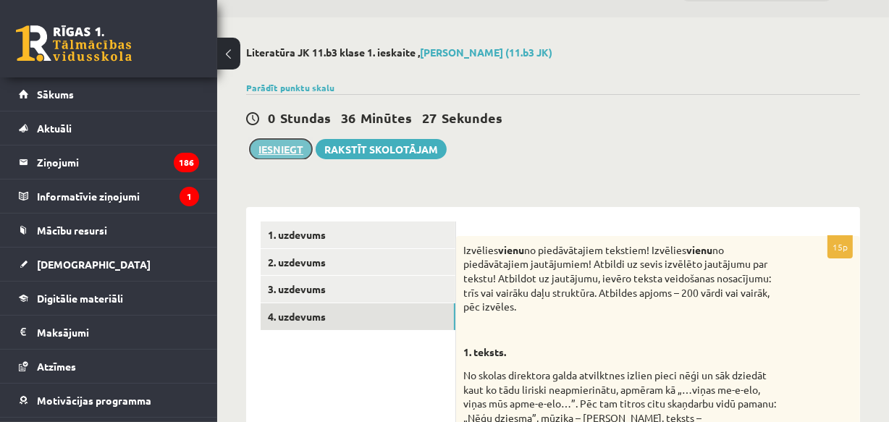
click at [282, 145] on button "Iesniegt" at bounding box center [281, 149] width 62 height 20
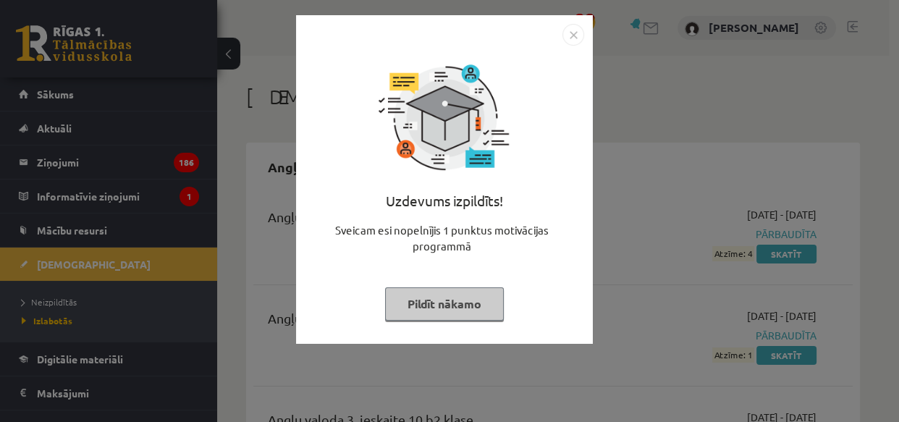
click at [424, 301] on button "Pildīt nākamo" at bounding box center [444, 303] width 119 height 33
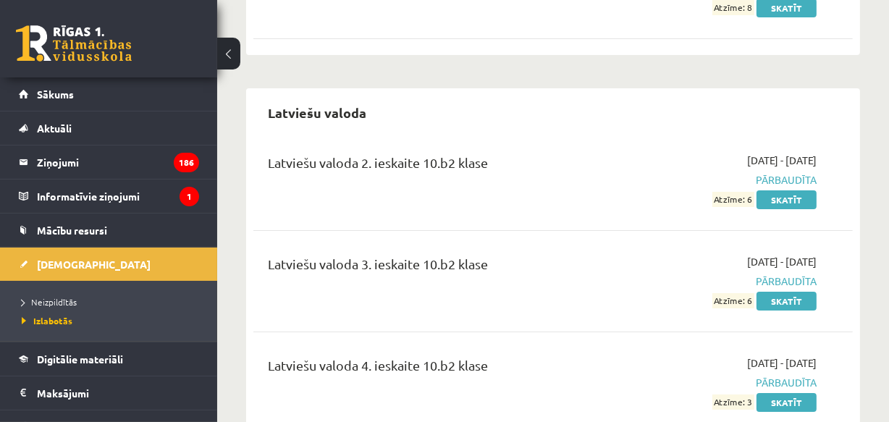
scroll to position [4598, 0]
